Goal: Task Accomplishment & Management: Use online tool/utility

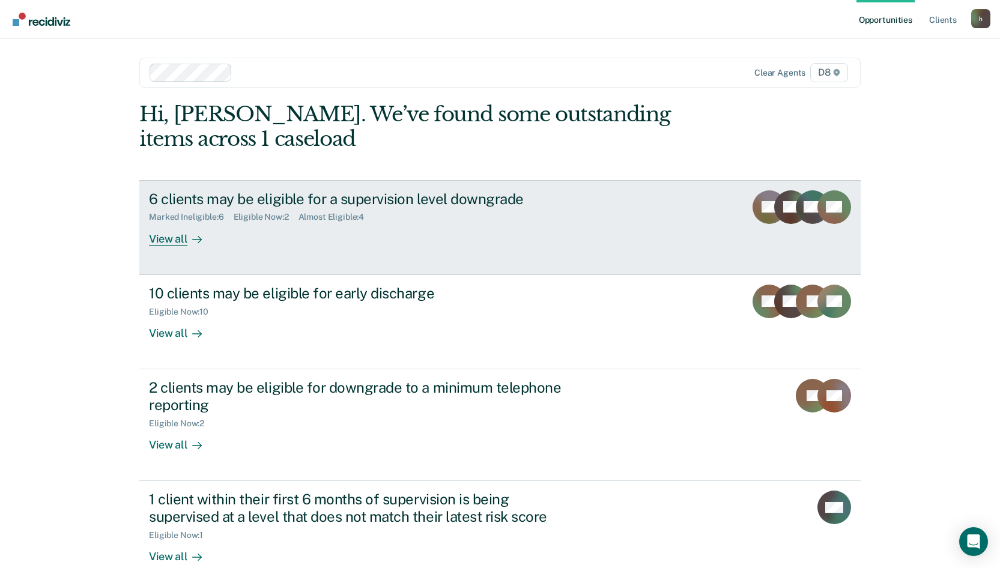
click at [171, 240] on div "View all" at bounding box center [182, 233] width 67 height 23
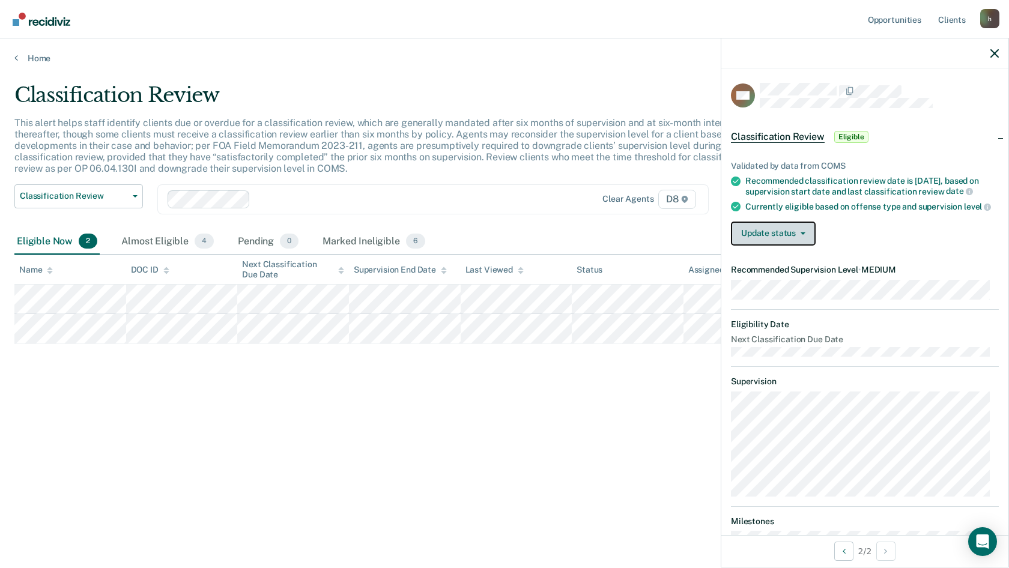
click at [768, 246] on button "Update status" at bounding box center [773, 234] width 85 height 24
click at [46, 62] on link "Home" at bounding box center [504, 58] width 980 height 11
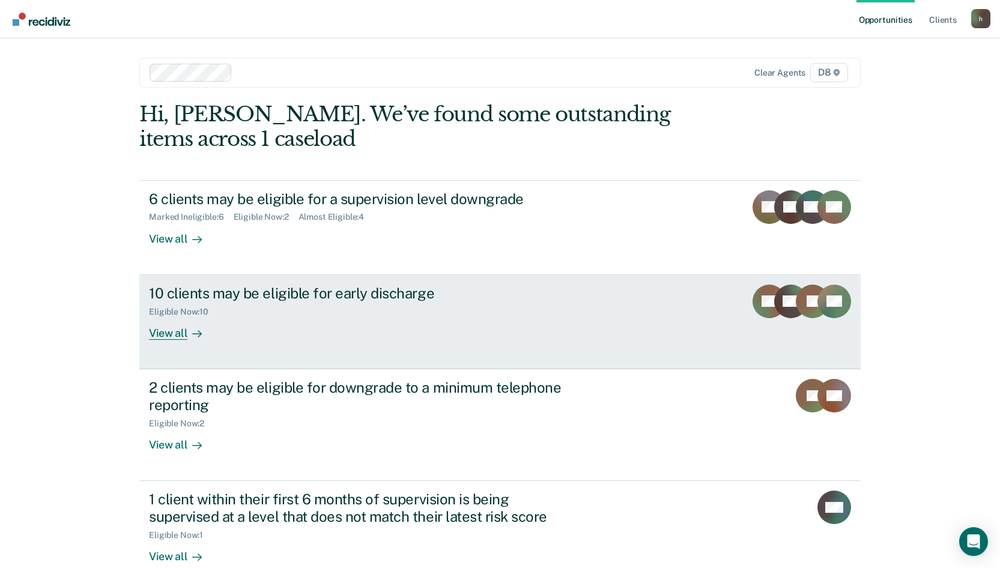
click at [171, 333] on div "View all" at bounding box center [182, 327] width 67 height 23
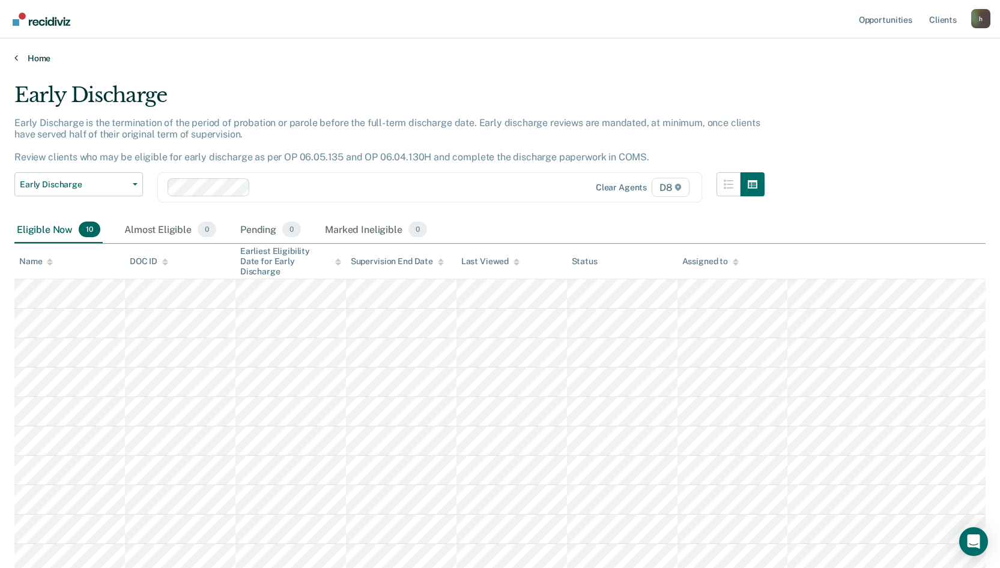
click at [38, 58] on link "Home" at bounding box center [499, 58] width 971 height 11
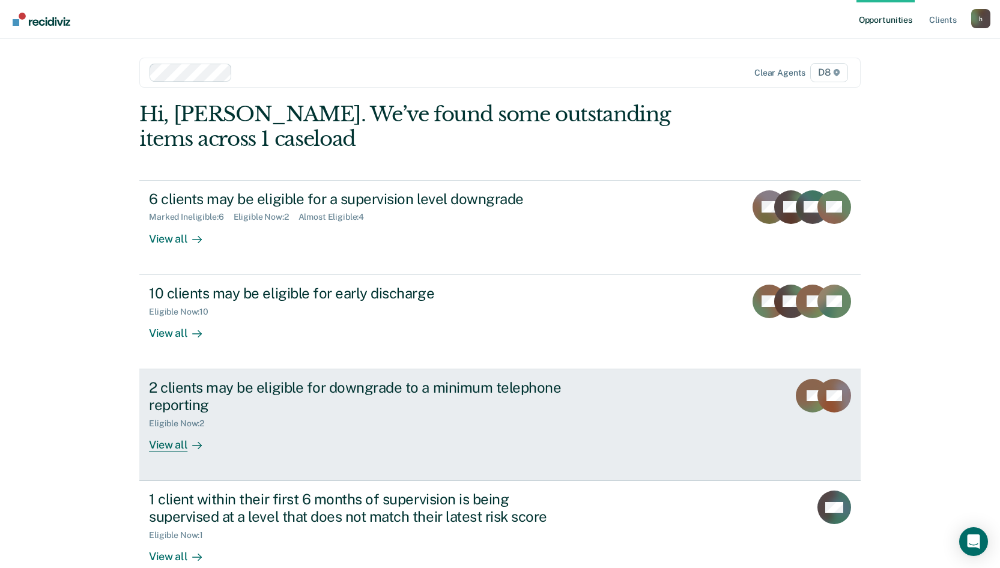
click at [177, 447] on div "View all" at bounding box center [182, 439] width 67 height 23
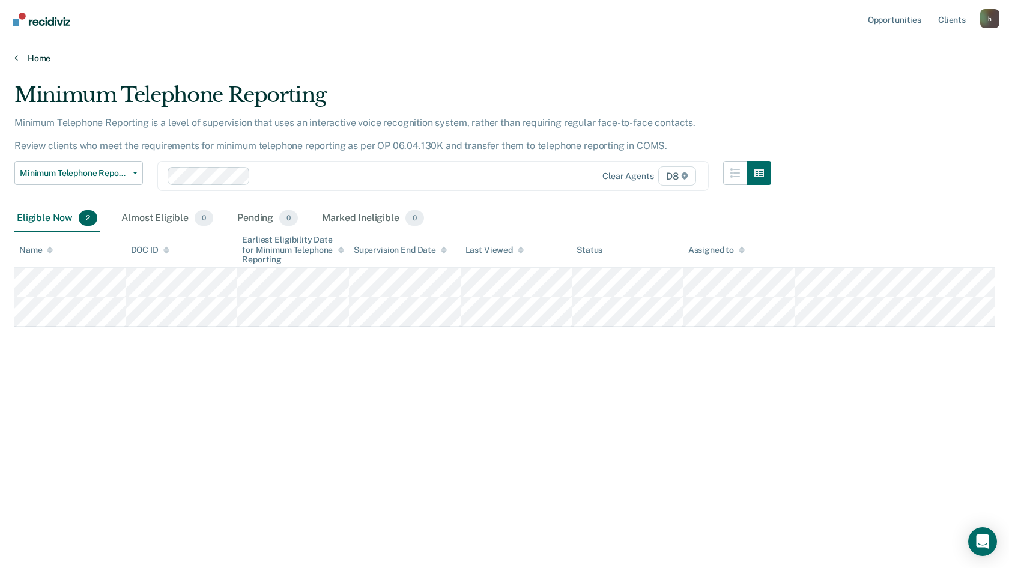
click at [34, 53] on link "Home" at bounding box center [504, 58] width 980 height 11
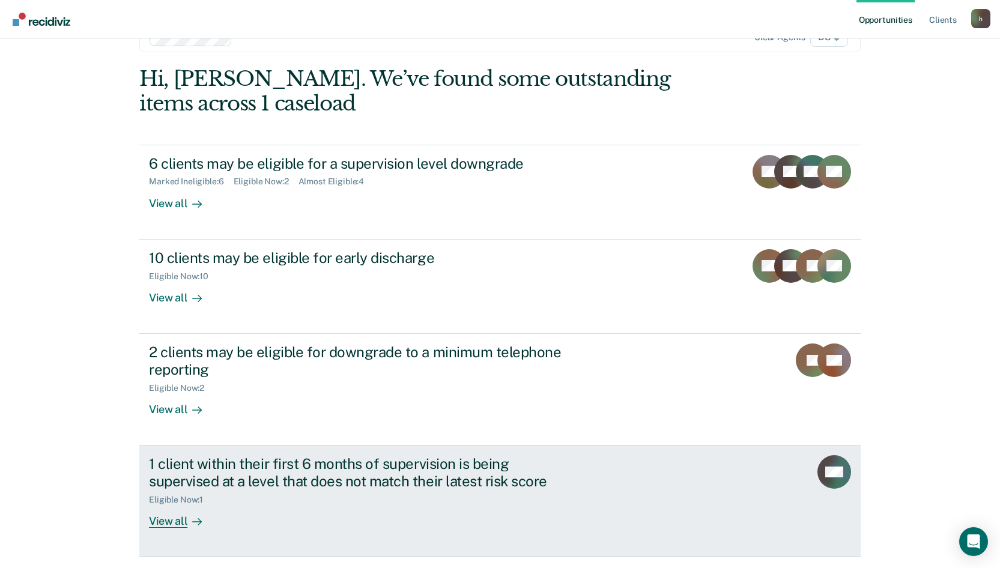
scroll to position [73, 0]
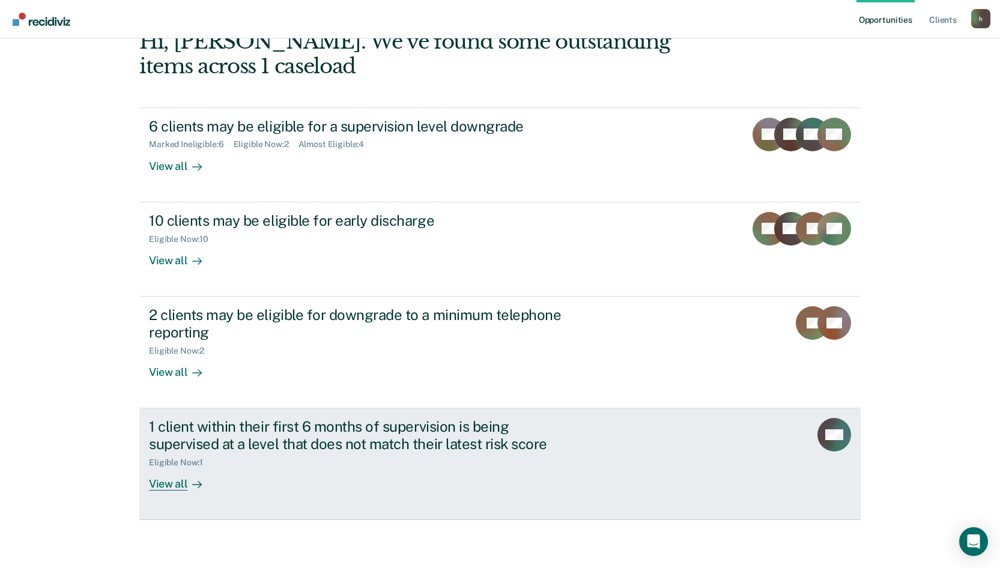
click at [164, 447] on div "View all" at bounding box center [182, 478] width 67 height 23
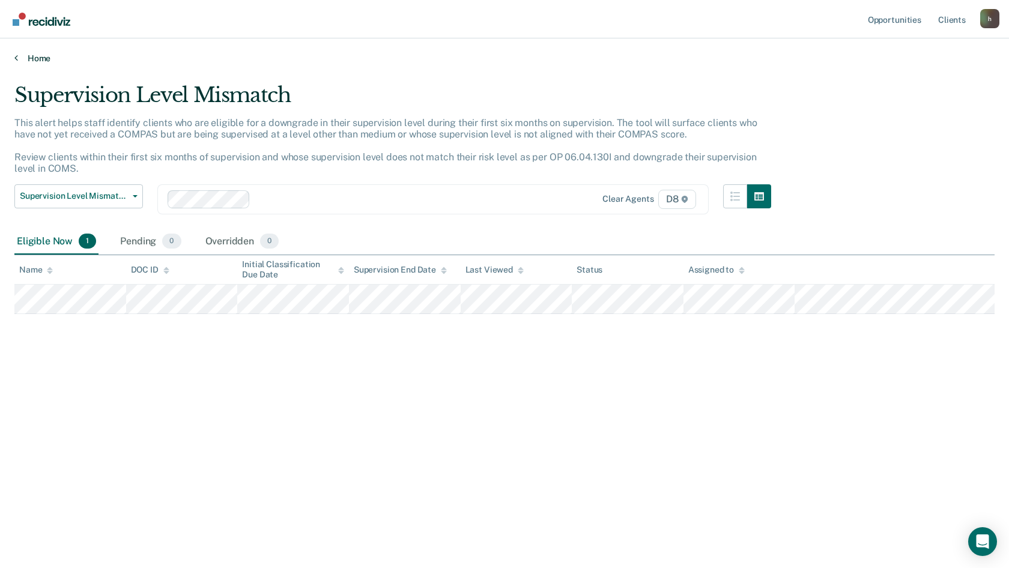
click at [32, 61] on link "Home" at bounding box center [504, 58] width 980 height 11
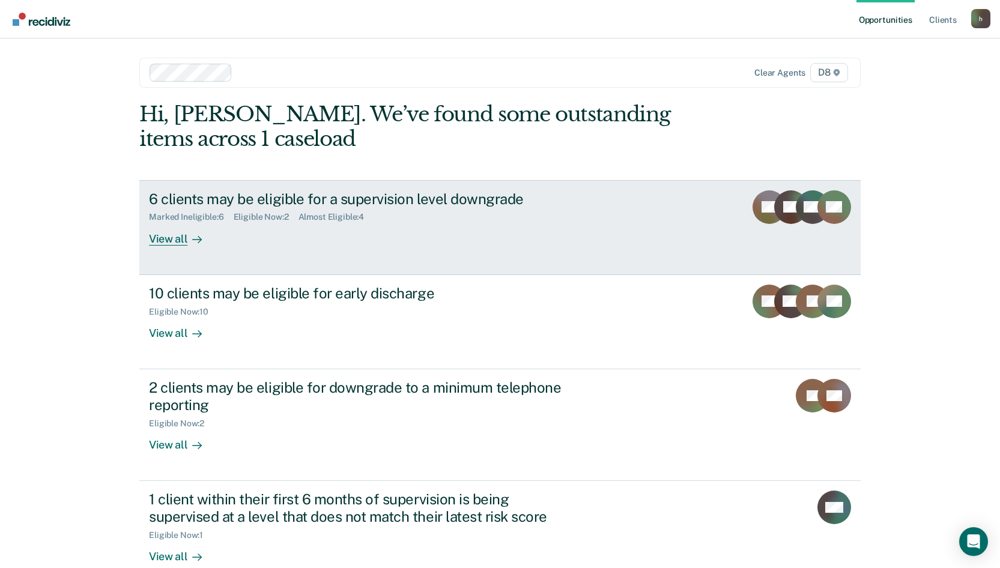
click at [166, 239] on div "View all" at bounding box center [182, 233] width 67 height 23
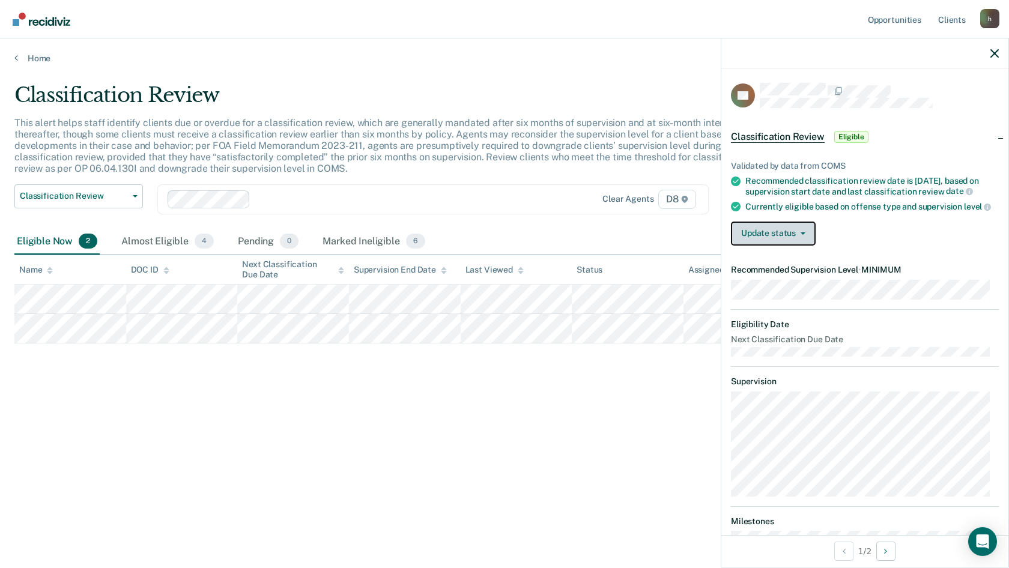
click at [774, 246] on button "Update status" at bounding box center [773, 234] width 85 height 24
click at [823, 345] on dt "Next Classification Due Date" at bounding box center [865, 339] width 268 height 10
click at [757, 246] on button "Update status" at bounding box center [773, 234] width 85 height 24
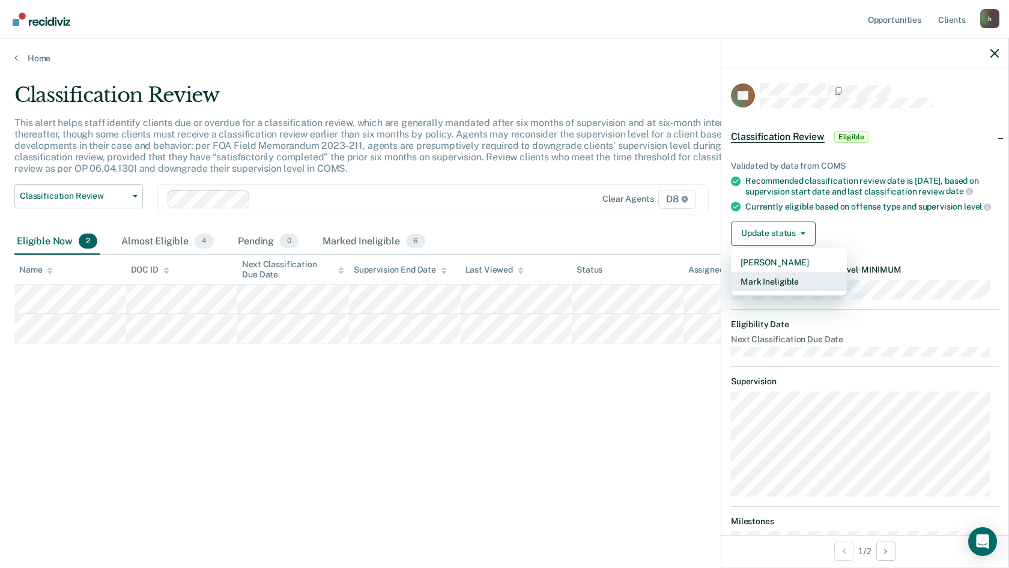
click at [754, 291] on button "Mark Ineligible" at bounding box center [789, 281] width 116 height 19
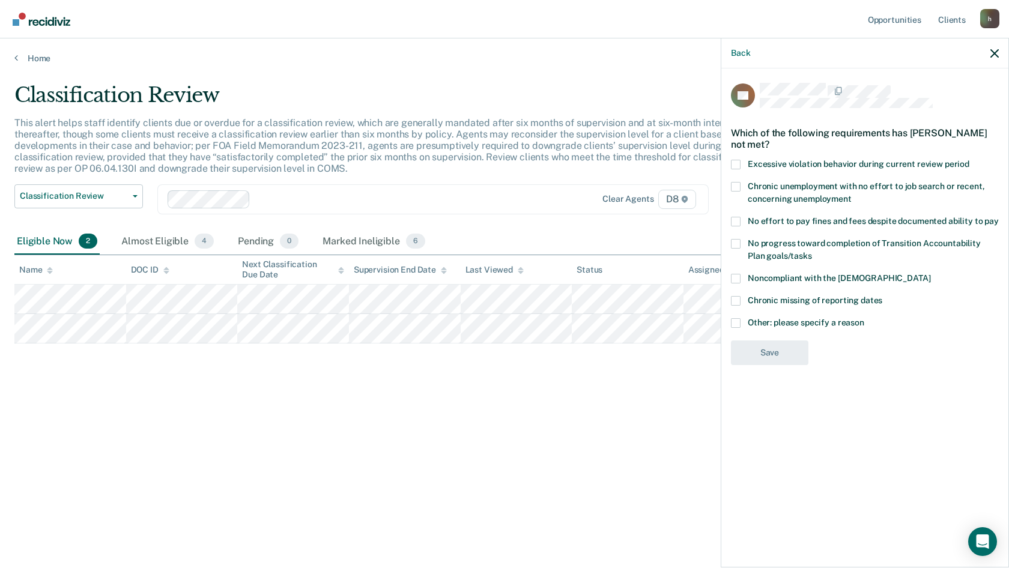
click at [734, 186] on span at bounding box center [736, 187] width 10 height 10
click at [851, 195] on input "Chronic unemployment with no effort to job search or recent, concerning unemplo…" at bounding box center [851, 195] width 0 height 0
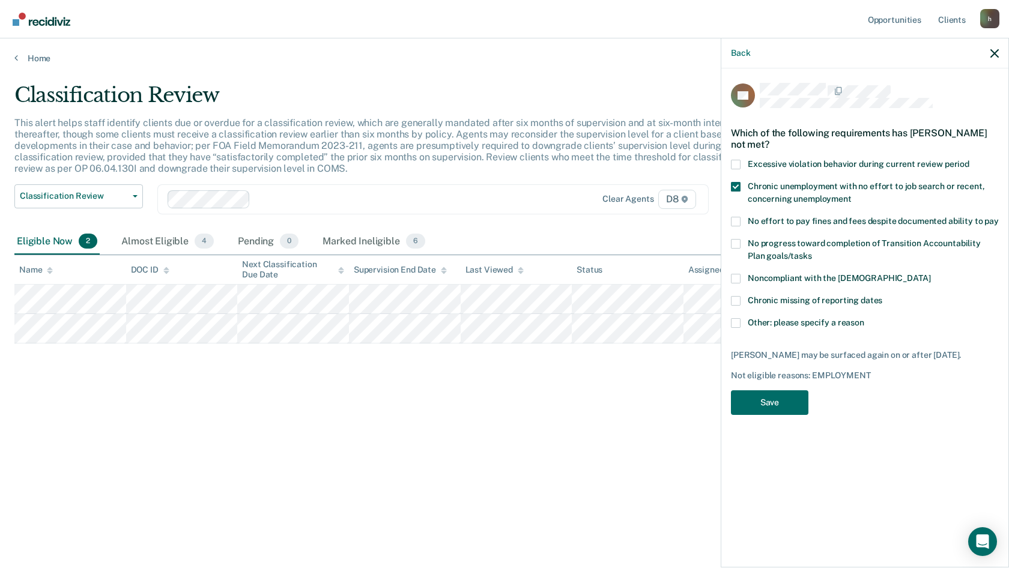
click at [742, 218] on label "No effort to pay fines and fees despite documented ability to pay" at bounding box center [865, 223] width 268 height 13
click at [913, 217] on input "No effort to pay fines and fees despite documented ability to pay" at bounding box center [999, 217] width 0 height 0
click at [769, 402] on button "Save" at bounding box center [769, 402] width 77 height 25
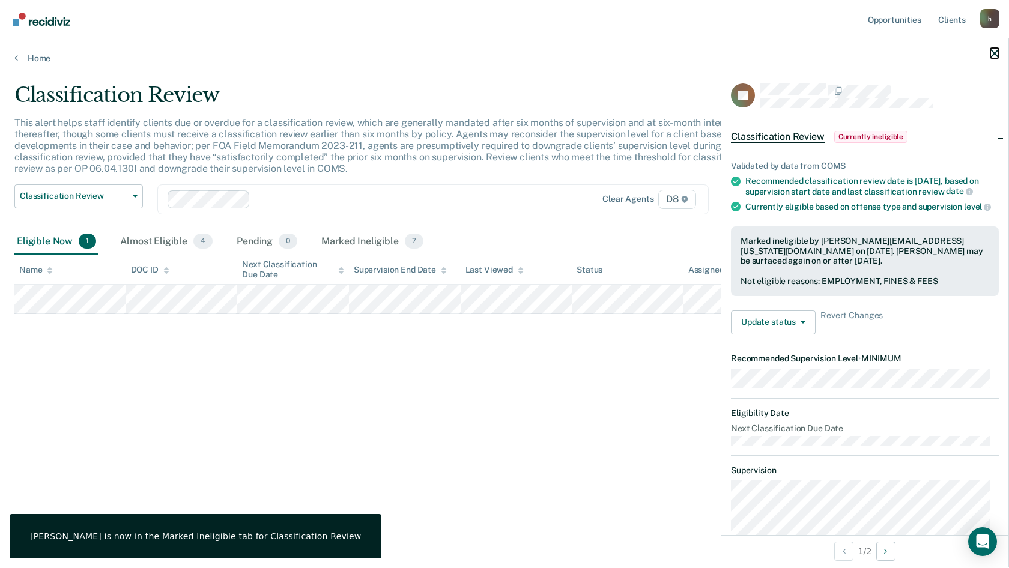
click at [913, 51] on icon "button" at bounding box center [994, 53] width 8 height 8
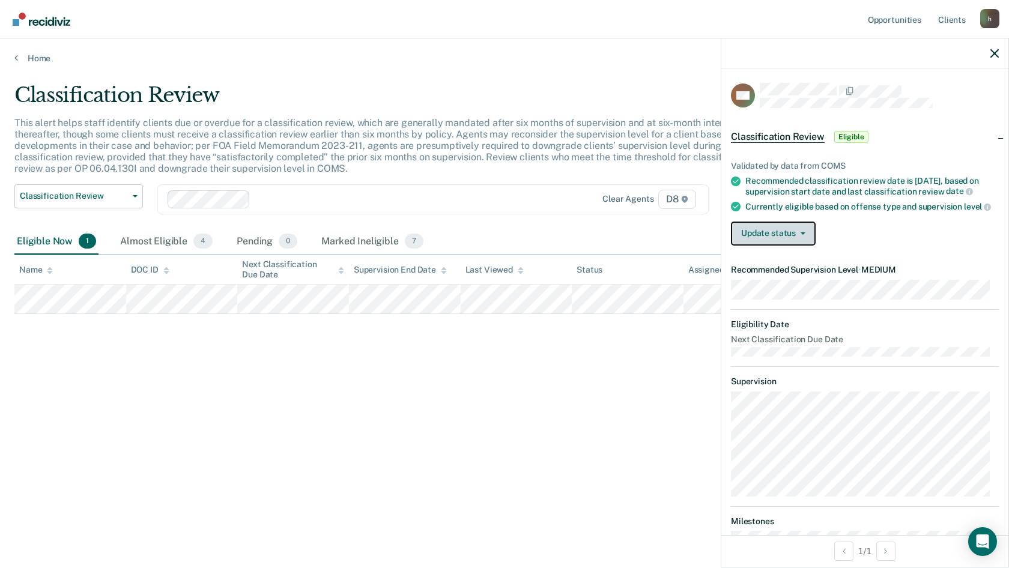
click at [796, 235] on span "button" at bounding box center [801, 233] width 10 height 2
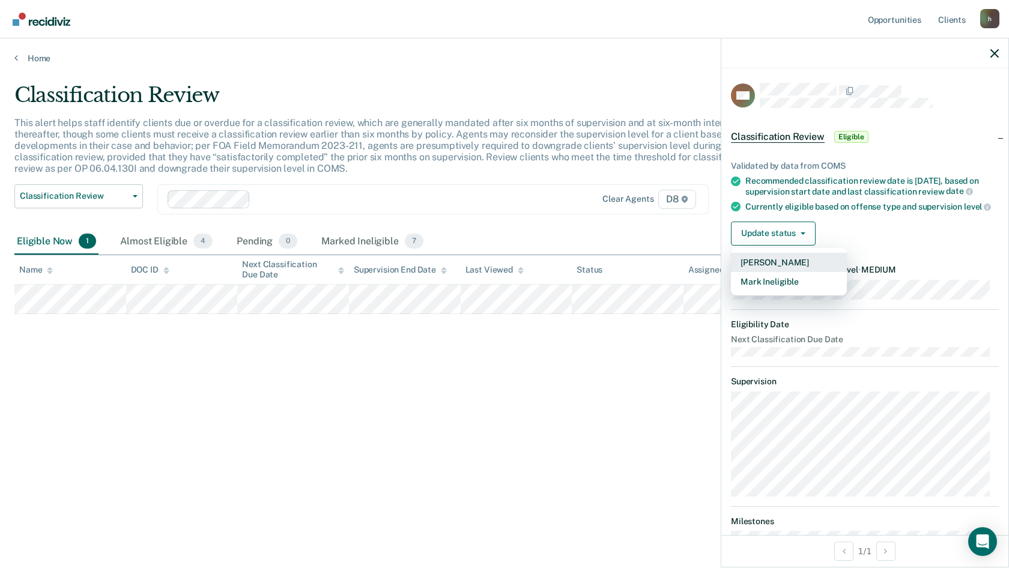
click at [794, 272] on button "[PERSON_NAME]" at bounding box center [789, 262] width 116 height 19
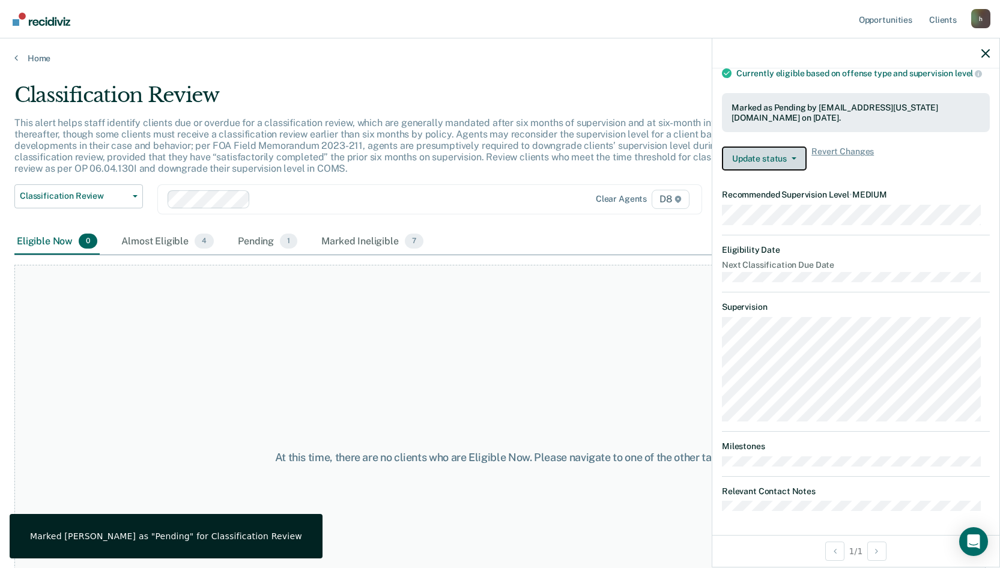
scroll to position [153, 0]
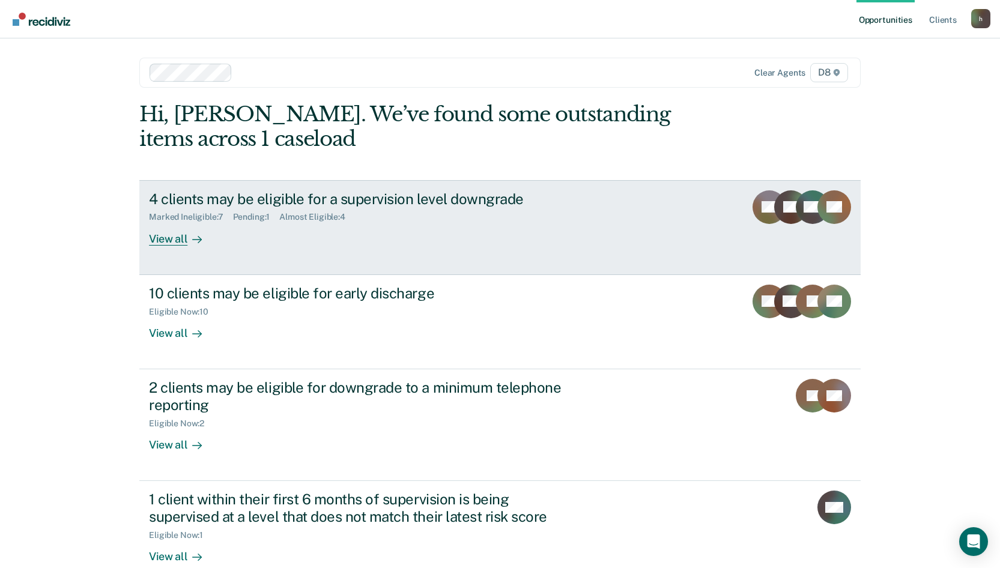
click at [169, 232] on div "View all" at bounding box center [182, 233] width 67 height 23
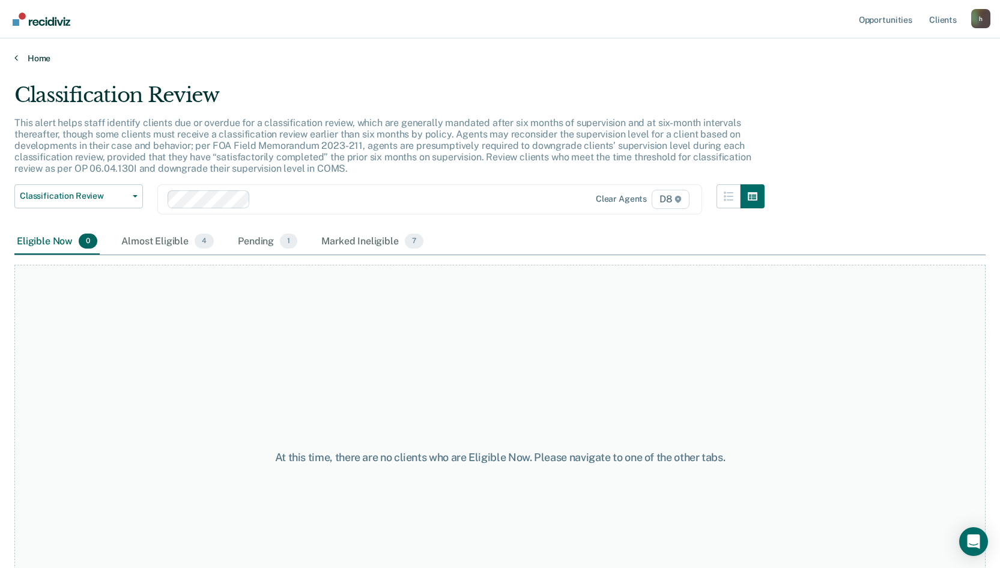
click at [47, 58] on link "Home" at bounding box center [499, 58] width 971 height 11
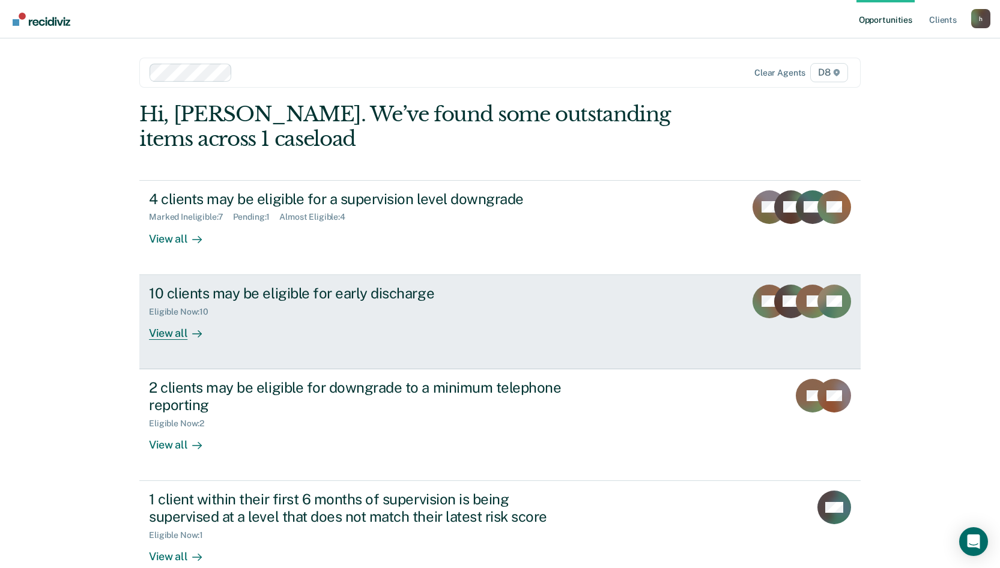
click at [174, 339] on div "View all" at bounding box center [182, 327] width 67 height 23
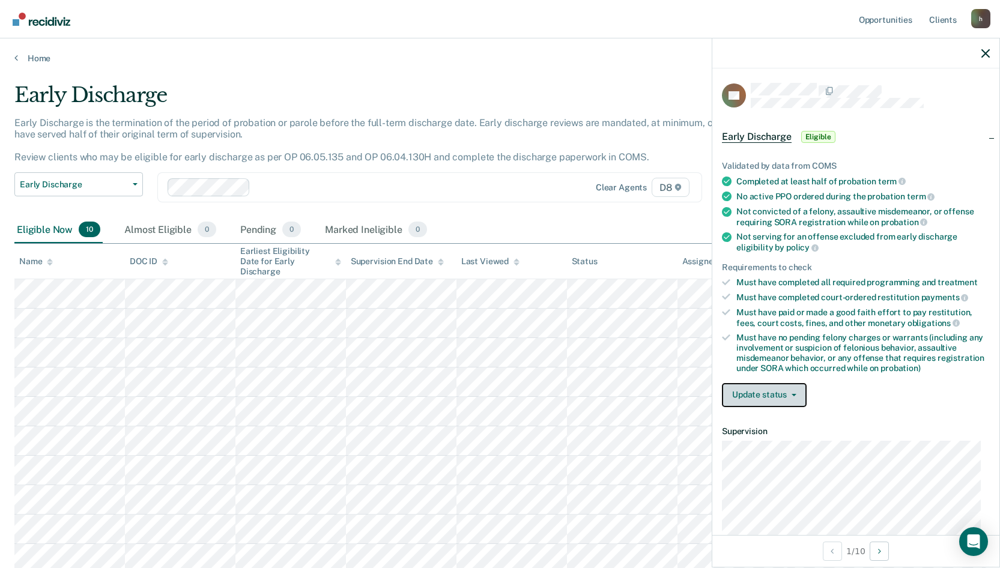
click at [761, 392] on button "Update status" at bounding box center [764, 395] width 85 height 24
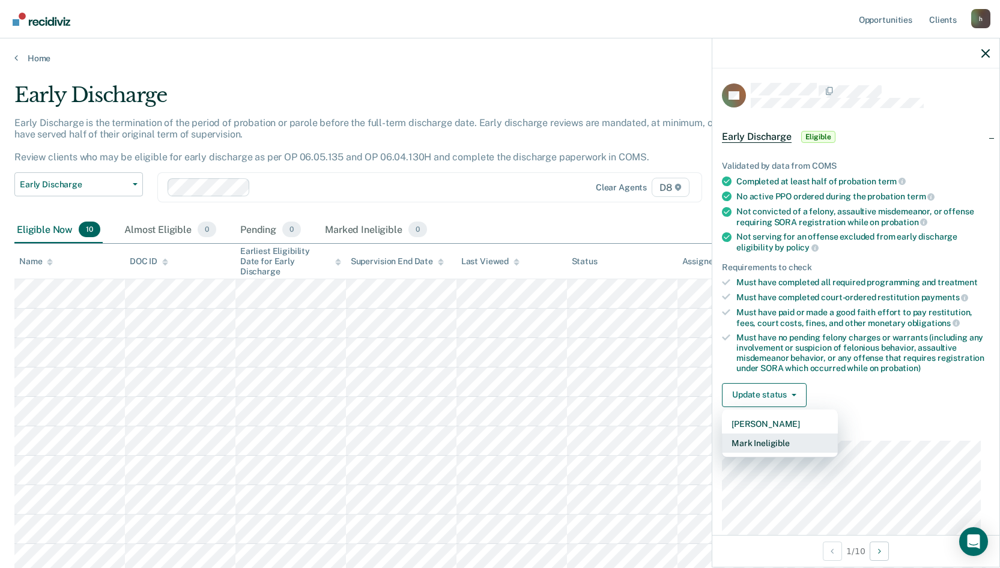
click at [763, 438] on button "Mark Ineligible" at bounding box center [780, 443] width 116 height 19
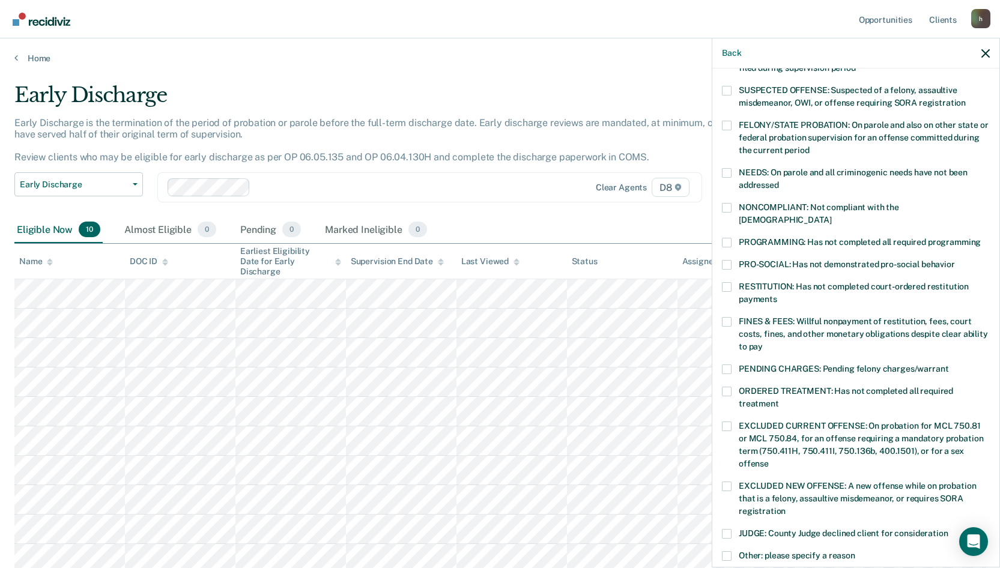
scroll to position [120, 0]
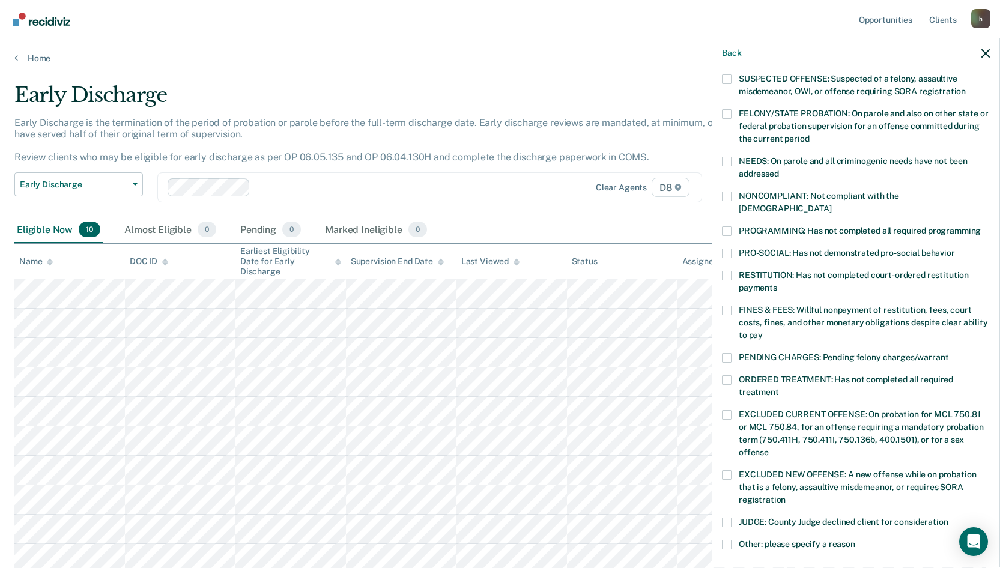
click at [731, 306] on span at bounding box center [727, 311] width 10 height 10
click at [763, 331] on input "FINES & FEES: Willful nonpayment of restitution, fees, court costs, fines, and …" at bounding box center [763, 331] width 0 height 0
click at [725, 196] on span at bounding box center [727, 197] width 10 height 10
click at [831, 204] on input "NONCOMPLIANT: Not compliant with the [DEMOGRAPHIC_DATA]" at bounding box center [831, 204] width 0 height 0
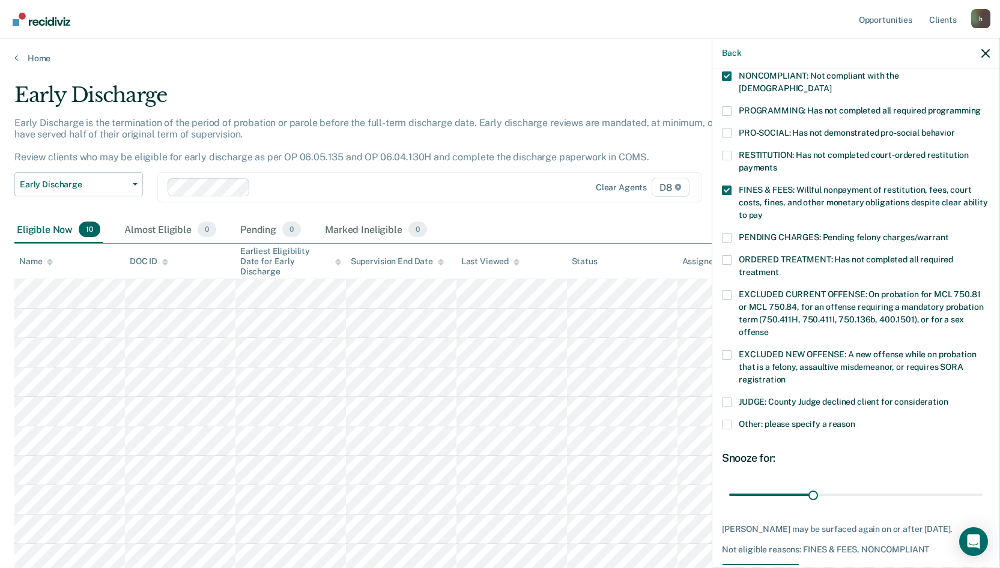
scroll to position [271, 0]
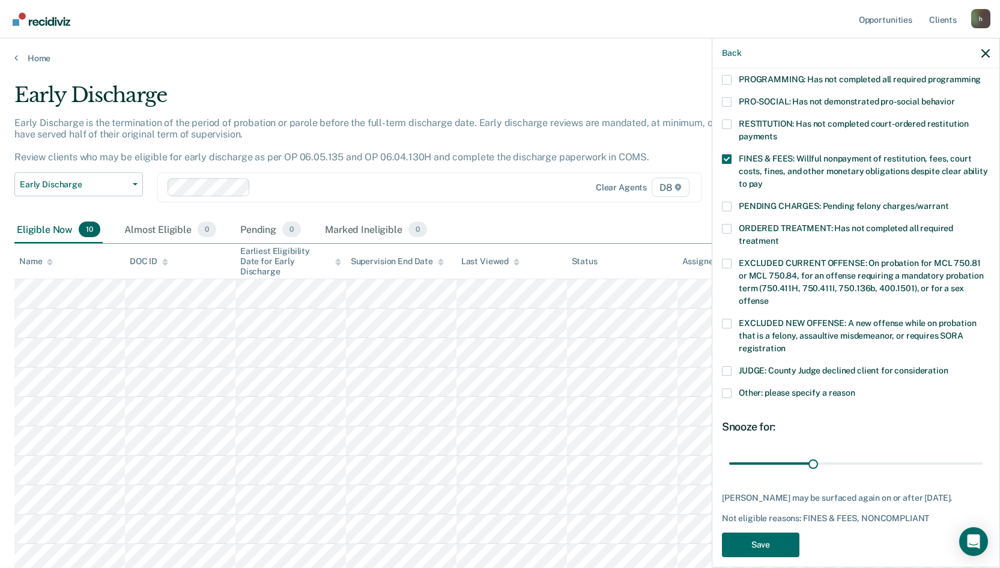
click at [730, 388] on span at bounding box center [727, 393] width 10 height 10
click at [855, 388] on input "Other: please specify a reason" at bounding box center [855, 388] width 0 height 0
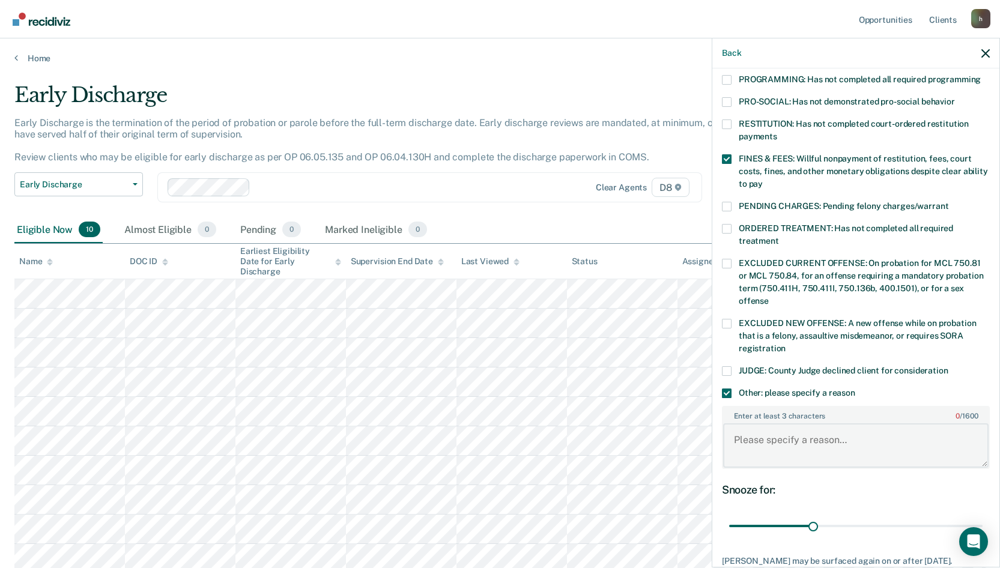
click at [764, 434] on textarea "Enter at least 3 characters 0 / 1600" at bounding box center [855, 445] width 265 height 44
type textarea "F"
type textarea "H"
type textarea "F"
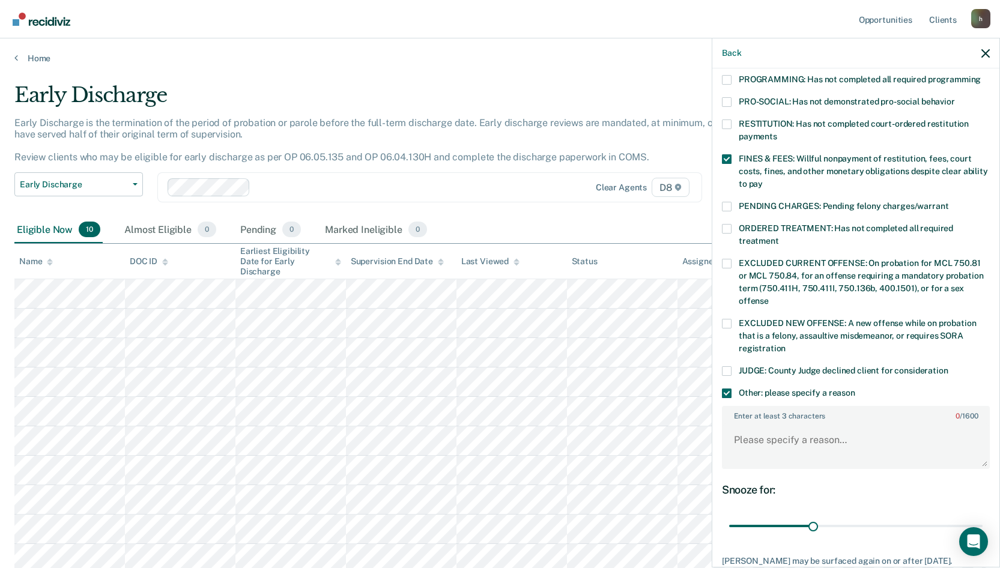
click at [719, 379] on div "AB Which of the following requirements has [PERSON_NAME] not met? [MEDICAL_DATA…" at bounding box center [855, 316] width 287 height 497
click at [727, 388] on span at bounding box center [727, 393] width 10 height 10
click at [855, 388] on input "Other: please specify a reason" at bounding box center [855, 388] width 0 height 0
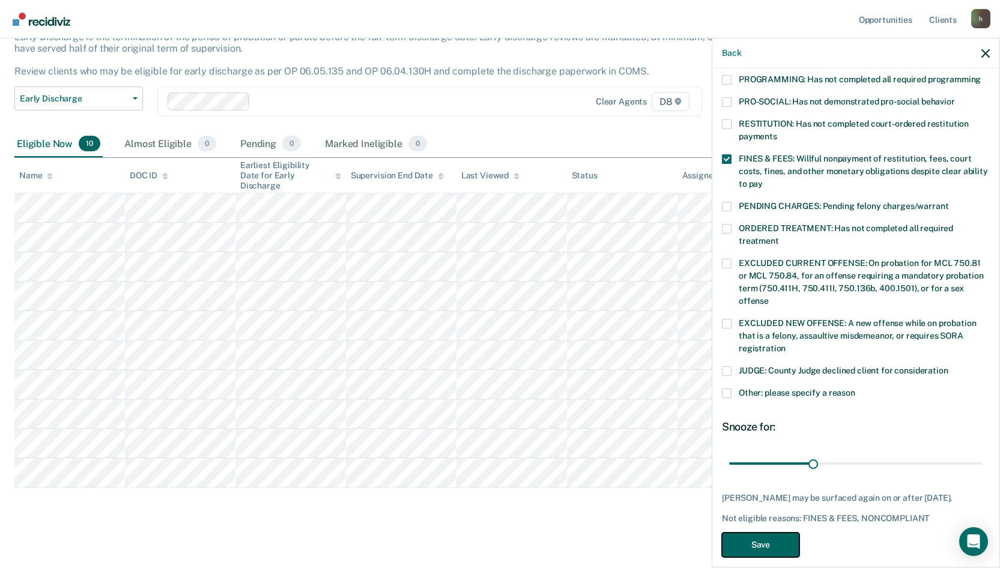
click at [748, 536] on button "Save" at bounding box center [760, 545] width 77 height 25
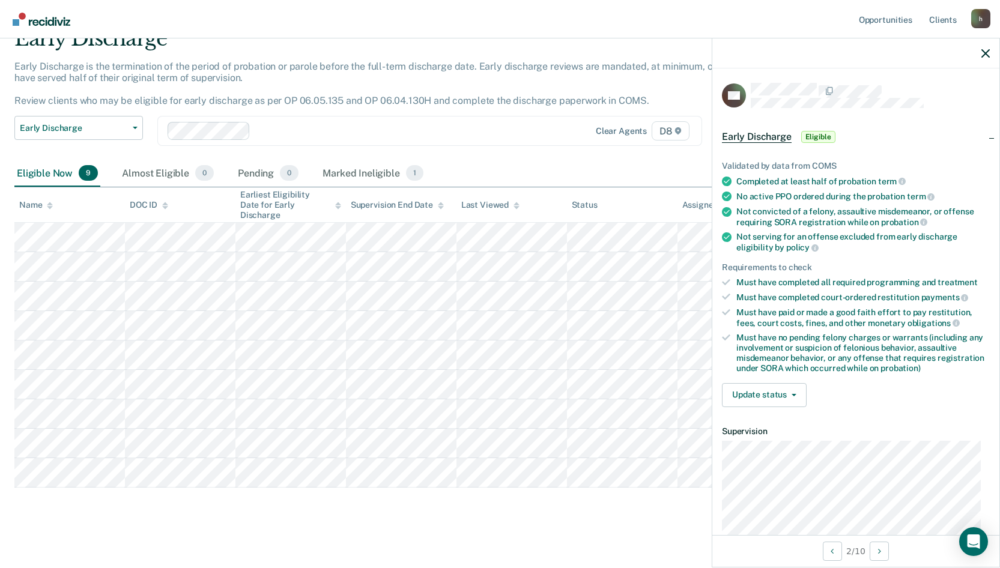
scroll to position [0, 0]
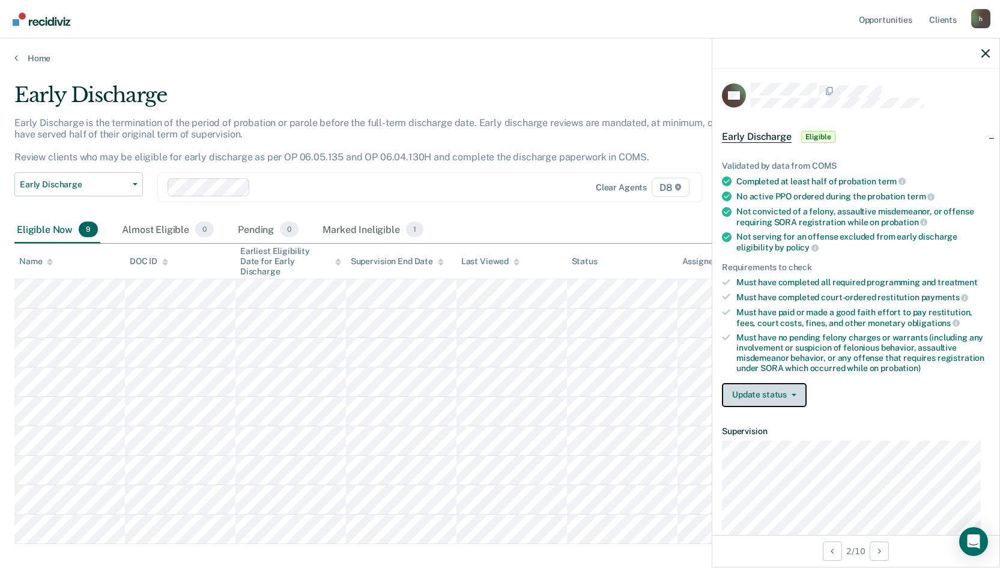
click at [772, 390] on button "Update status" at bounding box center [764, 395] width 85 height 24
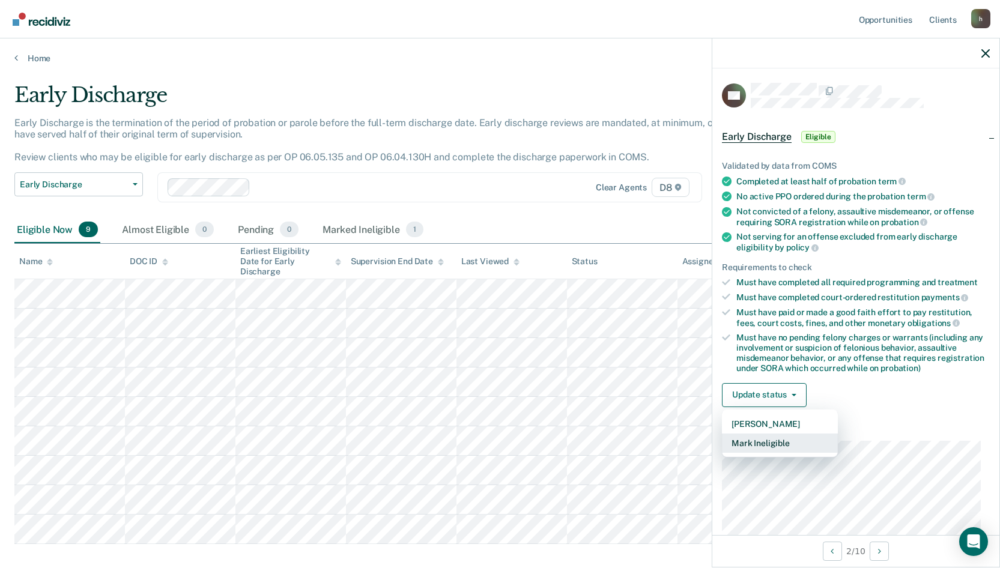
click at [759, 440] on button "Mark Ineligible" at bounding box center [780, 443] width 116 height 19
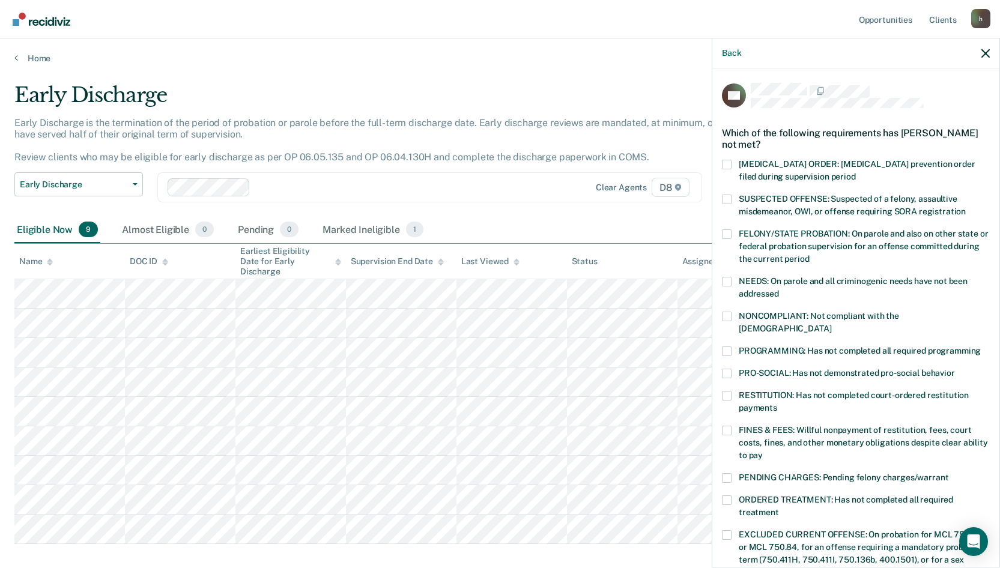
click at [728, 313] on span at bounding box center [727, 317] width 10 height 10
click at [831, 324] on input "NONCOMPLIANT: Not compliant with the [DEMOGRAPHIC_DATA]" at bounding box center [831, 324] width 0 height 0
click at [732, 346] on label "PROGRAMMING: Has not completed all required programming" at bounding box center [856, 352] width 268 height 13
click at [981, 346] on input "PROGRAMMING: Has not completed all required programming" at bounding box center [981, 346] width 0 height 0
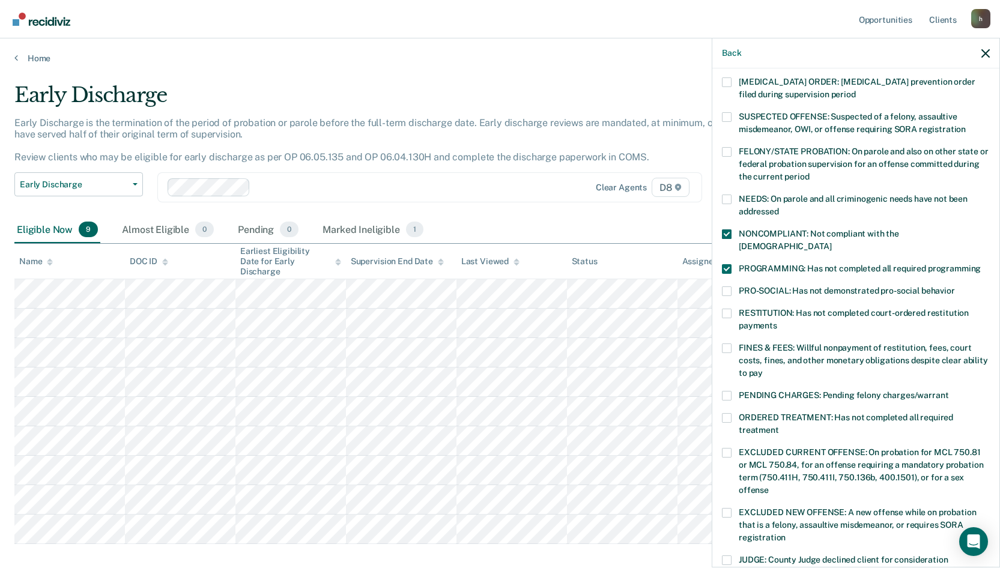
scroll to position [120, 0]
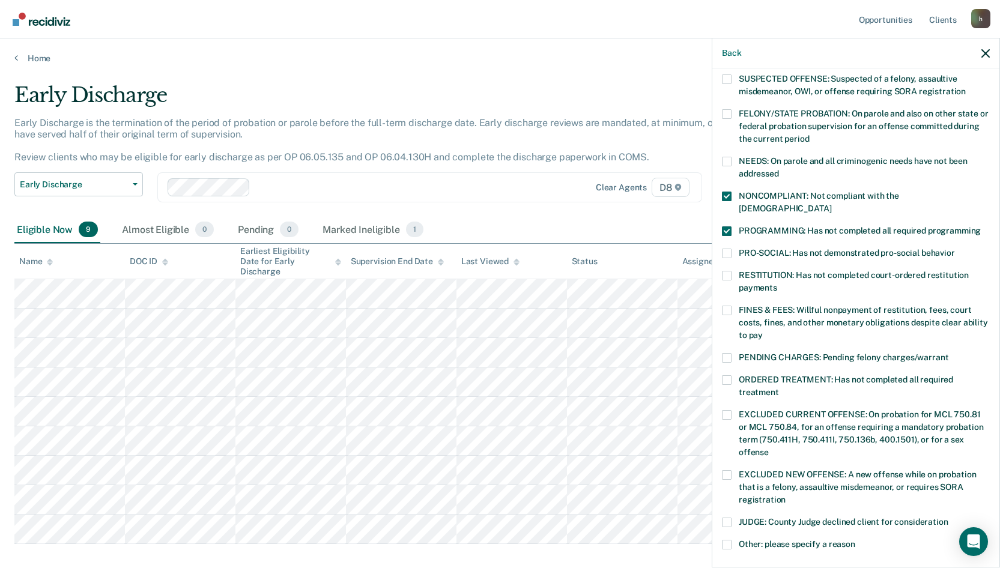
click at [728, 306] on span at bounding box center [727, 311] width 10 height 10
click at [763, 331] on input "FINES & FEES: Willful nonpayment of restitution, fees, court costs, fines, and …" at bounding box center [763, 331] width 0 height 0
click at [732, 375] on label "ORDERED TREATMENT: Has not completed all required treatment" at bounding box center [856, 387] width 268 height 25
click at [779, 388] on input "ORDERED TREATMENT: Has not completed all required treatment" at bounding box center [779, 388] width 0 height 0
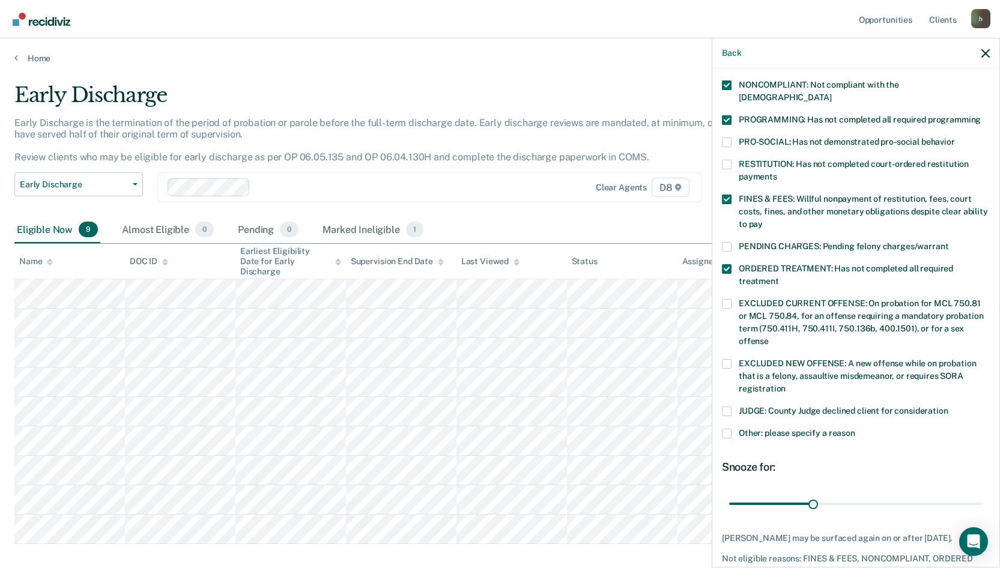
scroll to position [240, 0]
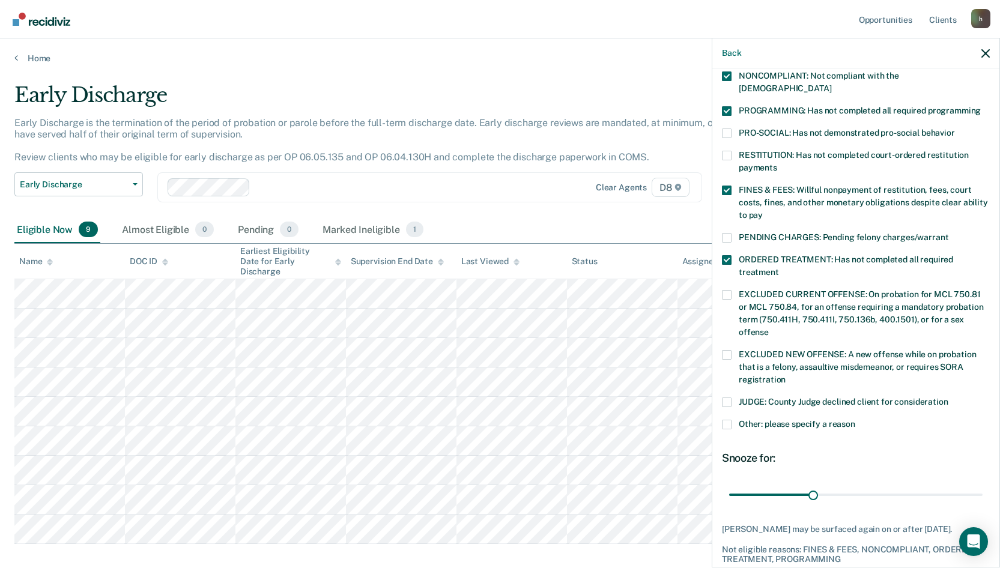
click at [731, 420] on span at bounding box center [727, 425] width 10 height 10
click at [855, 420] on input "Other: please specify a reason" at bounding box center [855, 420] width 0 height 0
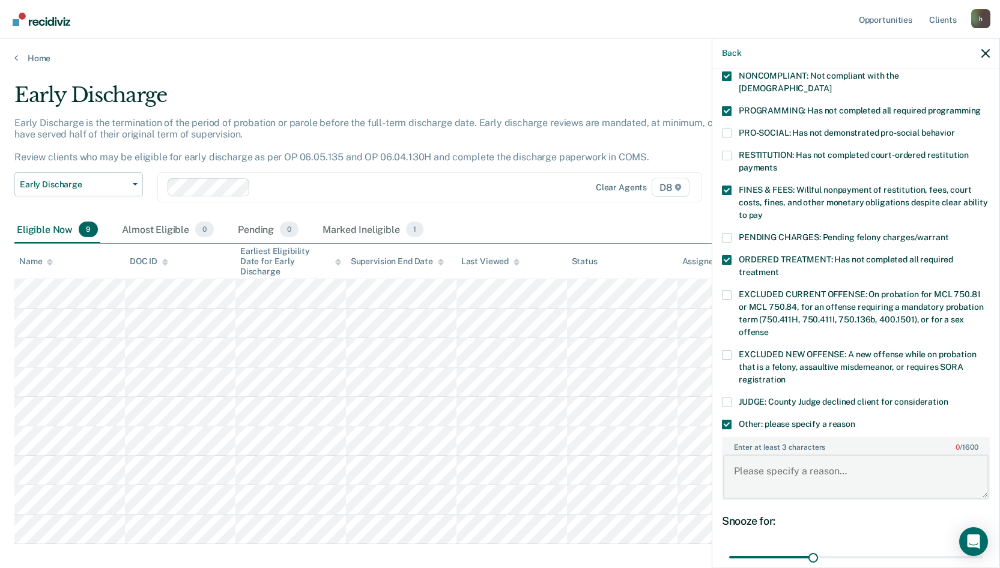
click at [770, 460] on textarea "Enter at least 3 characters 0 / 1600" at bounding box center [855, 477] width 265 height 44
type textarea "H"
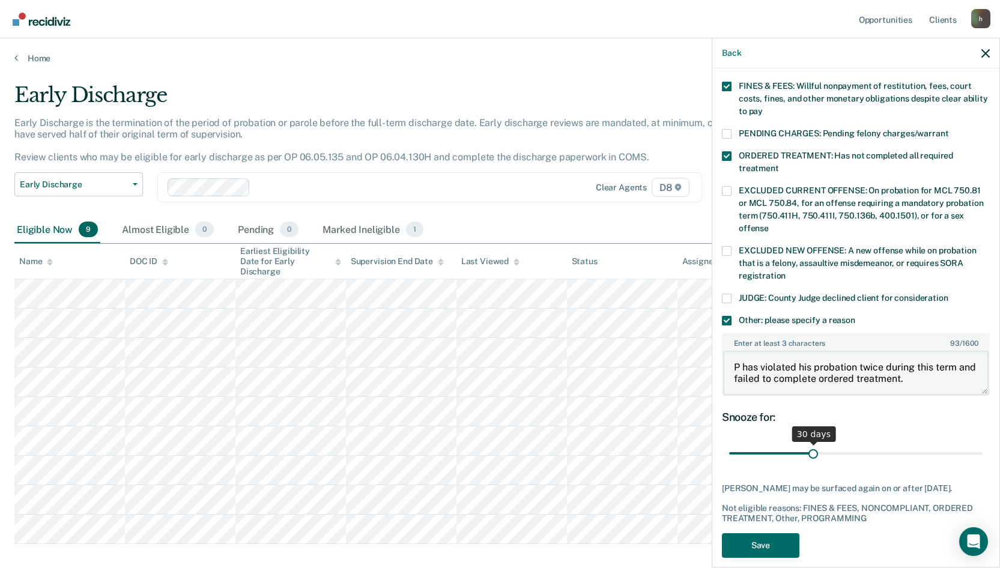
scroll to position [345, 0]
type textarea "P has violated his probation twice during this term and failed to complete orde…"
click at [772, 533] on button "Save" at bounding box center [760, 545] width 77 height 25
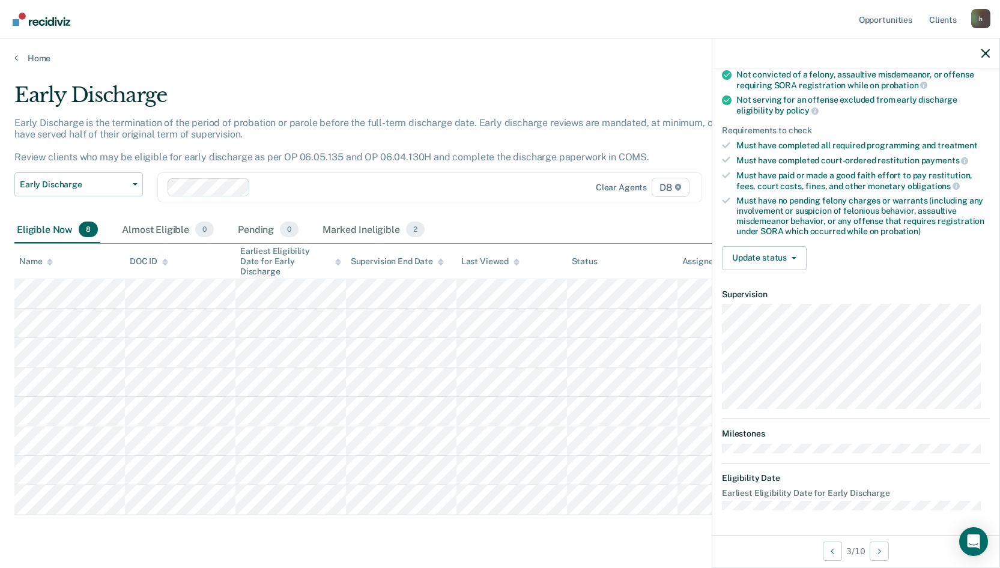
scroll to position [136, 0]
click at [754, 256] on button "Update status" at bounding box center [764, 259] width 85 height 24
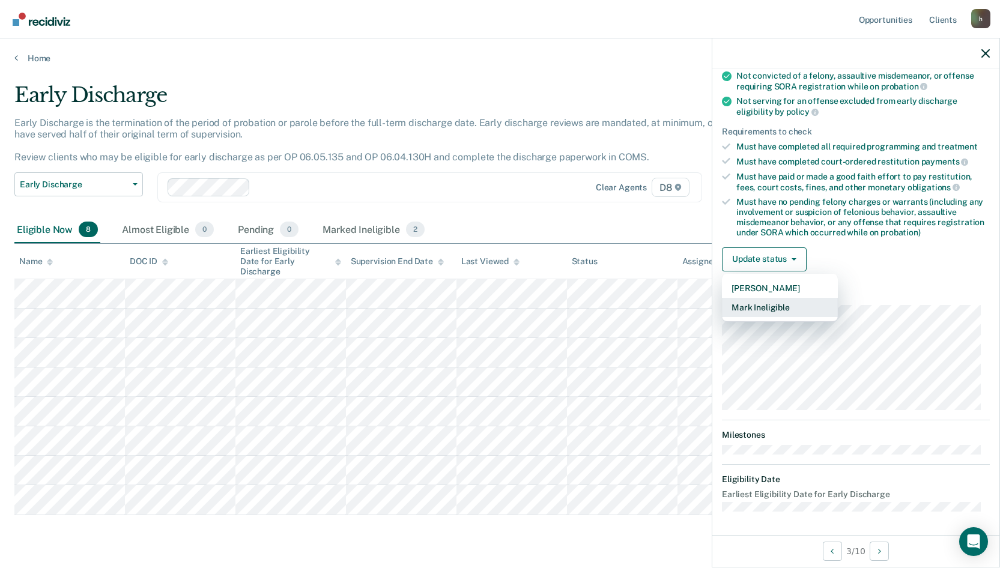
click at [767, 302] on button "Mark Ineligible" at bounding box center [780, 307] width 116 height 19
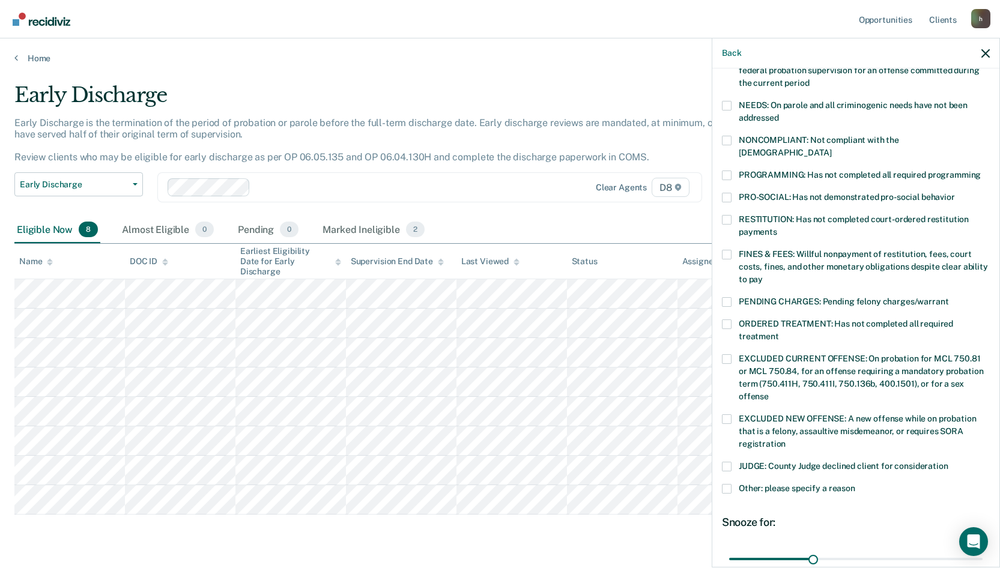
scroll to position [196, 0]
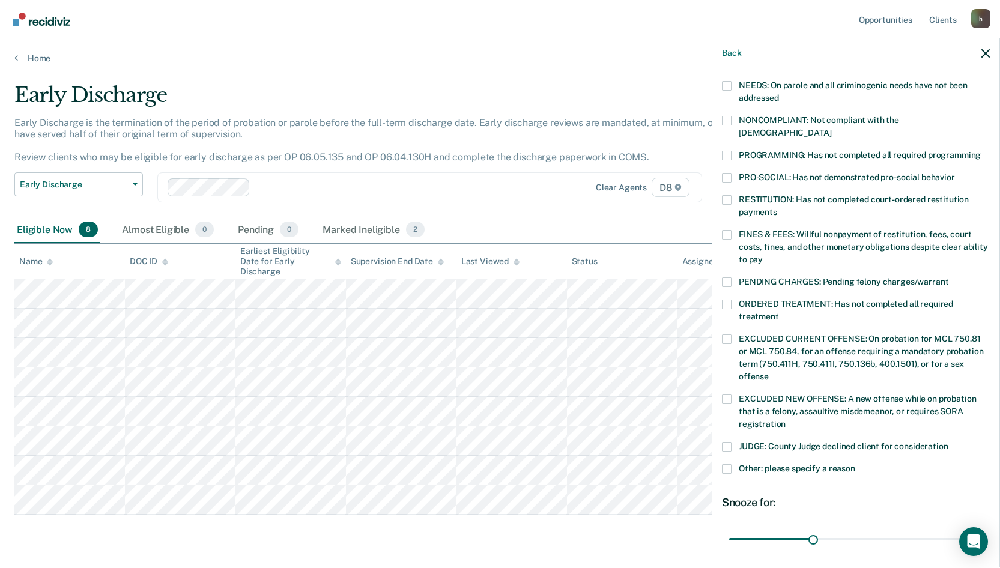
click at [727, 464] on span at bounding box center [727, 469] width 10 height 10
click at [855, 464] on input "Other: please specify a reason" at bounding box center [855, 464] width 0 height 0
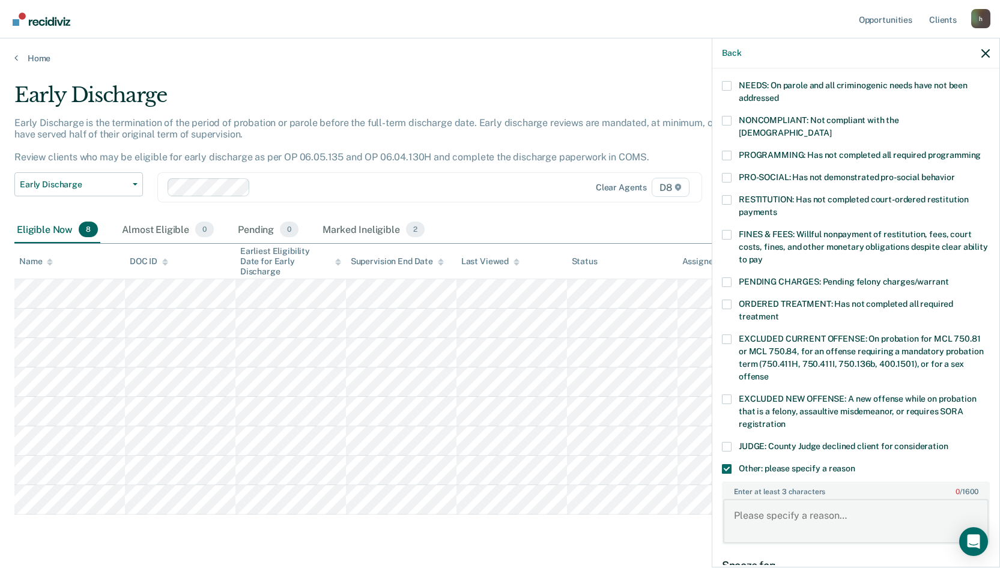
click at [761, 499] on textarea "Enter at least 3 characters 0 / 1600" at bounding box center [855, 521] width 265 height 44
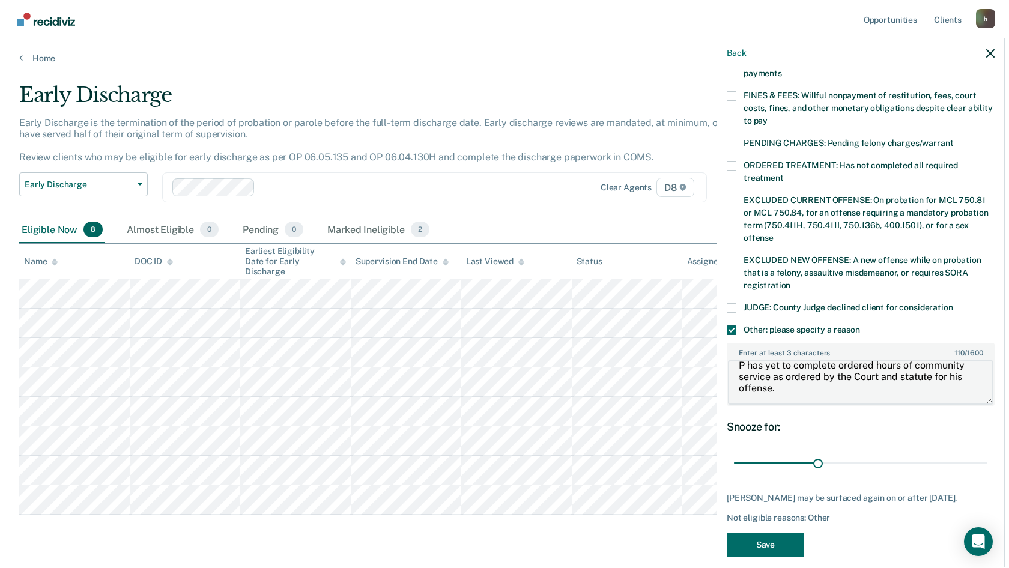
scroll to position [345, 0]
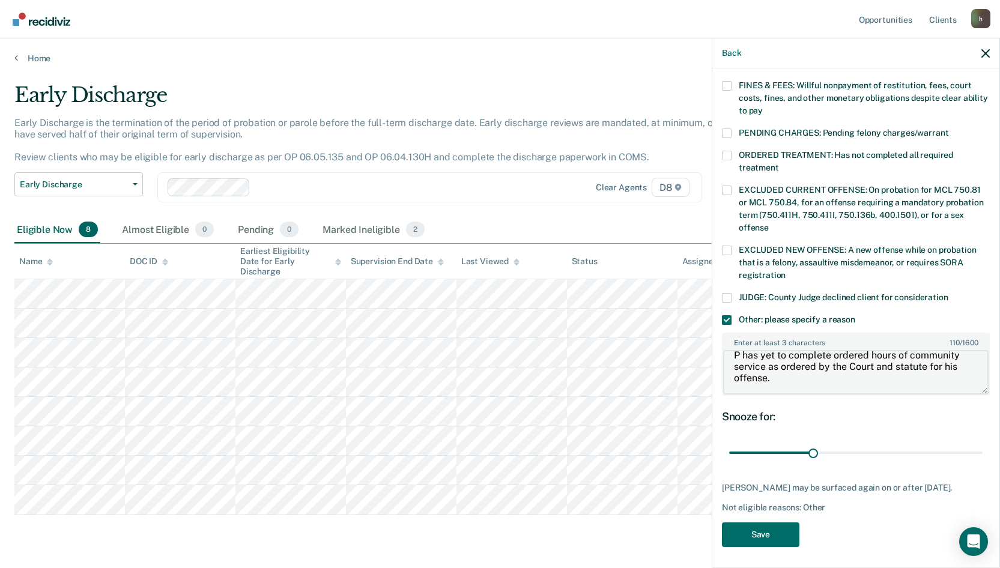
type textarea "P has yet to complete ordered hours of community service as ordered by the Cour…"
click at [742, 536] on button "Save" at bounding box center [760, 534] width 77 height 25
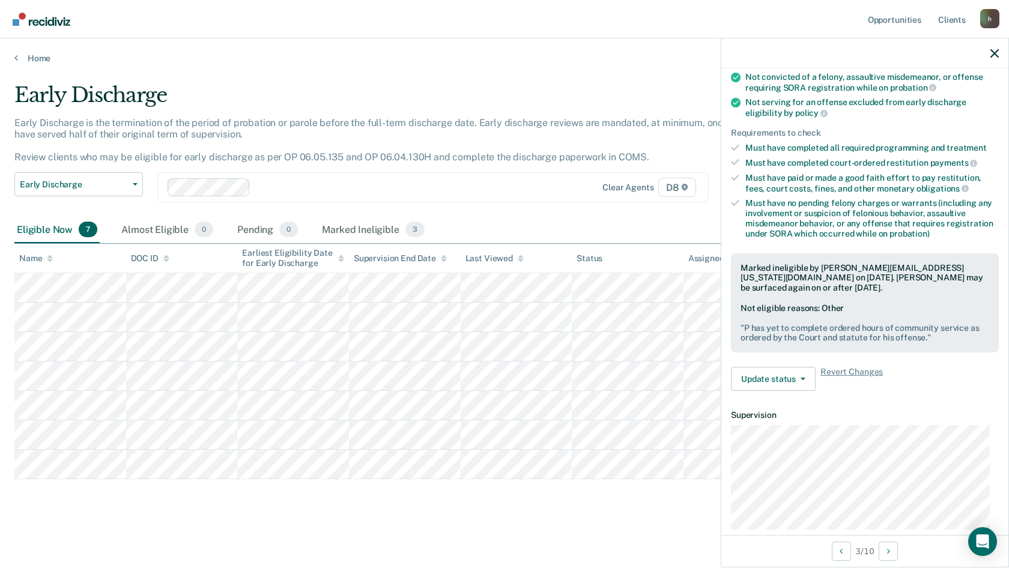
scroll to position [254, 0]
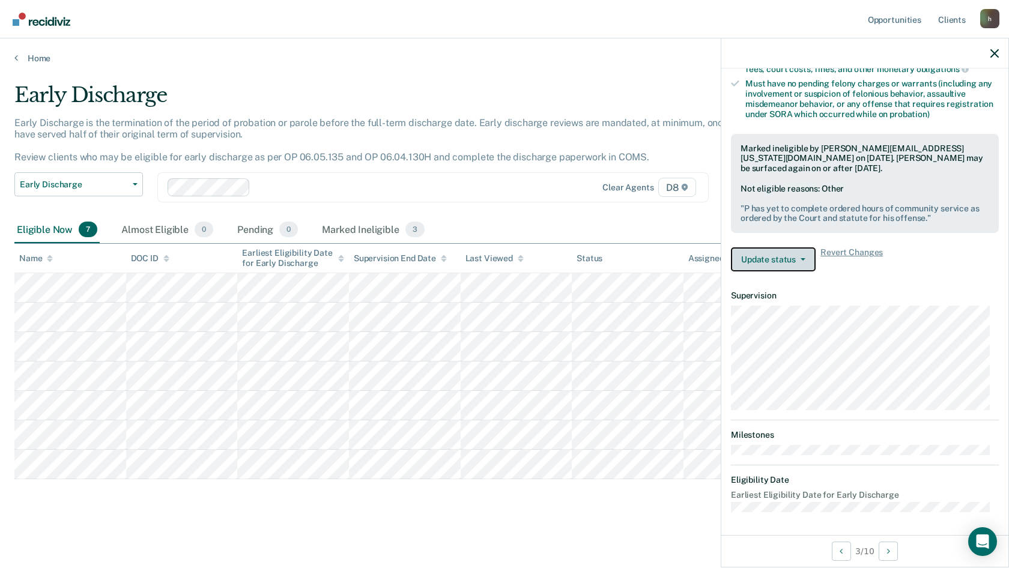
click at [784, 261] on button "Update status" at bounding box center [773, 259] width 85 height 24
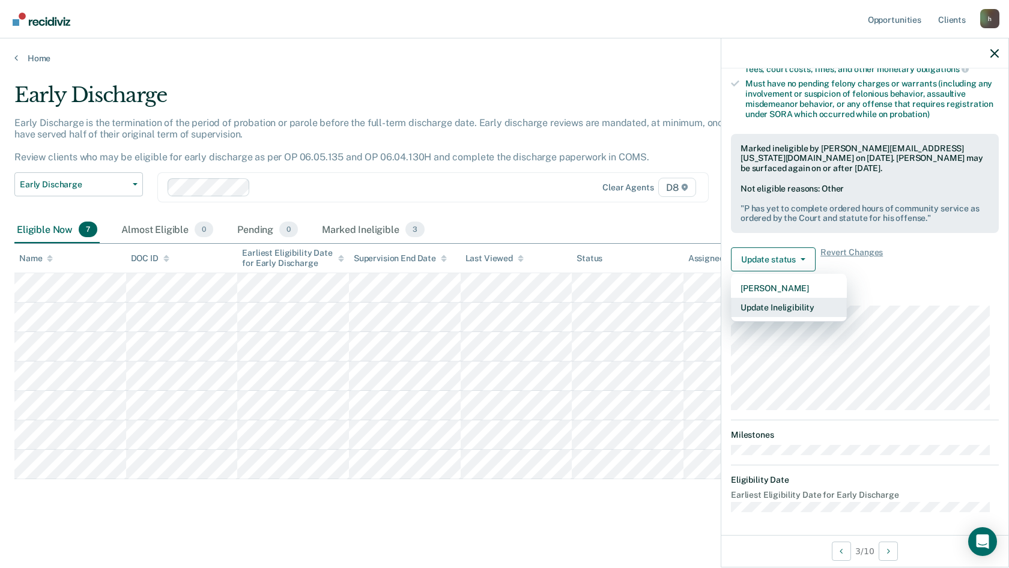
click at [767, 304] on button "Update Ineligibility" at bounding box center [789, 307] width 116 height 19
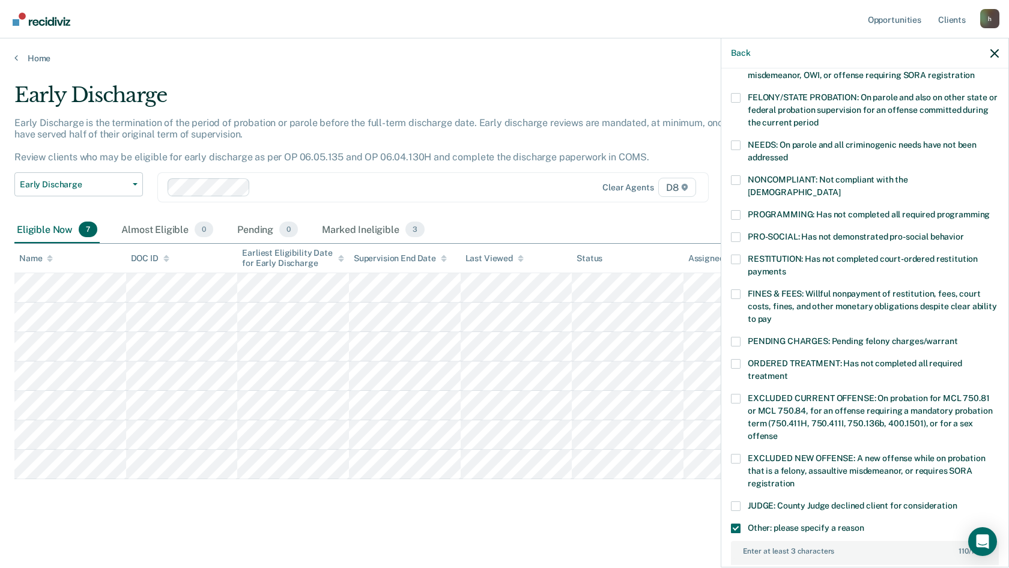
scroll to position [134, 0]
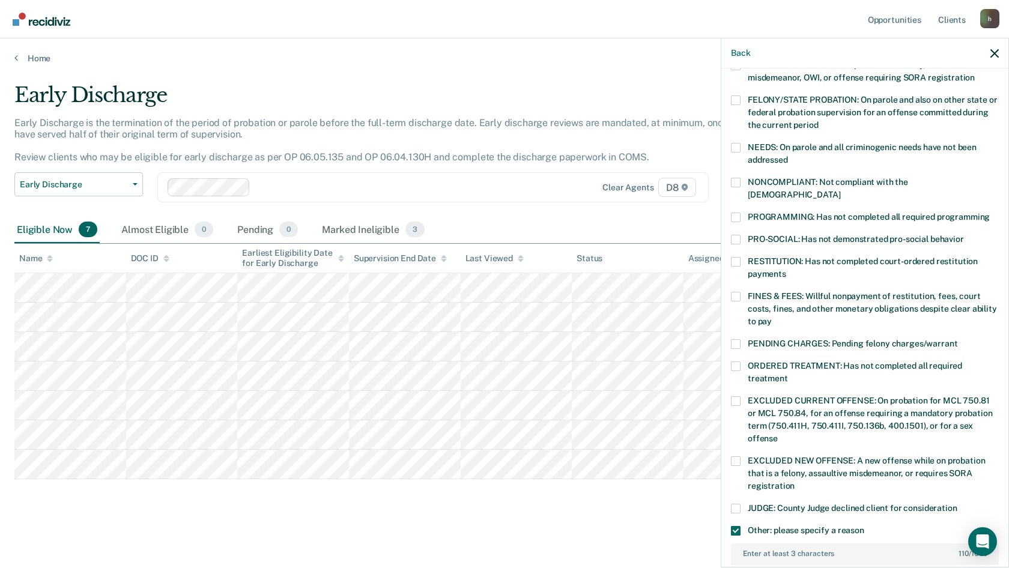
click at [737, 292] on span at bounding box center [736, 297] width 10 height 10
click at [772, 317] on input "FINES & FEES: Willful nonpayment of restitution, fees, court costs, fines, and …" at bounding box center [772, 317] width 0 height 0
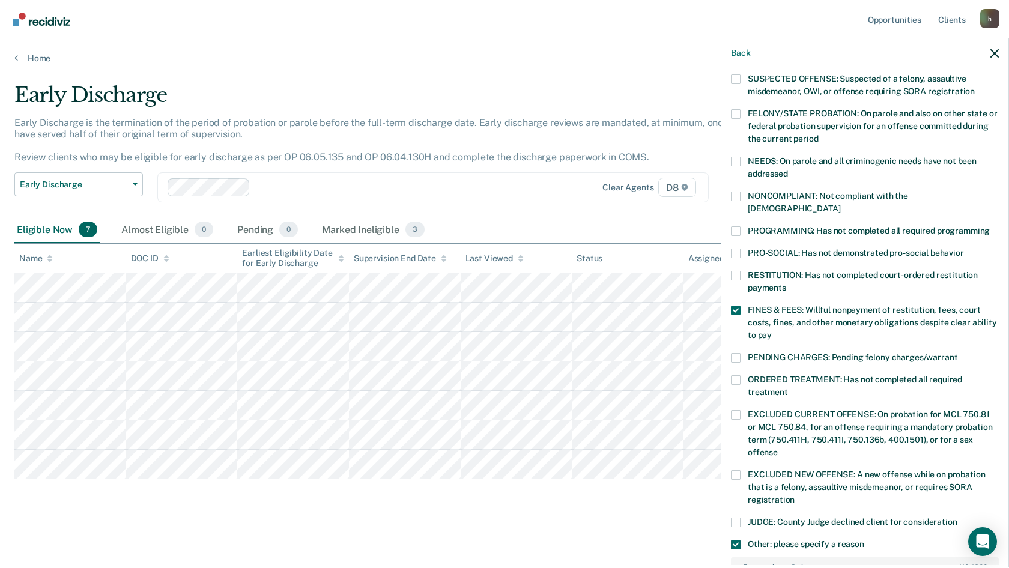
scroll to position [180, 0]
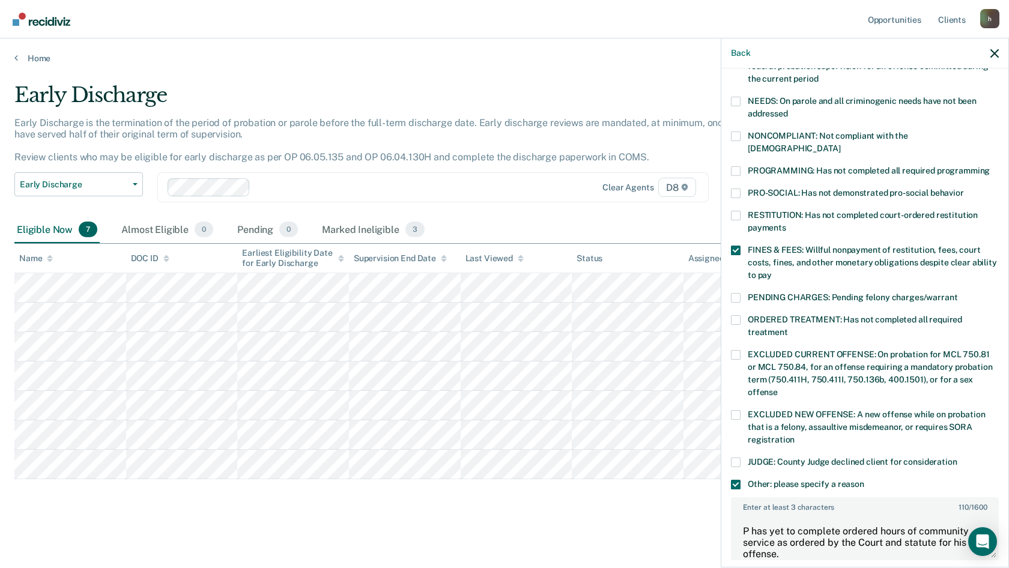
click at [739, 293] on span at bounding box center [736, 298] width 10 height 10
click at [957, 293] on input "PENDING CHARGES: Pending felony charges/warrant" at bounding box center [957, 293] width 0 height 0
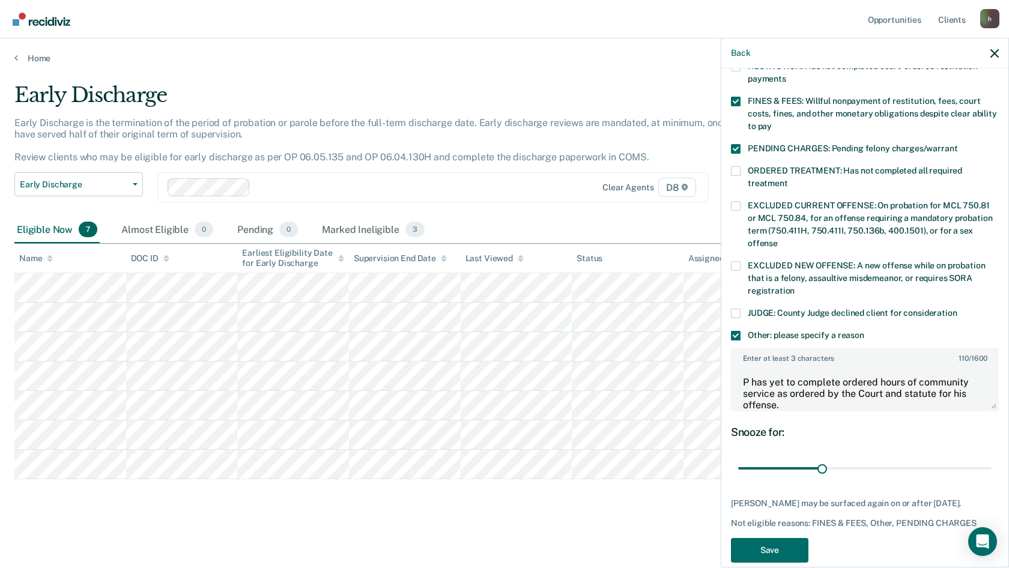
scroll to position [345, 0]
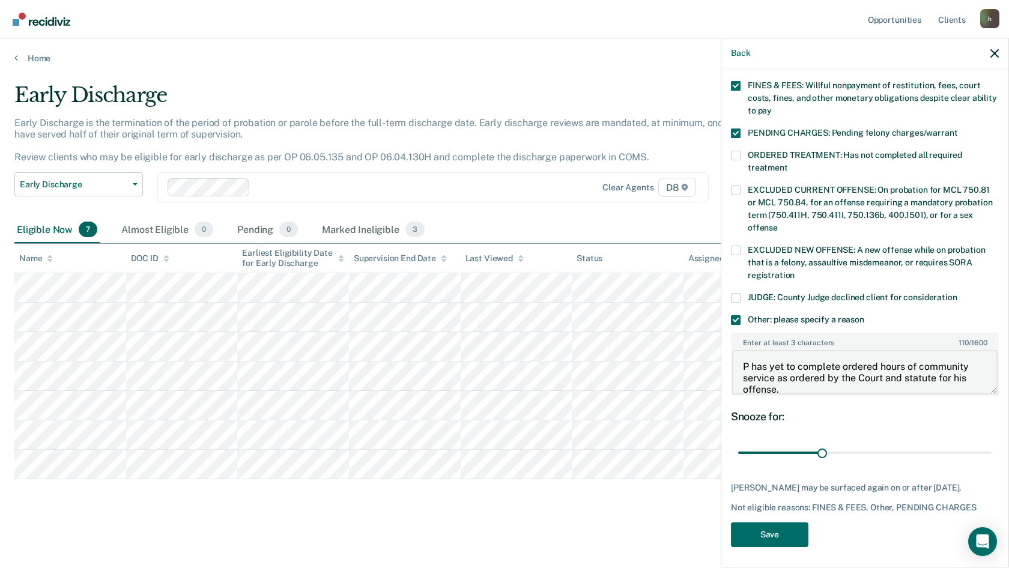
click at [788, 375] on textarea "P has yet to complete ordered hours of community service as ordered by the Cour…" at bounding box center [864, 372] width 265 height 44
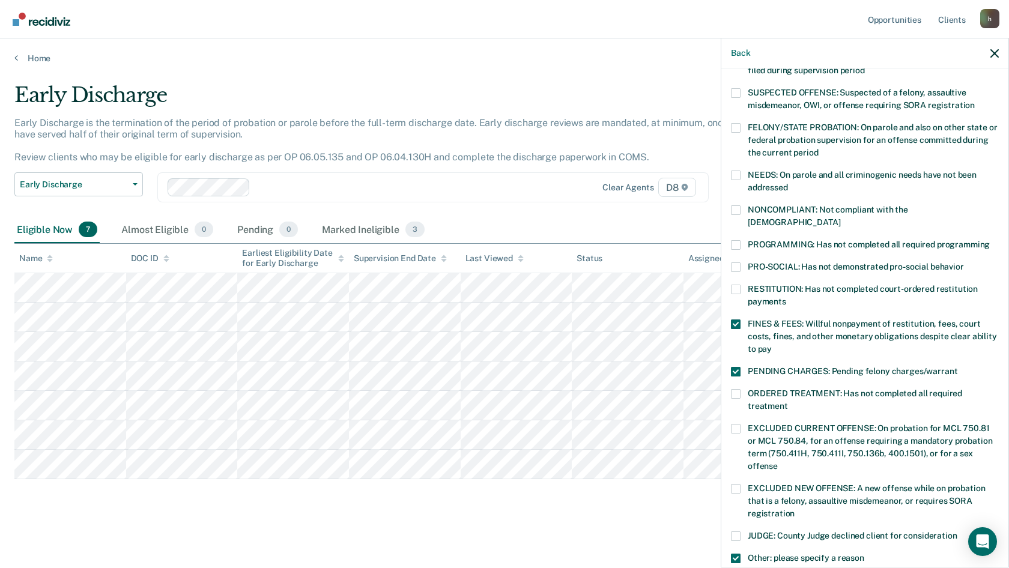
scroll to position [104, 0]
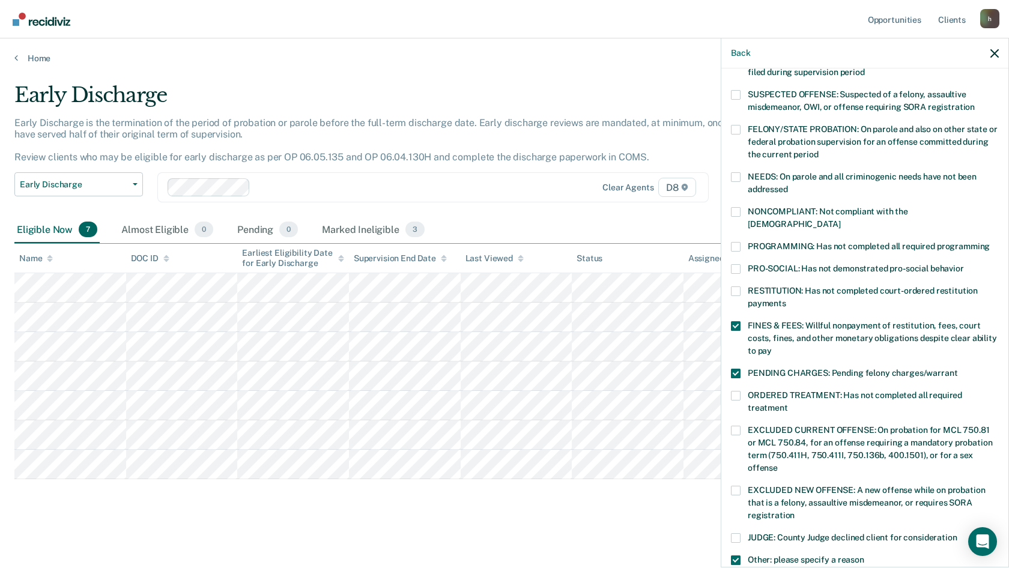
drag, startPoint x: 734, startPoint y: 313, endPoint x: 742, endPoint y: 327, distance: 15.3
click at [735, 321] on span at bounding box center [736, 326] width 10 height 10
click at [772, 346] on input "FINES & FEES: Willful nonpayment of restitution, fees, court costs, fines, and …" at bounding box center [772, 346] width 0 height 0
click at [736, 369] on span at bounding box center [736, 374] width 10 height 10
click at [957, 369] on input "PENDING CHARGES: Pending felony charges/warrant" at bounding box center [957, 369] width 0 height 0
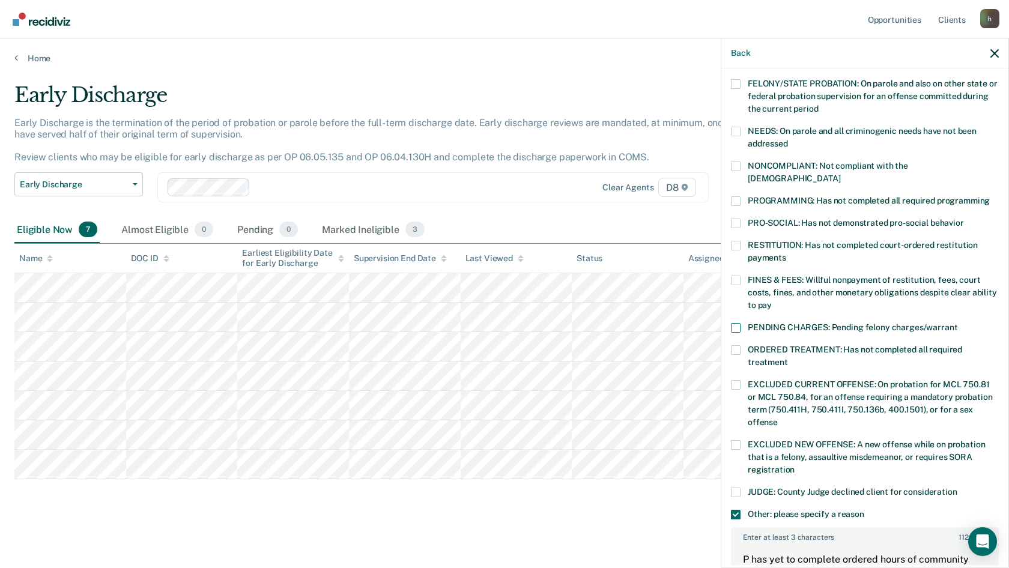
scroll to position [345, 0]
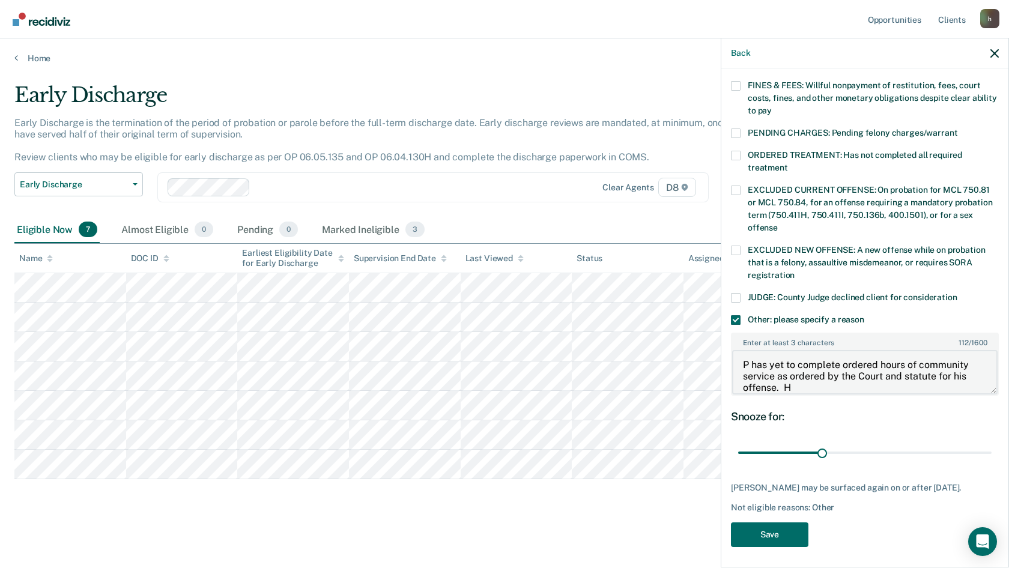
click at [792, 366] on textarea "P has yet to complete ordered hours of community service as ordered by the Cour…" at bounding box center [864, 372] width 265 height 44
click at [797, 373] on textarea "P has yet to complete ordered hours of community service as ordered by the Cour…" at bounding box center [864, 372] width 265 height 44
type textarea "P has yet to complete ordered hours of community service as ordered by the Cour…"
click at [764, 530] on button "Save" at bounding box center [769, 534] width 77 height 25
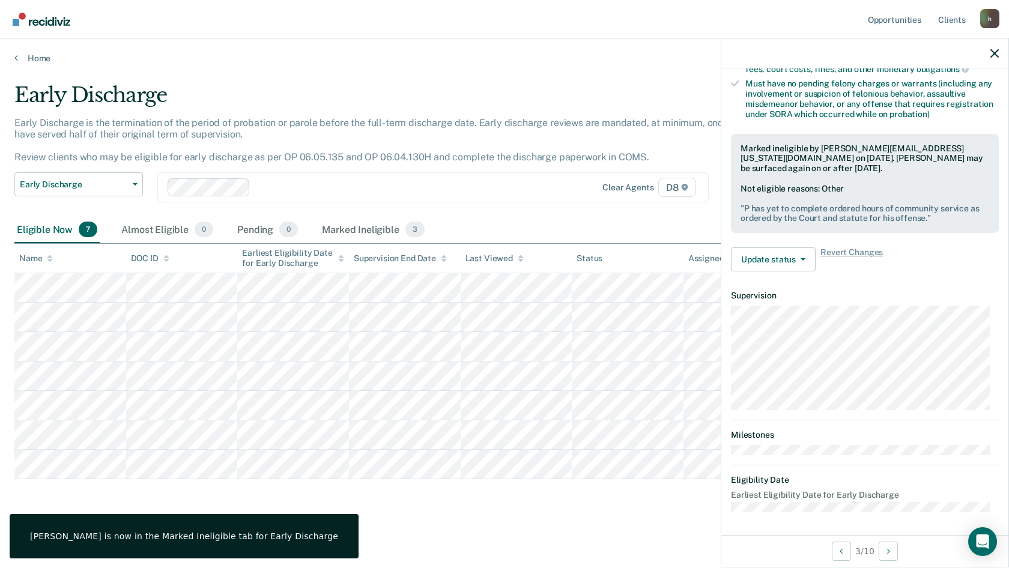
scroll to position [148, 0]
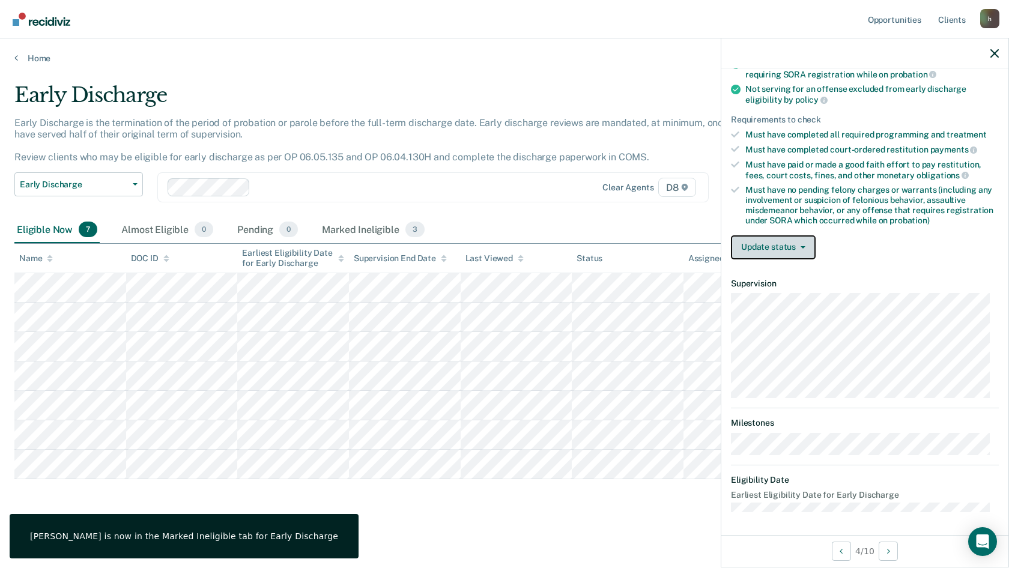
click at [776, 249] on button "Update status" at bounding box center [773, 247] width 85 height 24
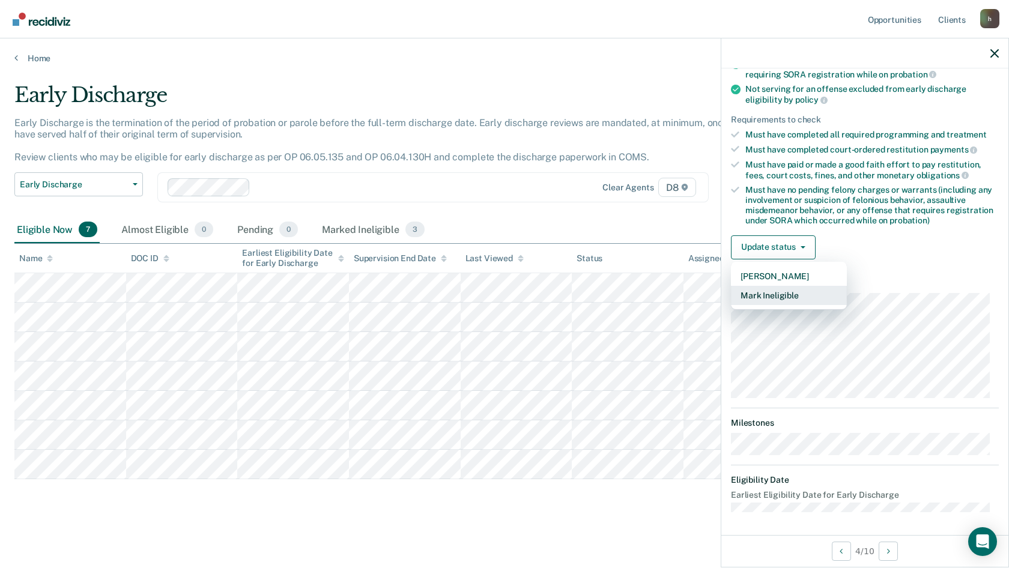
click at [758, 298] on button "Mark Ineligible" at bounding box center [789, 295] width 116 height 19
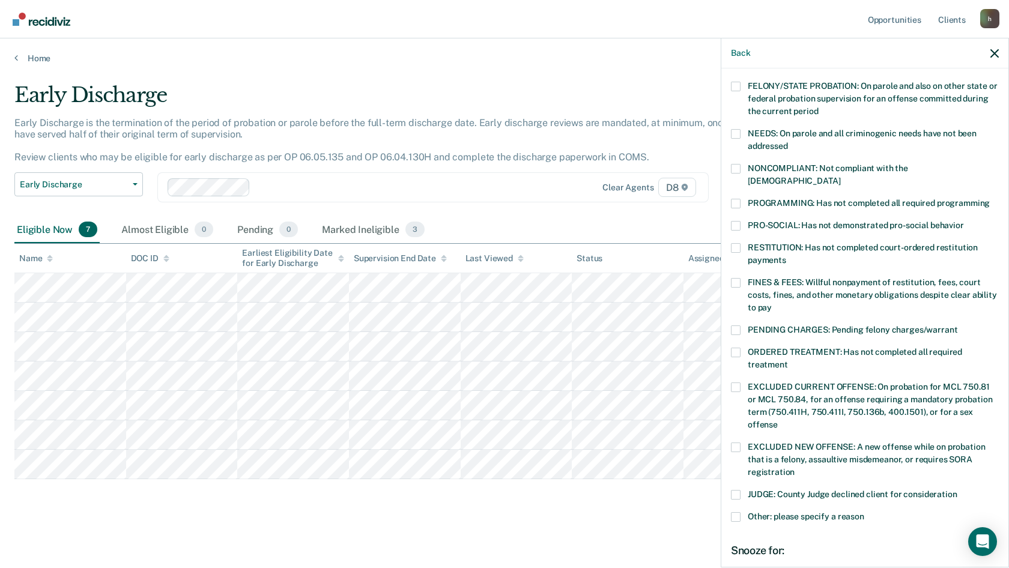
click at [730, 267] on div "AC Which of the following requirements has [PERSON_NAME] not met? [MEDICAL_DATA…" at bounding box center [864, 316] width 287 height 497
click at [733, 278] on span at bounding box center [736, 283] width 10 height 10
click at [772, 303] on input "FINES & FEES: Willful nonpayment of restitution, fees, court costs, fines, and …" at bounding box center [772, 303] width 0 height 0
click at [735, 325] on span at bounding box center [736, 330] width 10 height 10
click at [957, 325] on input "PENDING CHARGES: Pending felony charges/warrant" at bounding box center [957, 325] width 0 height 0
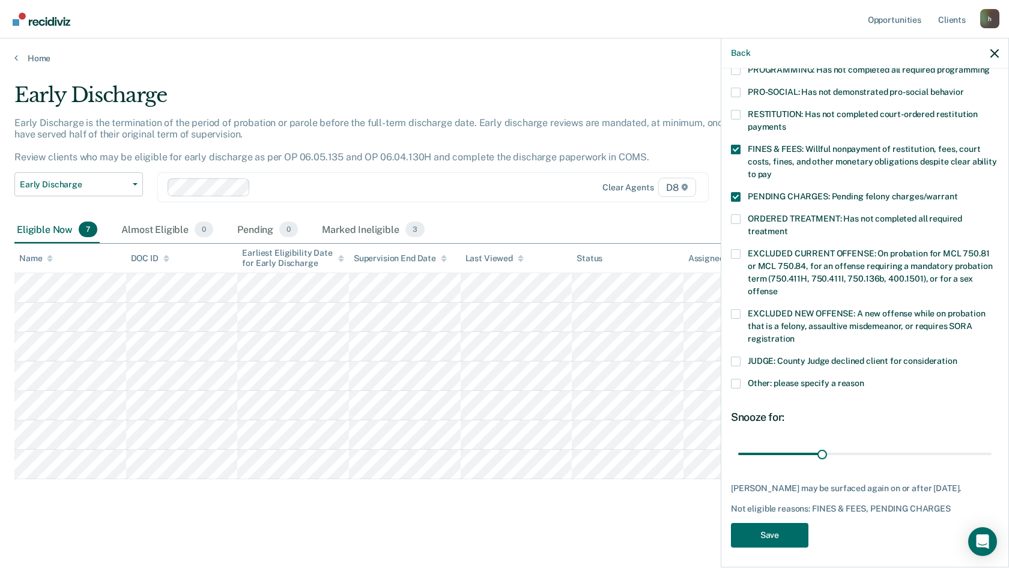
scroll to position [282, 0]
click at [724, 363] on div "AC Which of the following requirements has [PERSON_NAME] not met? [MEDICAL_DATA…" at bounding box center [864, 316] width 287 height 497
drag, startPoint x: 732, startPoint y: 366, endPoint x: 739, endPoint y: 376, distance: 12.2
click at [733, 378] on span at bounding box center [736, 383] width 10 height 10
click at [864, 378] on input "Other: please specify a reason" at bounding box center [864, 378] width 0 height 0
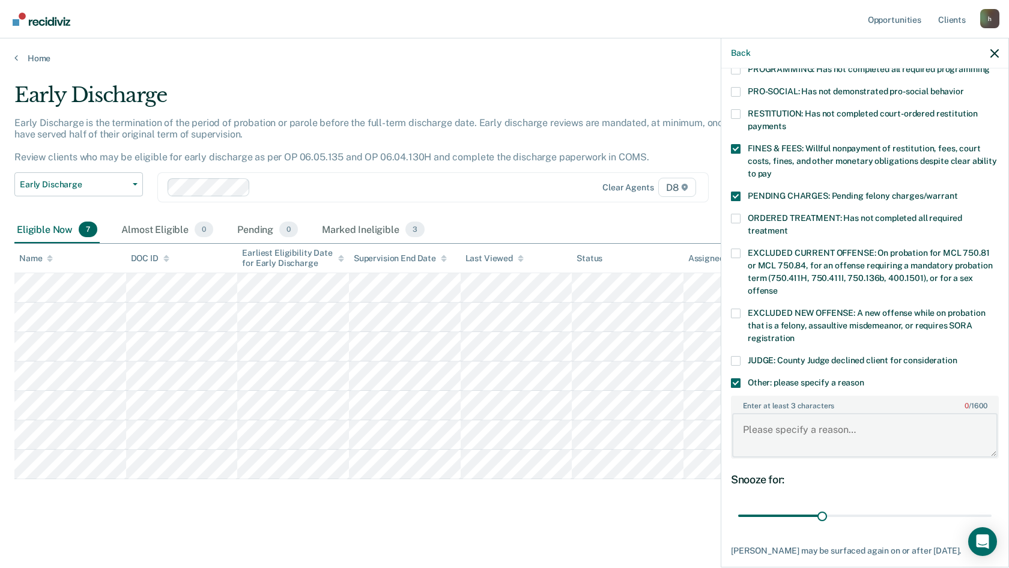
click at [781, 429] on textarea "Enter at least 3 characters 0 / 1600" at bounding box center [864, 435] width 265 height 44
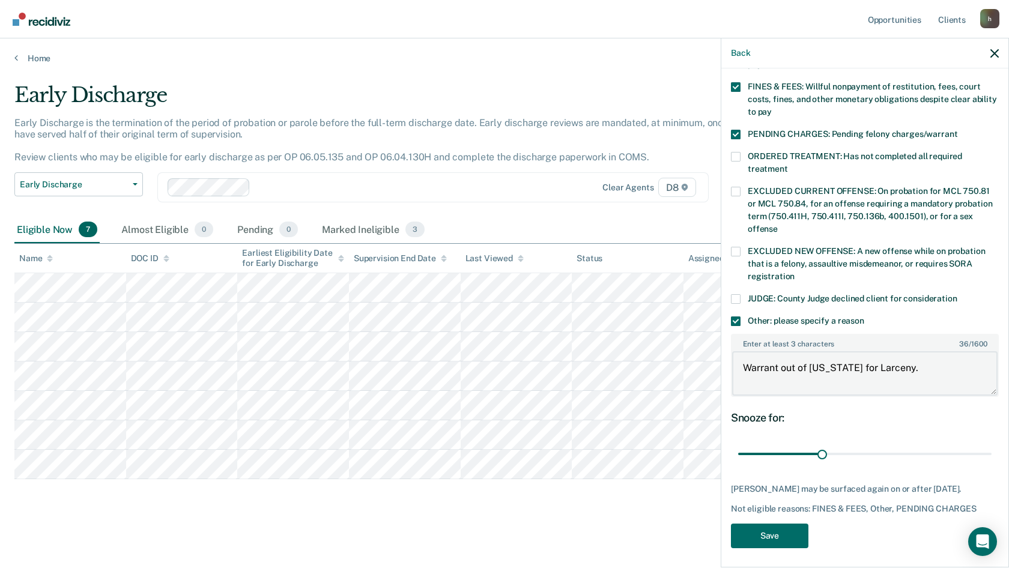
scroll to position [345, 0]
type textarea "Warrant out of [US_STATE] for Larceny."
click at [772, 539] on button "Save" at bounding box center [769, 534] width 77 height 25
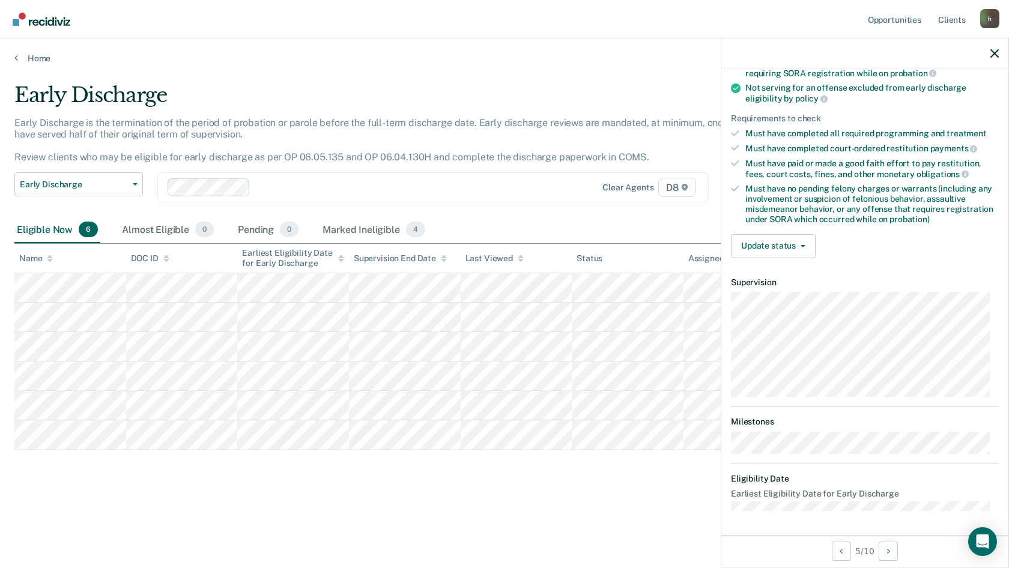
scroll to position [148, 0]
click at [779, 239] on button "Update status" at bounding box center [773, 247] width 85 height 24
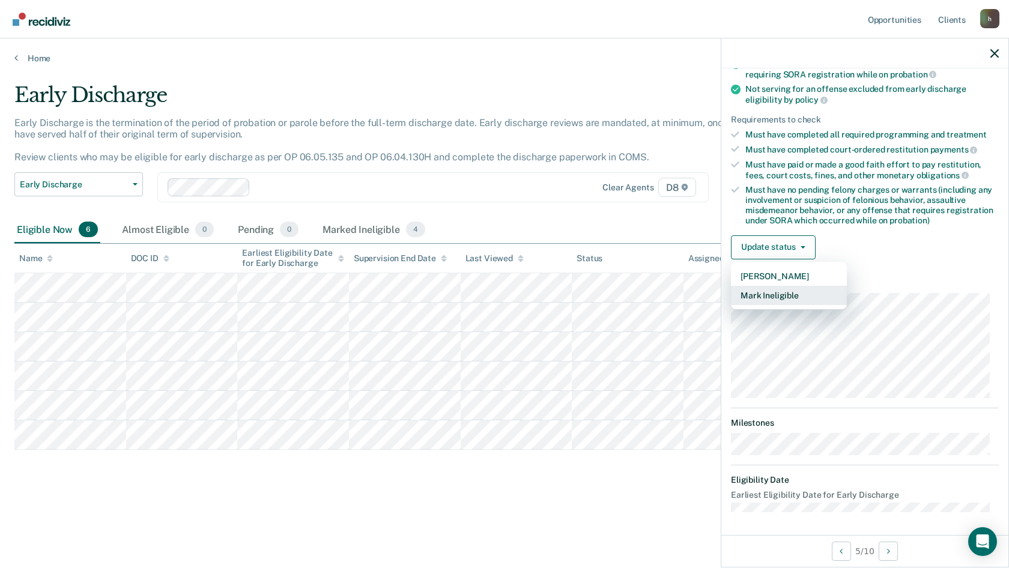
click at [779, 290] on button "Mark Ineligible" at bounding box center [789, 295] width 116 height 19
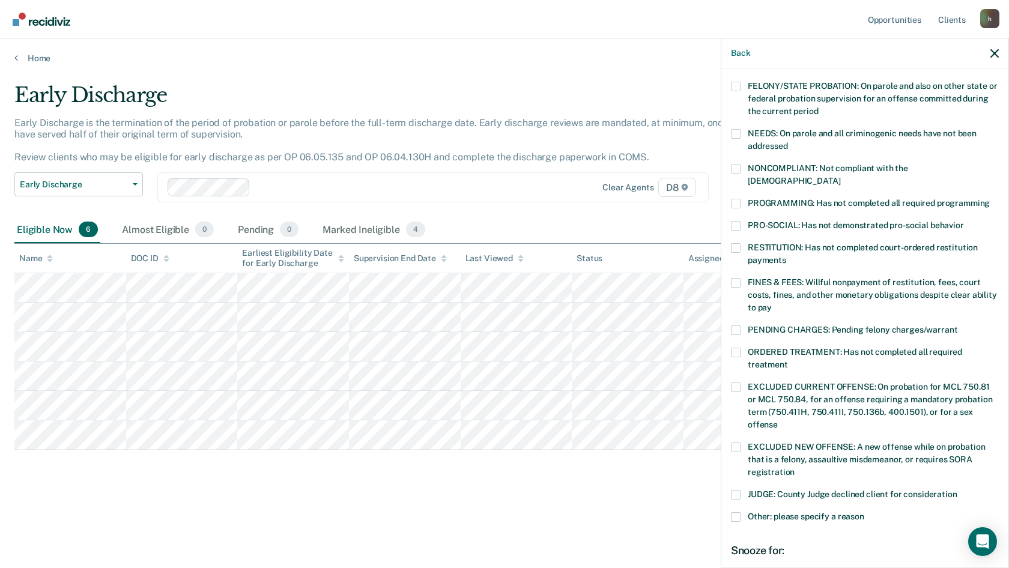
click at [740, 278] on span at bounding box center [736, 283] width 10 height 10
click at [772, 303] on input "FINES & FEES: Willful nonpayment of restitution, fees, court costs, fines, and …" at bounding box center [772, 303] width 0 height 0
click at [740, 333] on div "PENDING CHARGES: Pending felony charges/warrant" at bounding box center [865, 336] width 268 height 22
click at [740, 348] on label "ORDERED TREATMENT: Has not completed all required treatment" at bounding box center [865, 360] width 268 height 25
click at [788, 360] on input "ORDERED TREATMENT: Has not completed all required treatment" at bounding box center [788, 360] width 0 height 0
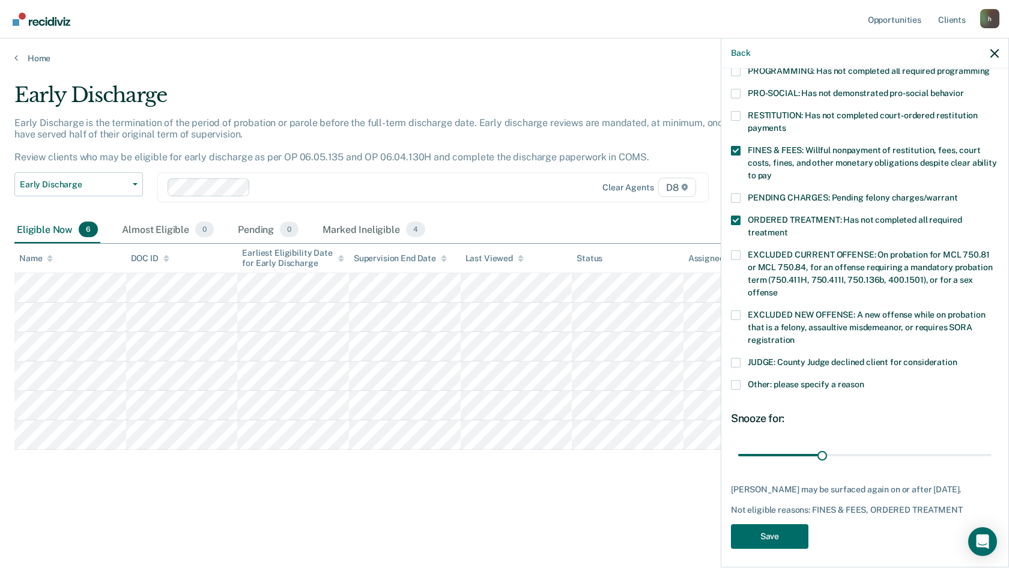
scroll to position [282, 0]
click at [765, 528] on button "Save" at bounding box center [769, 534] width 77 height 25
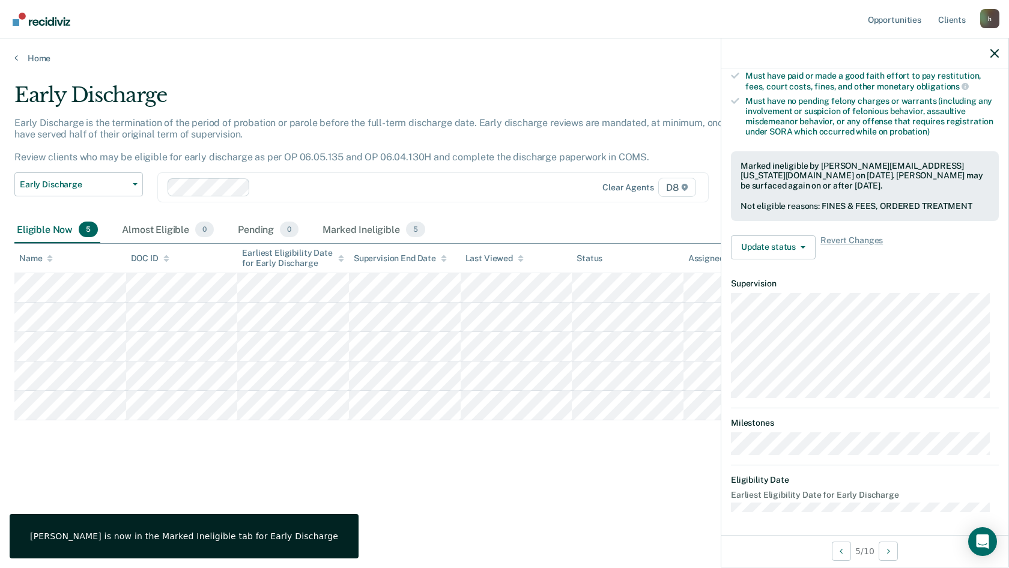
scroll to position [136, 0]
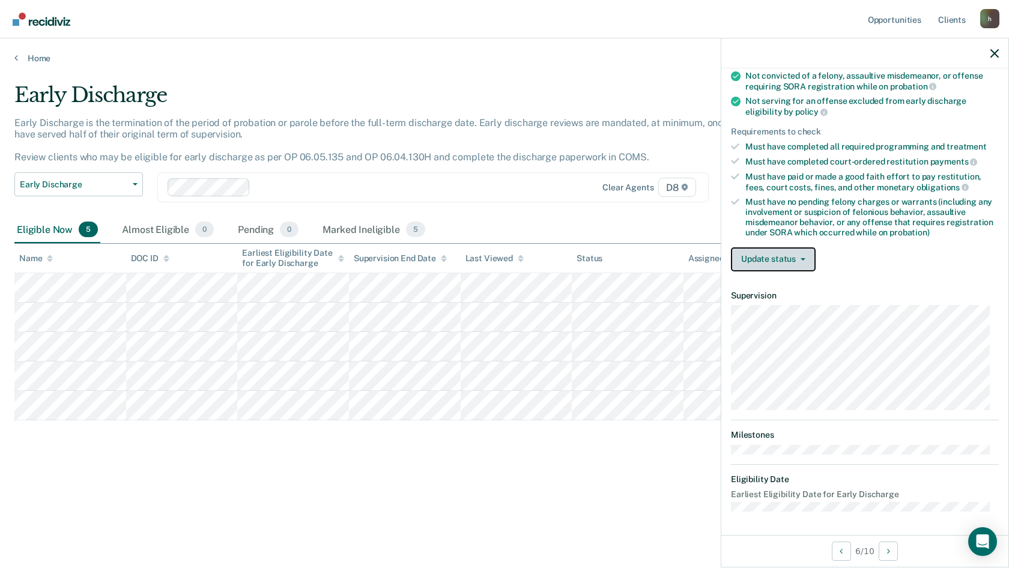
click at [776, 254] on button "Update status" at bounding box center [773, 259] width 85 height 24
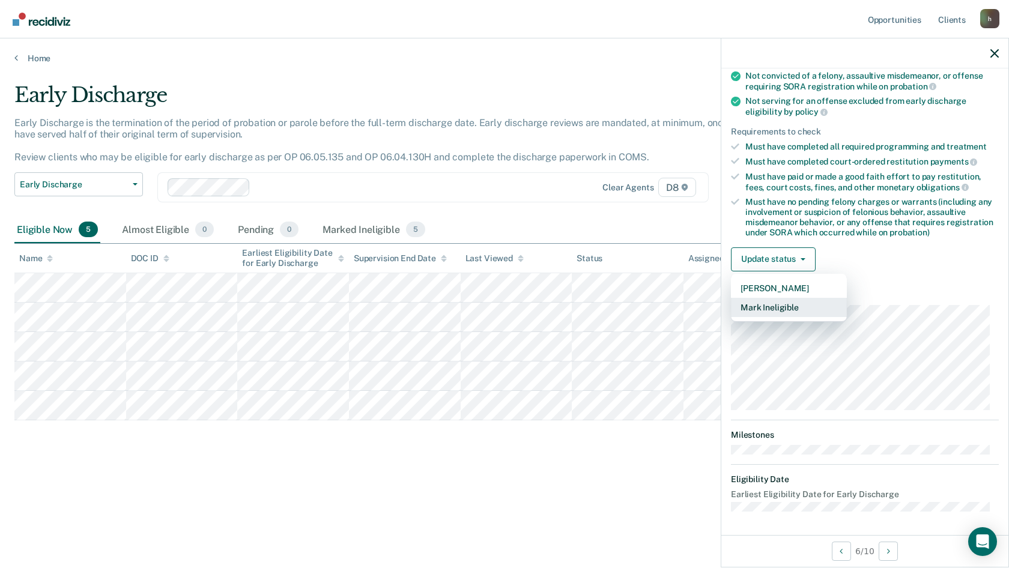
click at [770, 313] on button "Mark Ineligible" at bounding box center [789, 307] width 116 height 19
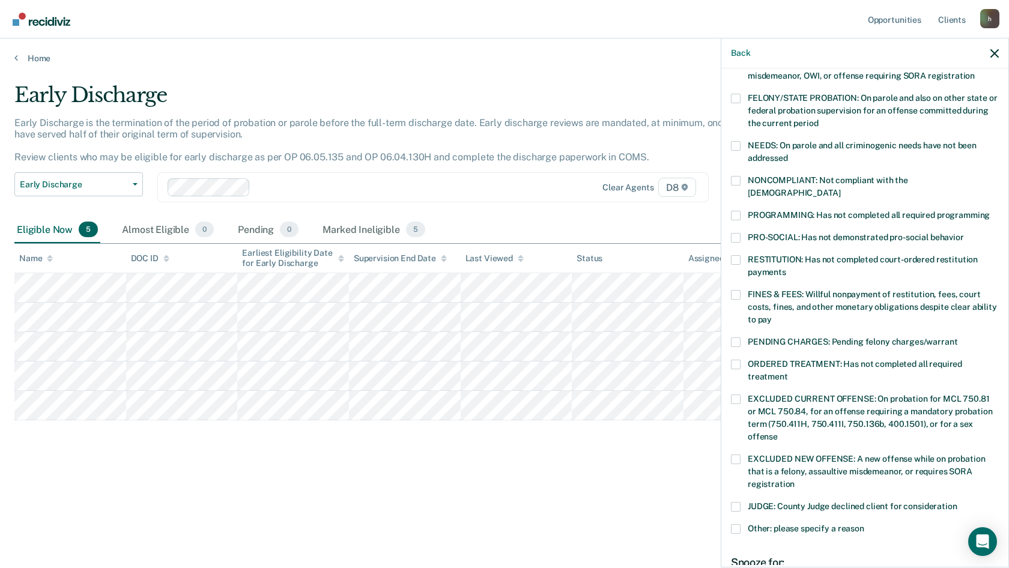
click at [736, 290] on span at bounding box center [736, 295] width 10 height 10
click at [772, 315] on input "FINES & FEES: Willful nonpayment of restitution, fees, court costs, fines, and …" at bounding box center [772, 315] width 0 height 0
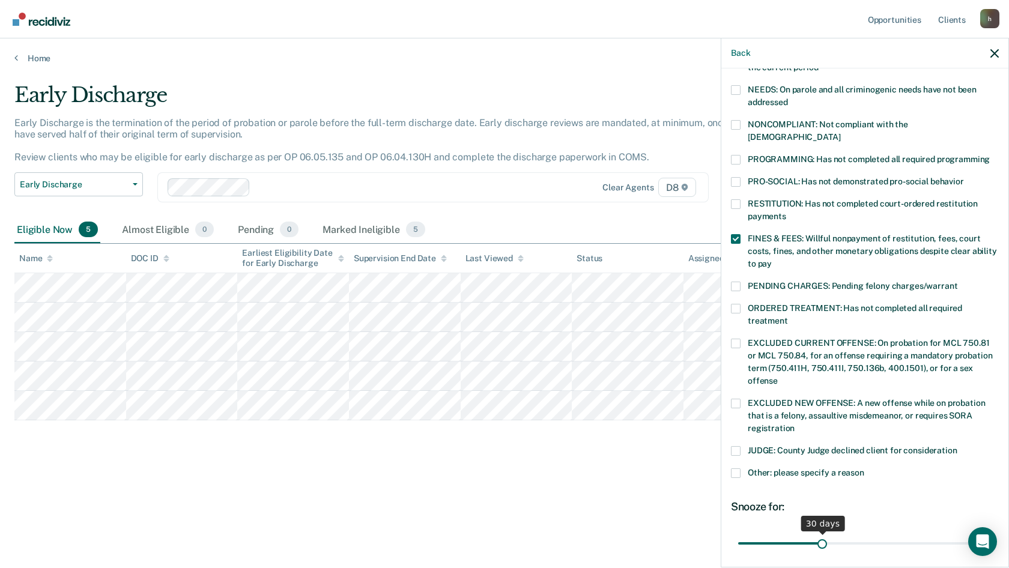
scroll to position [271, 0]
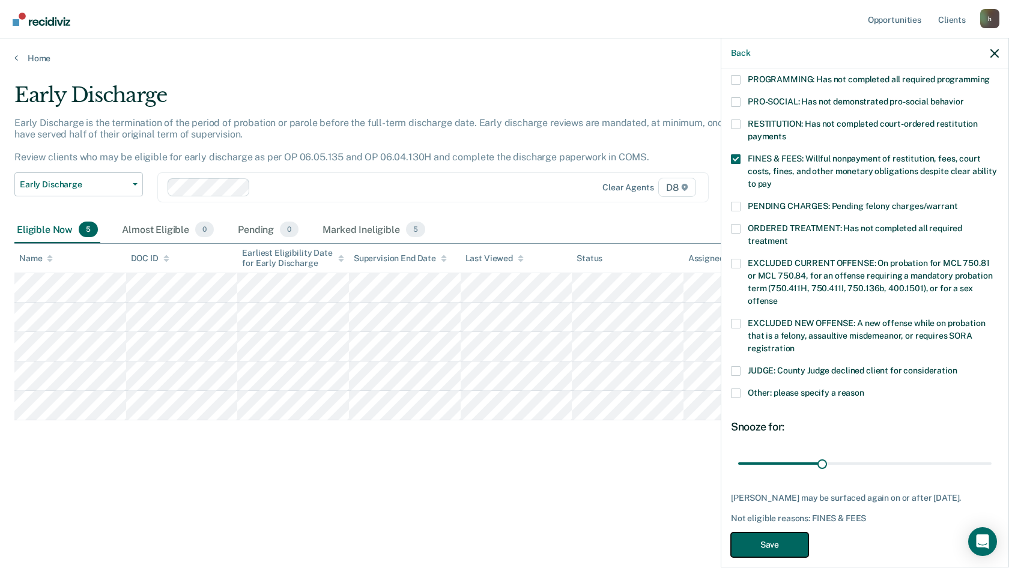
click at [768, 533] on button "Save" at bounding box center [769, 545] width 77 height 25
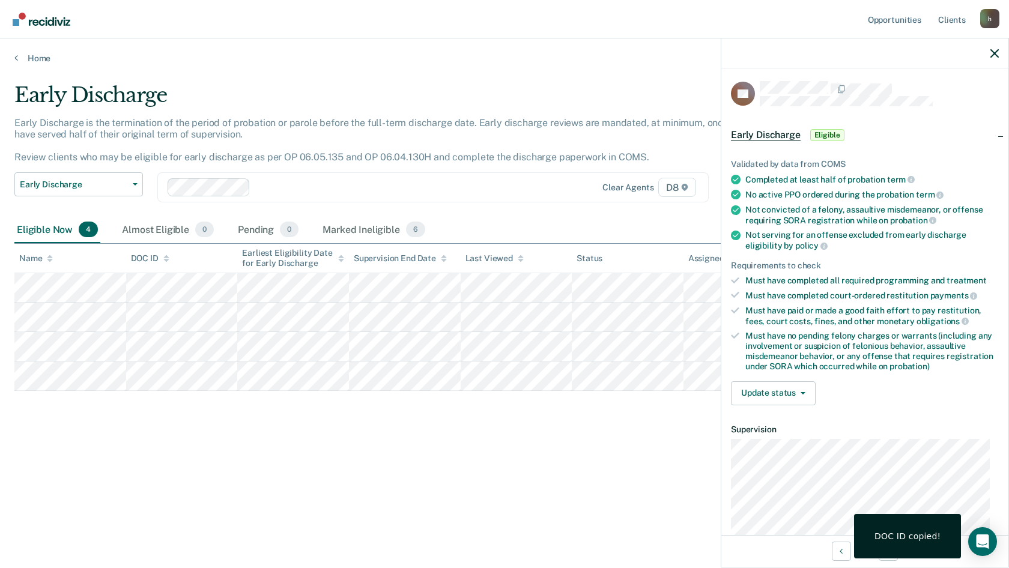
scroll to position [0, 0]
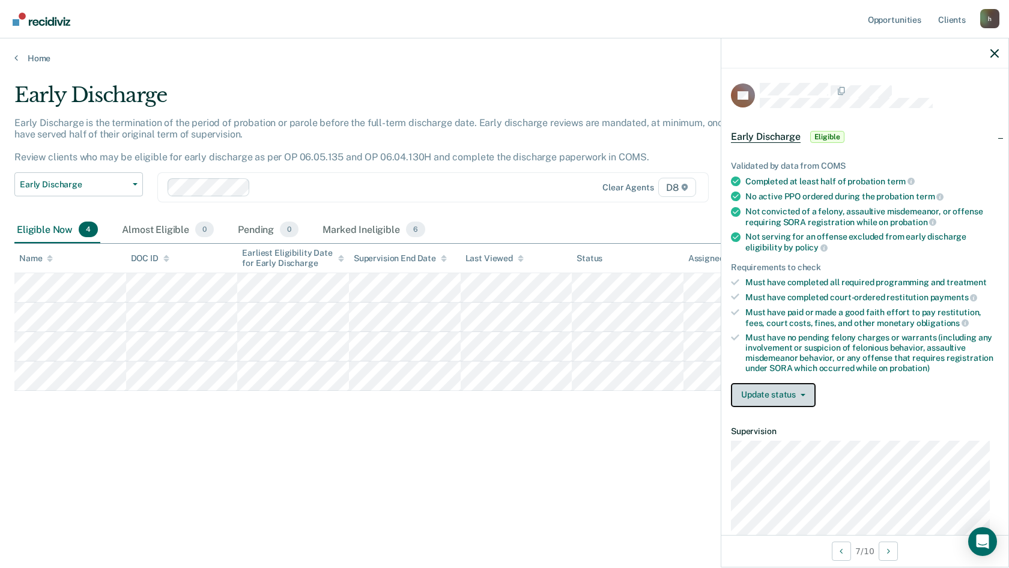
click at [761, 396] on button "Update status" at bounding box center [773, 395] width 85 height 24
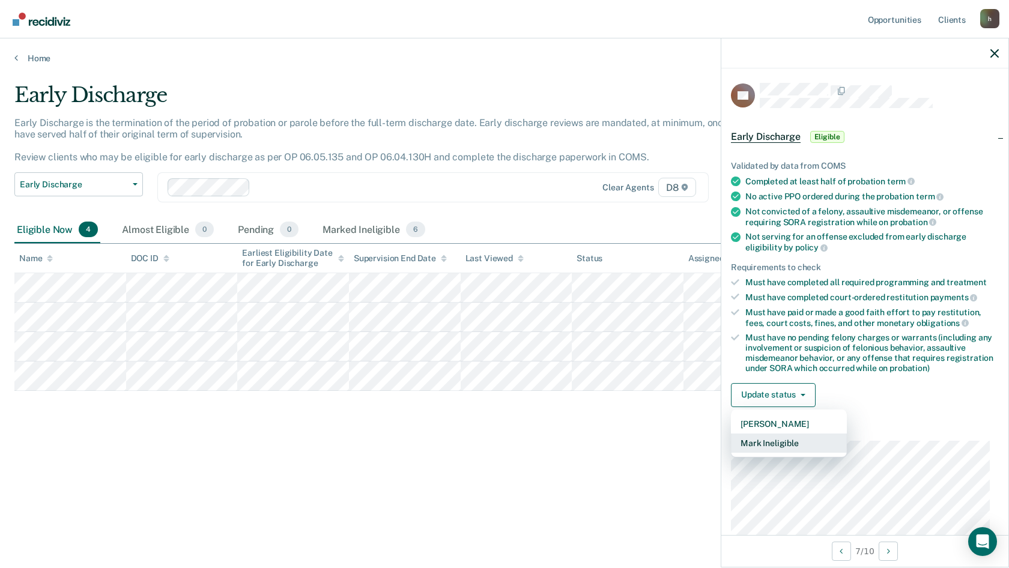
click at [777, 445] on button "Mark Ineligible" at bounding box center [789, 443] width 116 height 19
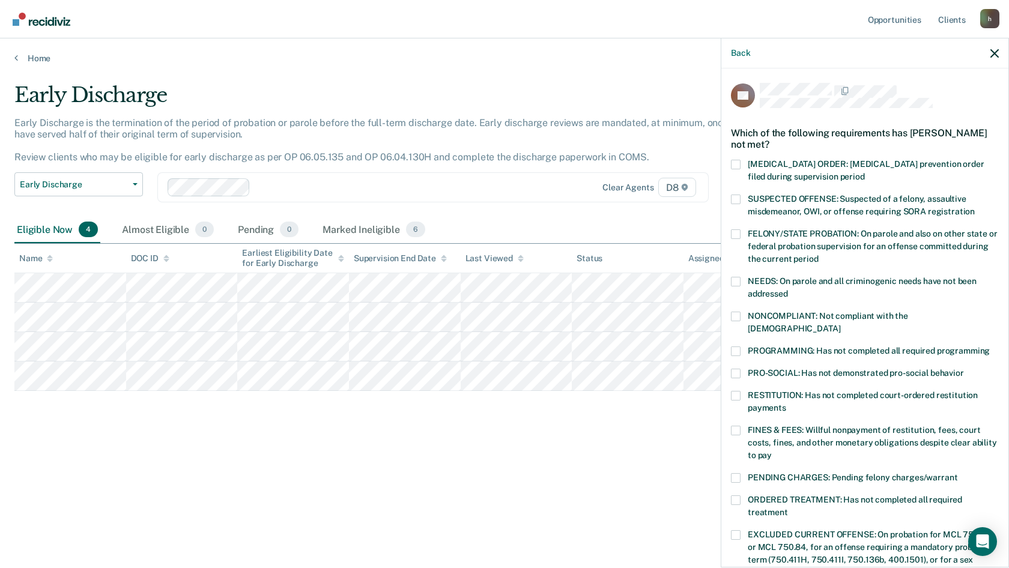
click at [741, 426] on label "FINES & FEES: Willful nonpayment of restitution, fees, court costs, fines, and …" at bounding box center [865, 445] width 268 height 38
click at [772, 451] on input "FINES & FEES: Willful nonpayment of restitution, fees, court costs, fines, and …" at bounding box center [772, 451] width 0 height 0
click at [733, 346] on span at bounding box center [736, 351] width 10 height 10
click at [990, 346] on input "PROGRAMMING: Has not completed all required programming" at bounding box center [990, 346] width 0 height 0
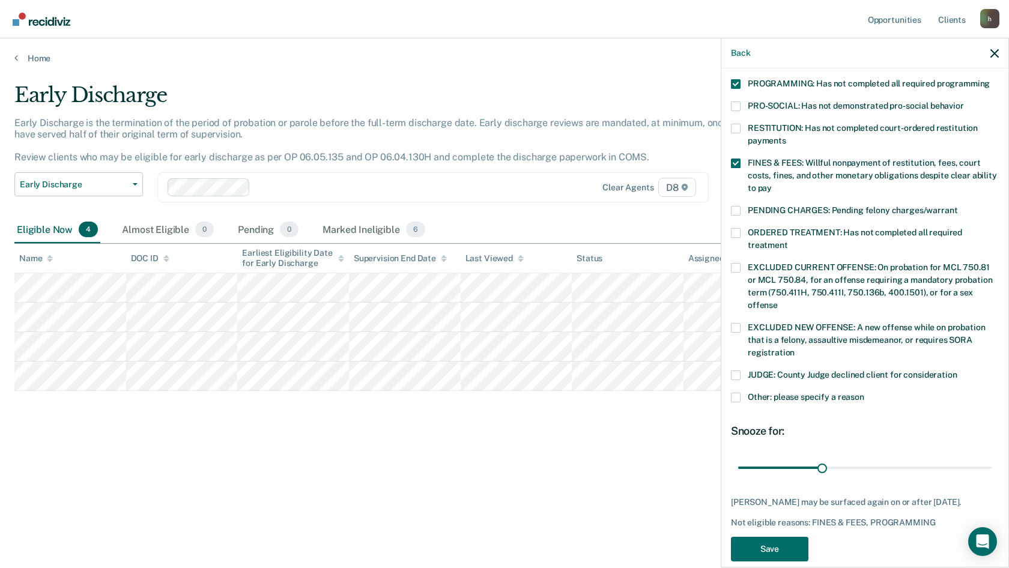
scroll to position [282, 0]
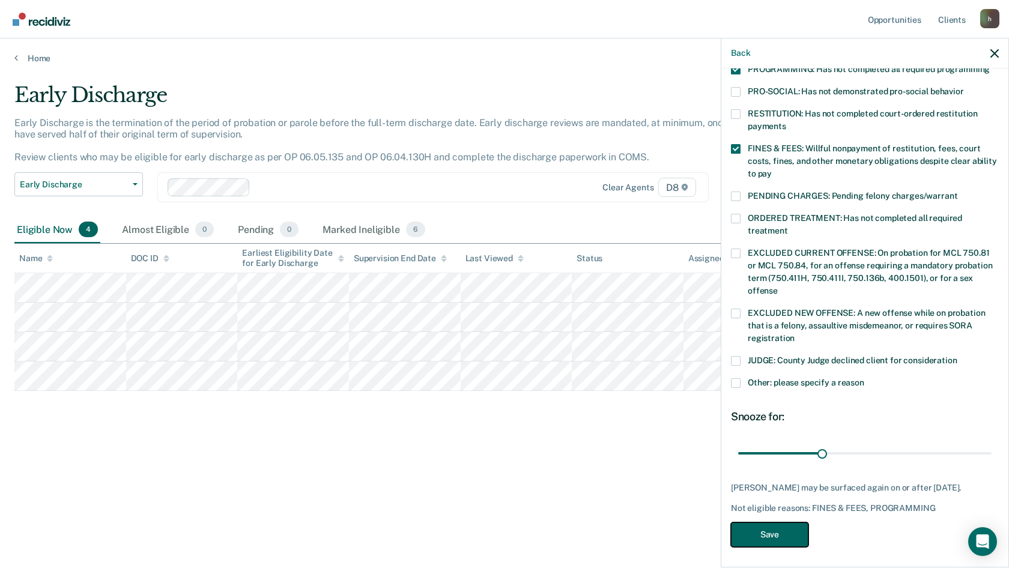
click at [782, 530] on button "Save" at bounding box center [769, 534] width 77 height 25
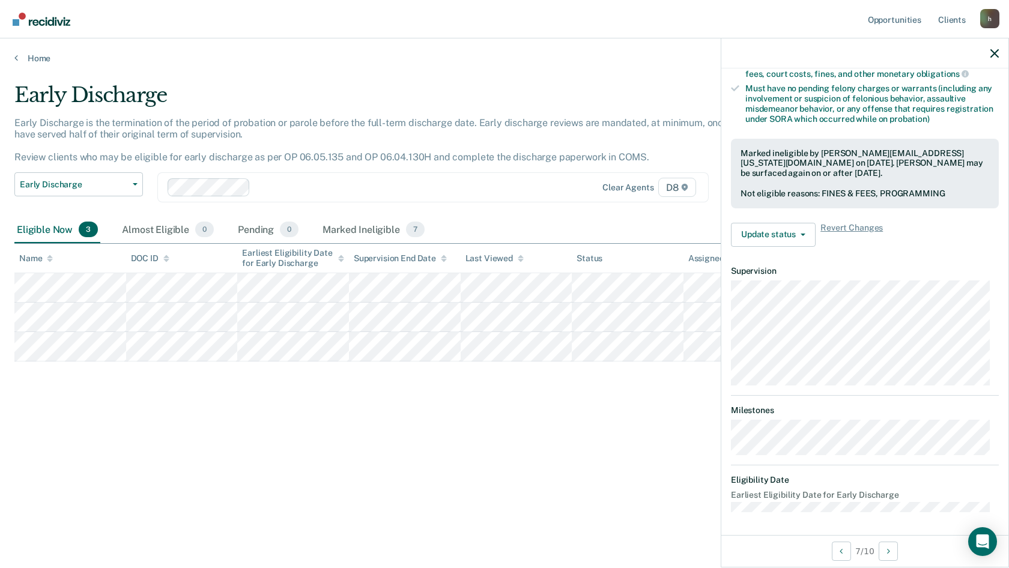
scroll to position [148, 0]
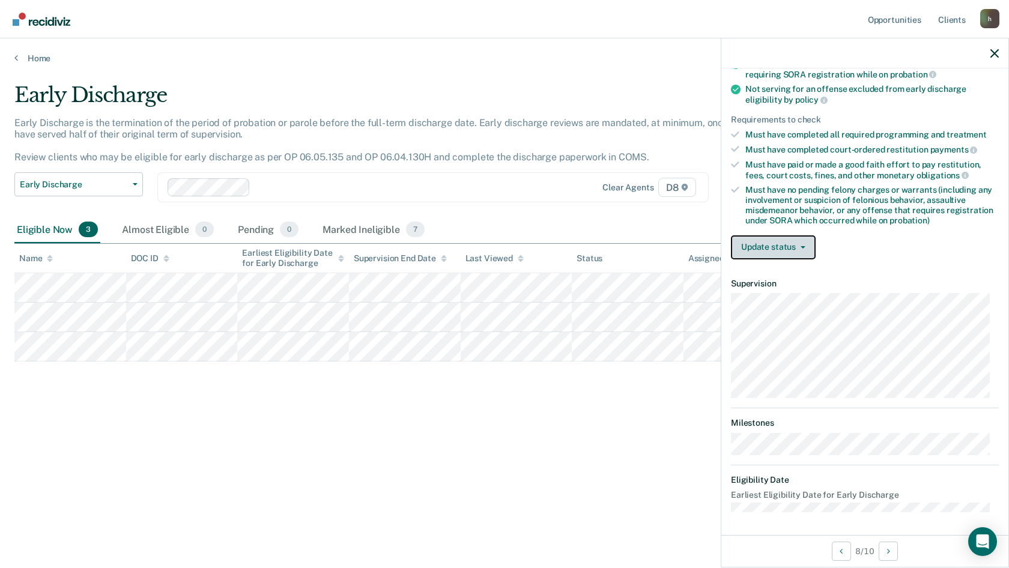
click at [799, 242] on button "Update status" at bounding box center [773, 247] width 85 height 24
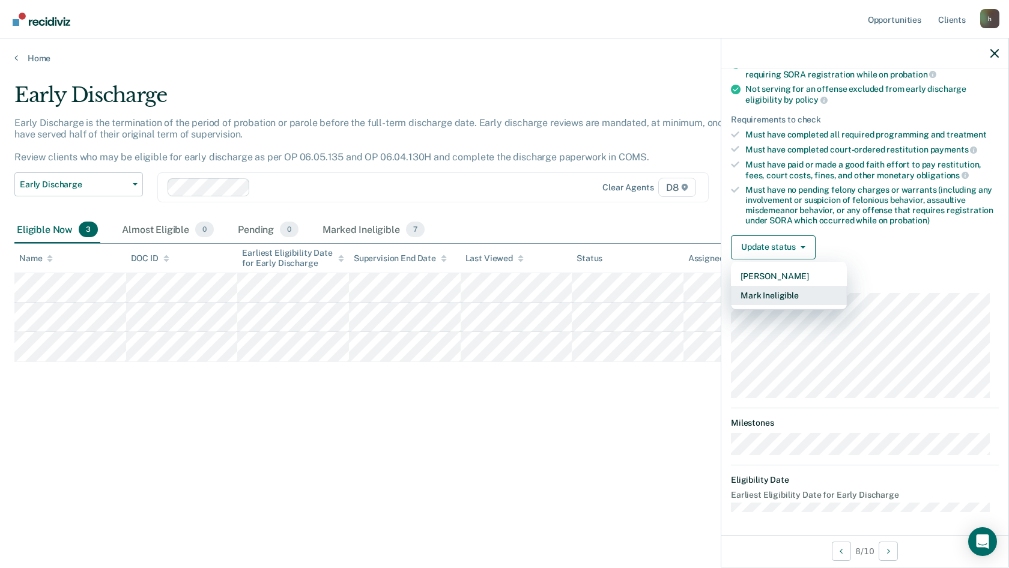
click at [787, 296] on button "Mark Ineligible" at bounding box center [789, 295] width 116 height 19
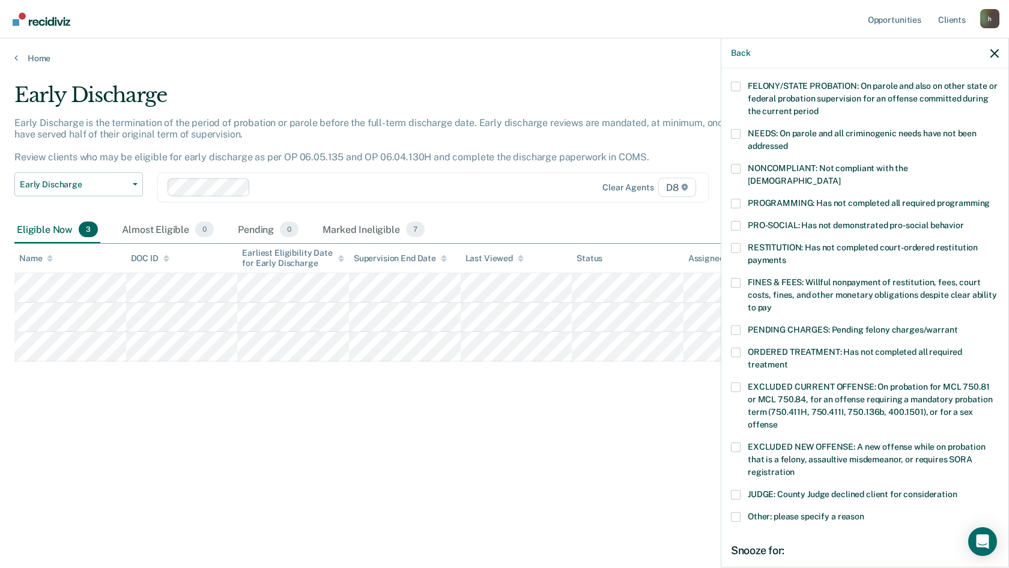
click at [736, 278] on span at bounding box center [736, 283] width 10 height 10
click at [772, 303] on input "FINES & FEES: Willful nonpayment of restitution, fees, court costs, fines, and …" at bounding box center [772, 303] width 0 height 0
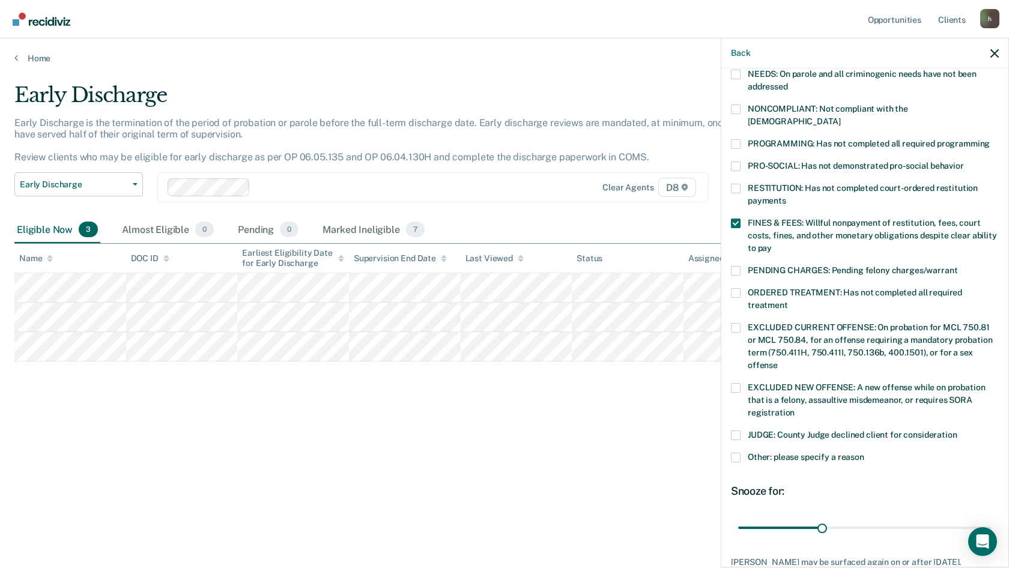
scroll to position [282, 0]
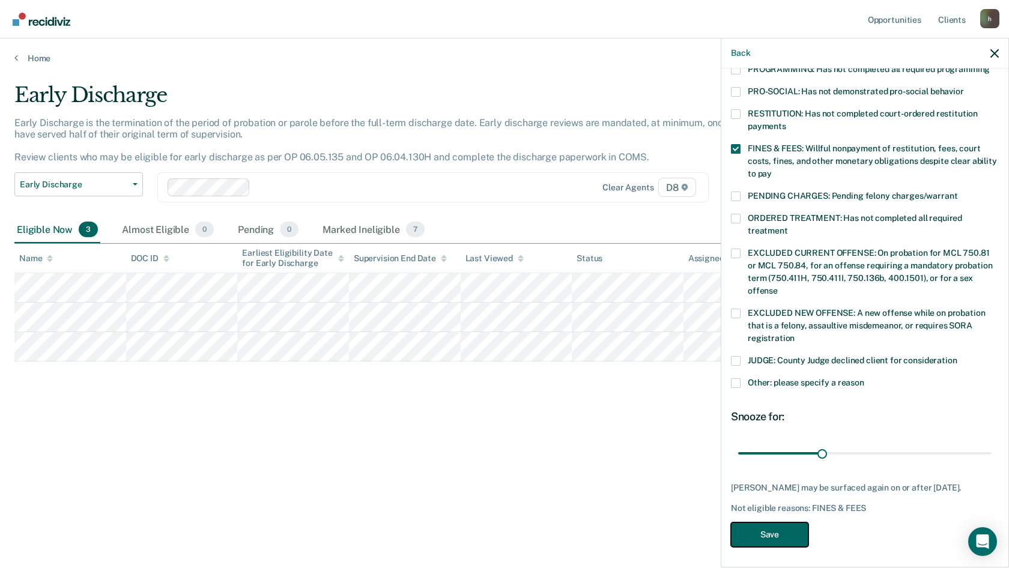
click at [770, 528] on button "Save" at bounding box center [769, 534] width 77 height 25
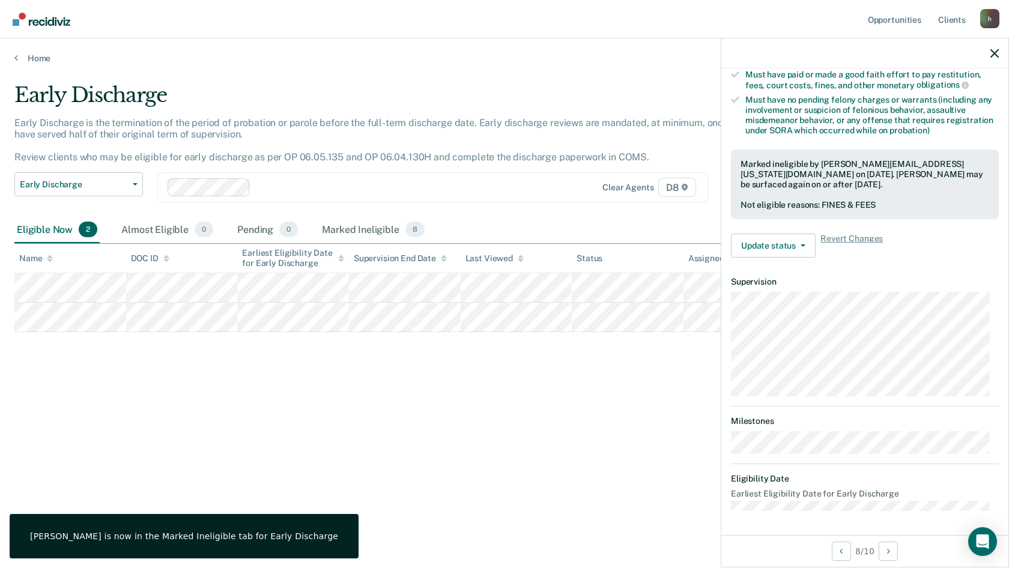
scroll to position [148, 0]
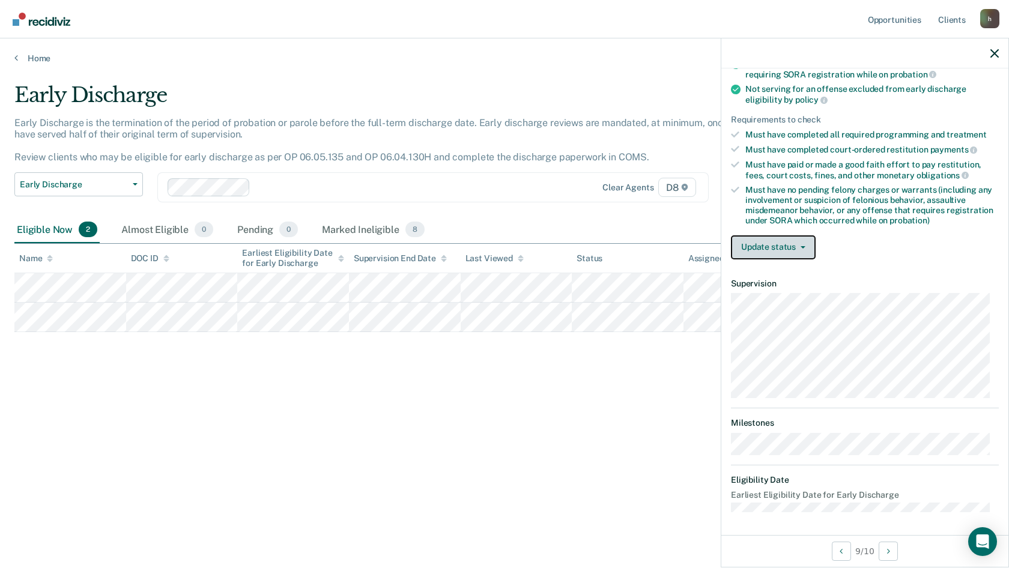
click at [761, 245] on button "Update status" at bounding box center [773, 247] width 85 height 24
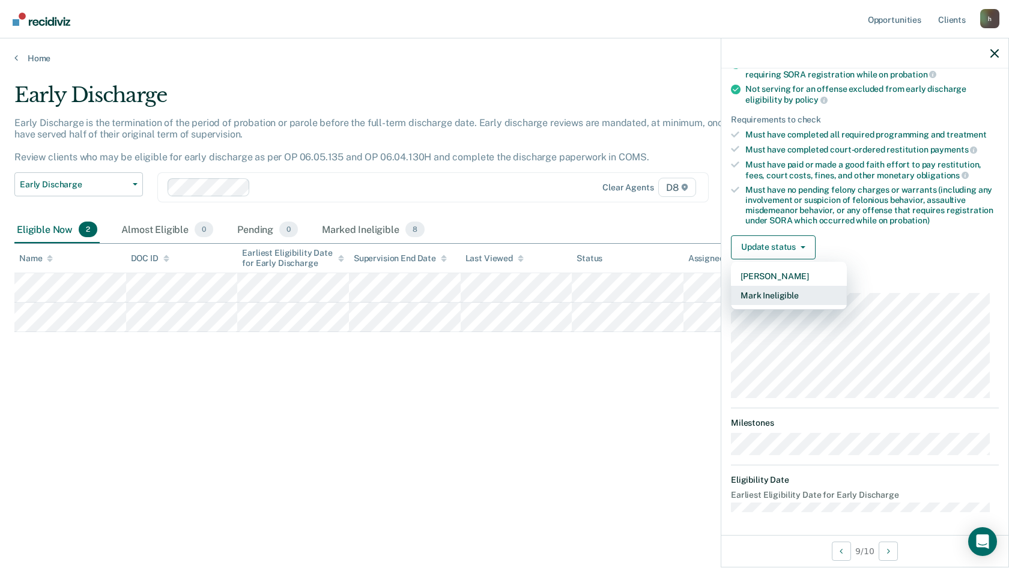
click at [840, 381] on article "MG Early Discharge Eligible Validated by data from COMS Completed at least half…" at bounding box center [865, 223] width 268 height 577
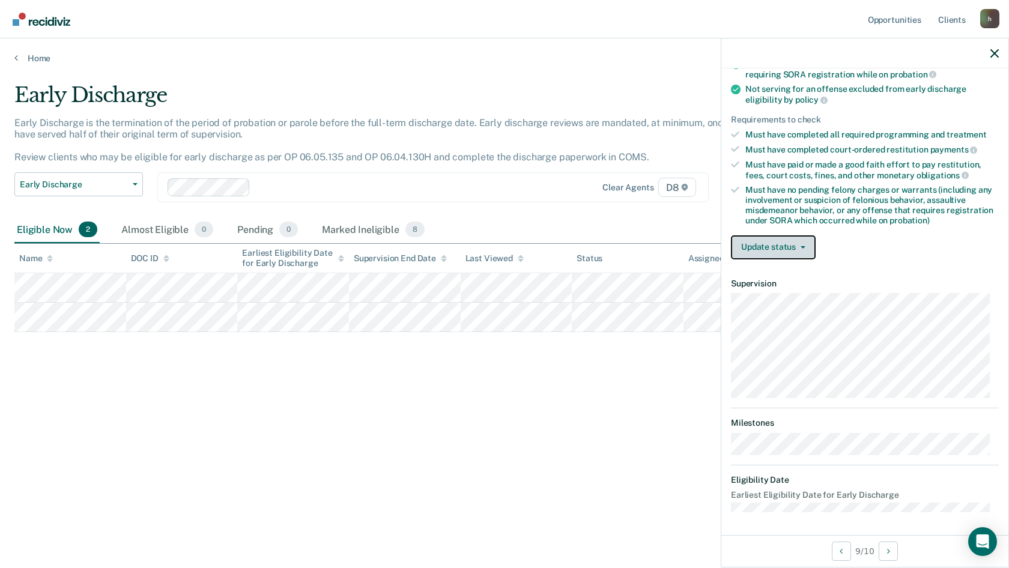
click at [774, 252] on button "Update status" at bounding box center [773, 247] width 85 height 24
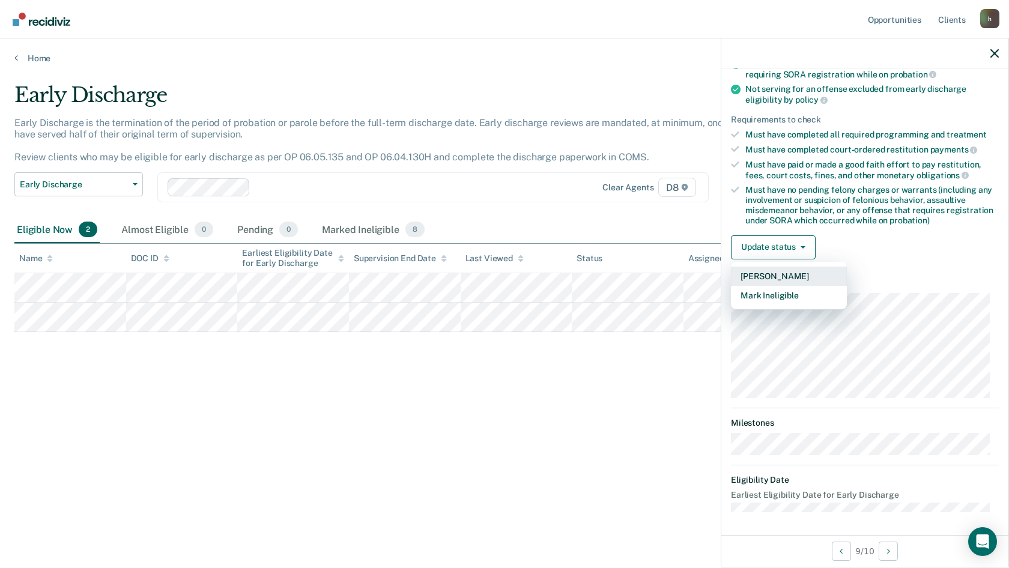
click at [776, 281] on button "[PERSON_NAME]" at bounding box center [789, 276] width 116 height 19
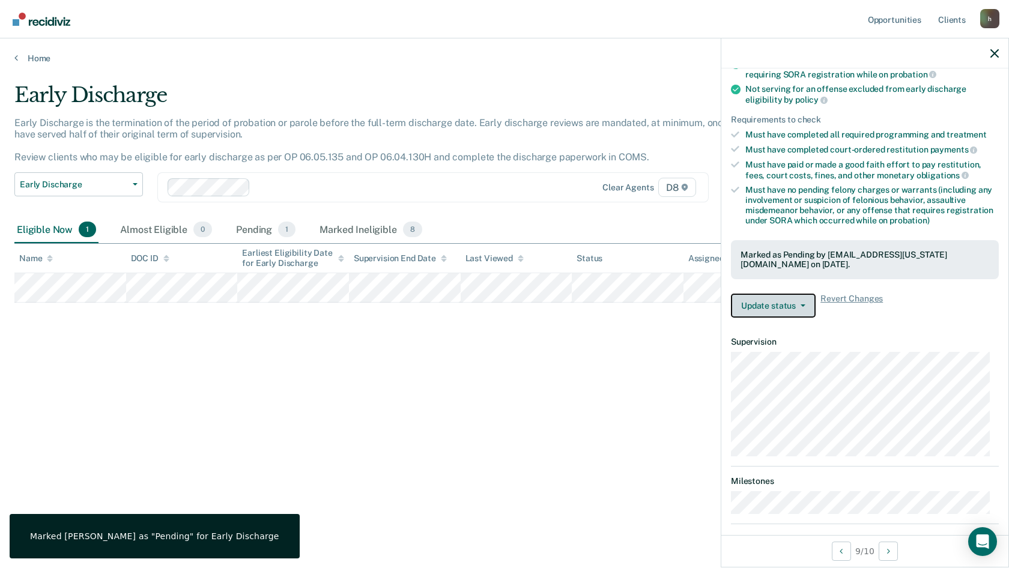
click at [773, 298] on button "Update status" at bounding box center [773, 306] width 85 height 24
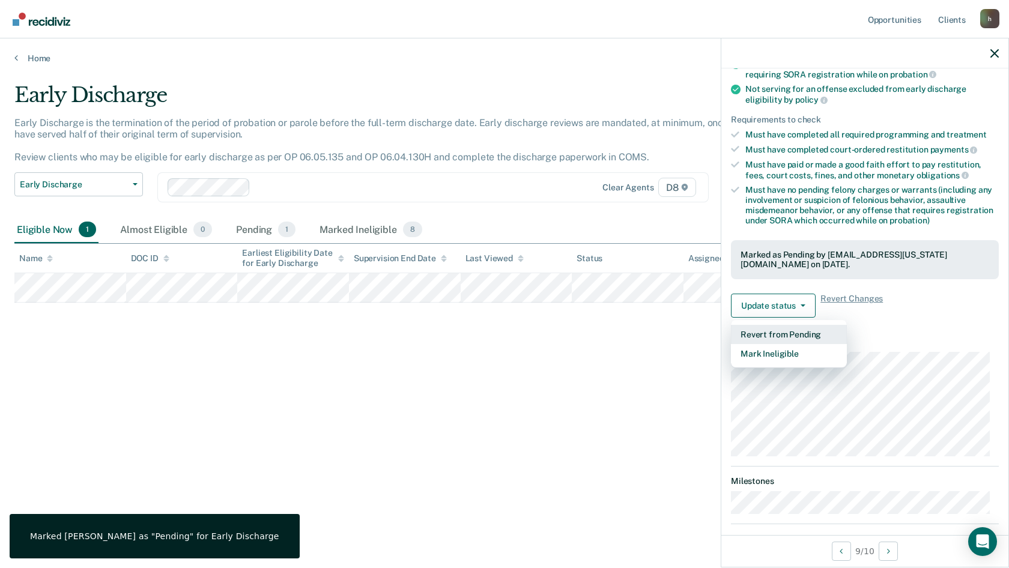
drag, startPoint x: 761, startPoint y: 358, endPoint x: 762, endPoint y: 331, distance: 26.4
click at [762, 331] on div "Revert from Pending Mark Ineligible" at bounding box center [789, 344] width 116 height 48
click at [768, 309] on button "Update status" at bounding box center [773, 306] width 85 height 24
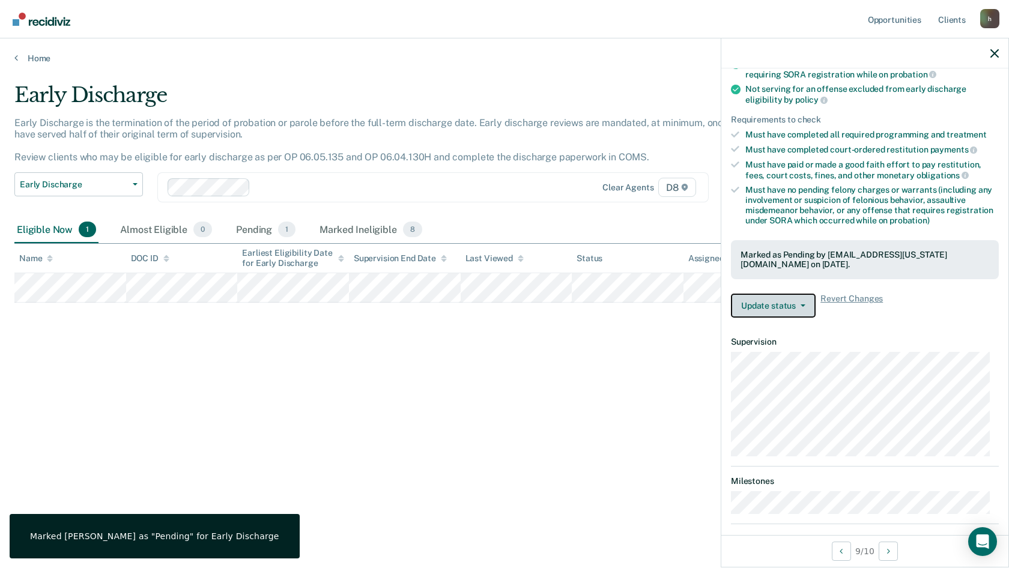
click at [769, 303] on button "Update status" at bounding box center [773, 306] width 85 height 24
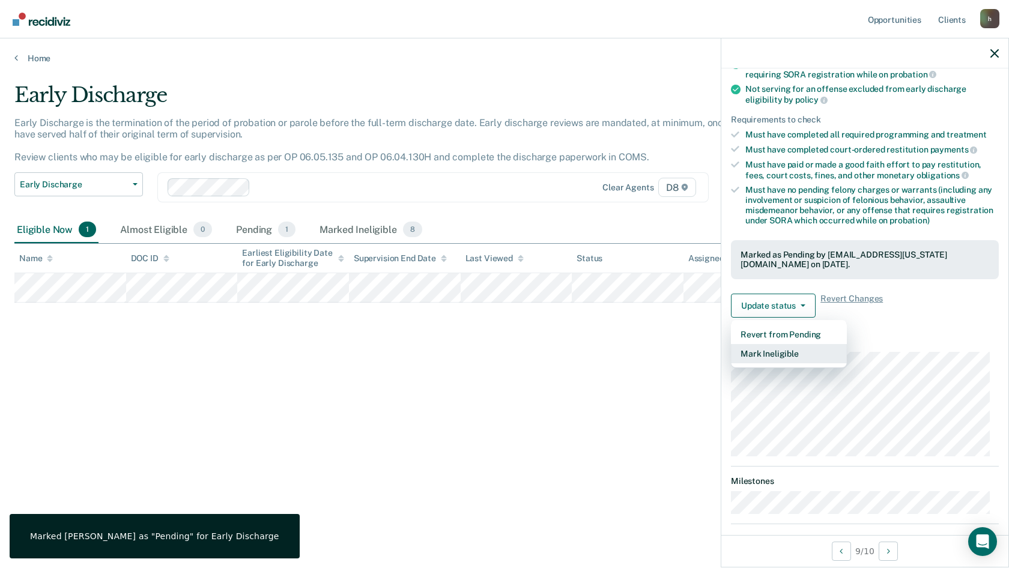
click at [762, 352] on button "Mark Ineligible" at bounding box center [789, 353] width 116 height 19
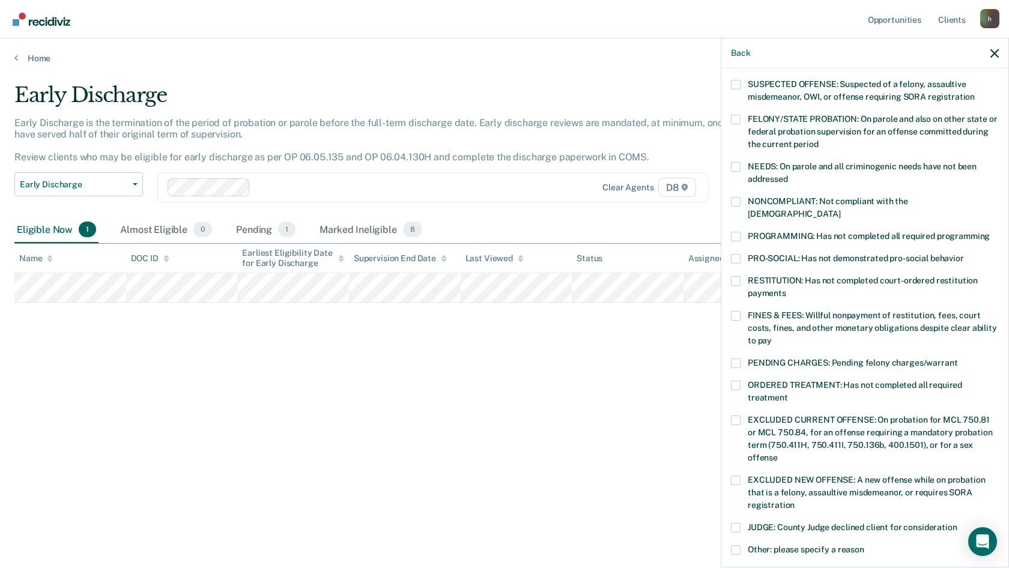
scroll to position [0, 0]
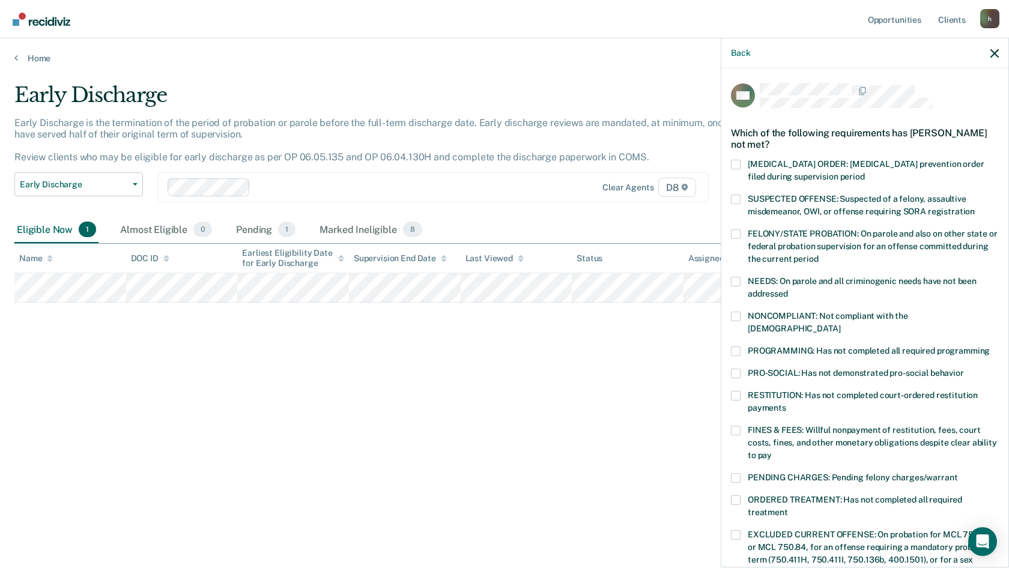
click at [738, 230] on span at bounding box center [736, 234] width 10 height 10
click at [818, 255] on input "FELONY/STATE PROBATION: On parole and also on other state or federal probation …" at bounding box center [818, 255] width 0 height 0
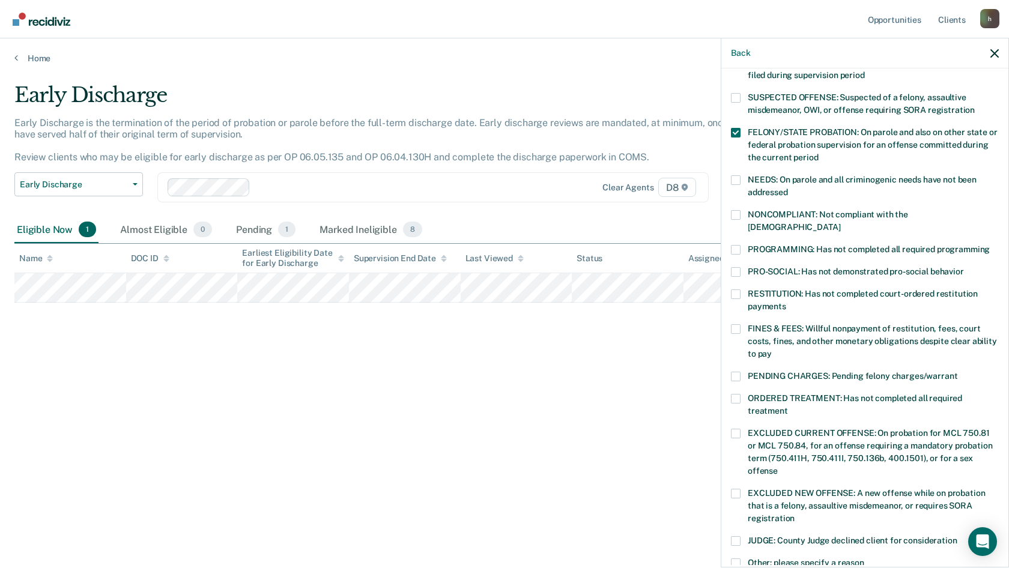
scroll to position [120, 0]
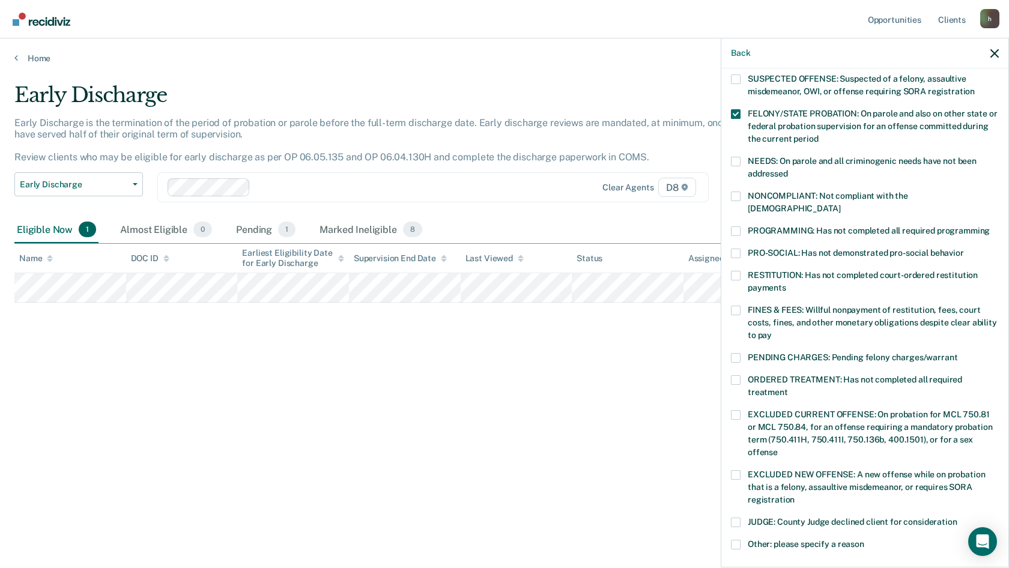
click at [743, 291] on div "RESTITUTION: Has not completed court-ordered restitution payments" at bounding box center [865, 288] width 268 height 35
click at [734, 306] on label "FINES & FEES: Willful nonpayment of restitution, fees, court costs, fines, and …" at bounding box center [865, 325] width 268 height 38
click at [772, 331] on input "FINES & FEES: Willful nonpayment of restitution, fees, court costs, fines, and …" at bounding box center [772, 331] width 0 height 0
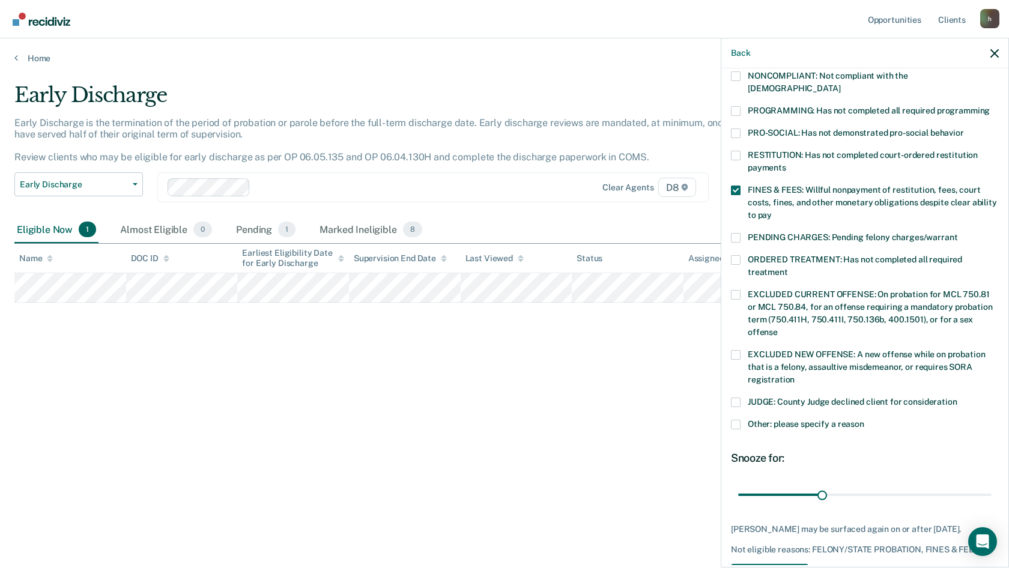
scroll to position [160, 0]
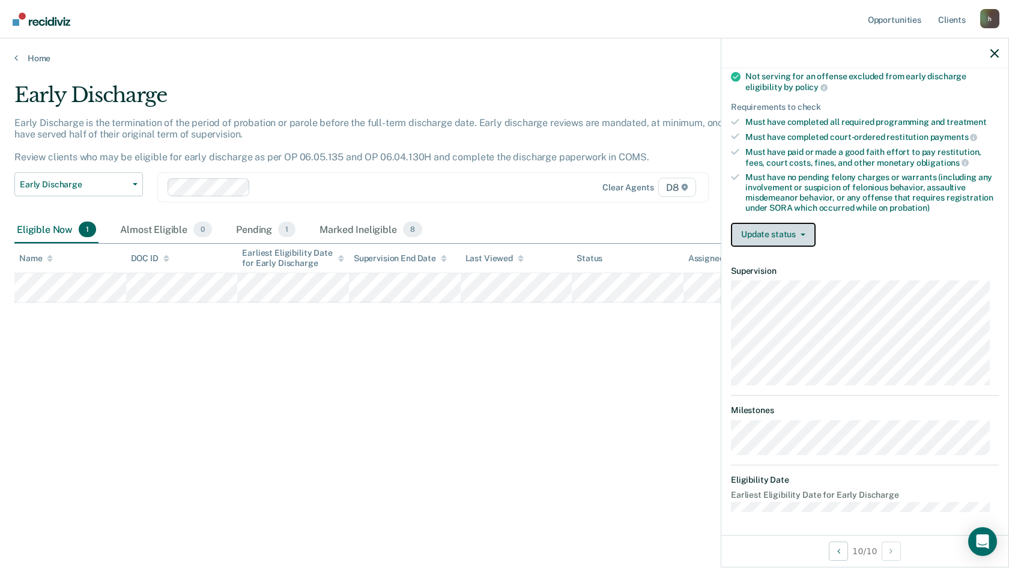
click at [776, 234] on button "Update status" at bounding box center [773, 235] width 85 height 24
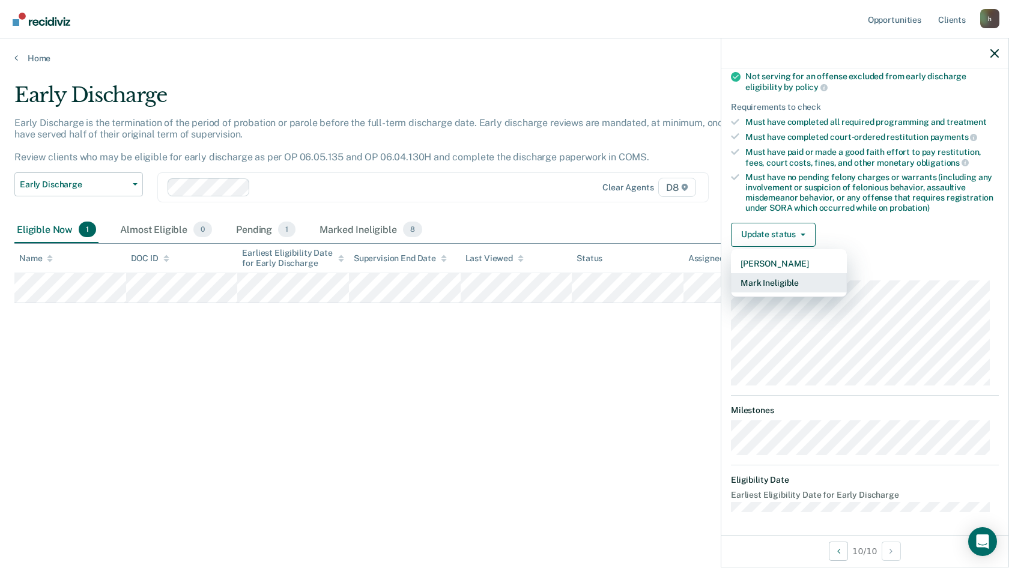
click at [767, 279] on button "Mark Ineligible" at bounding box center [789, 282] width 116 height 19
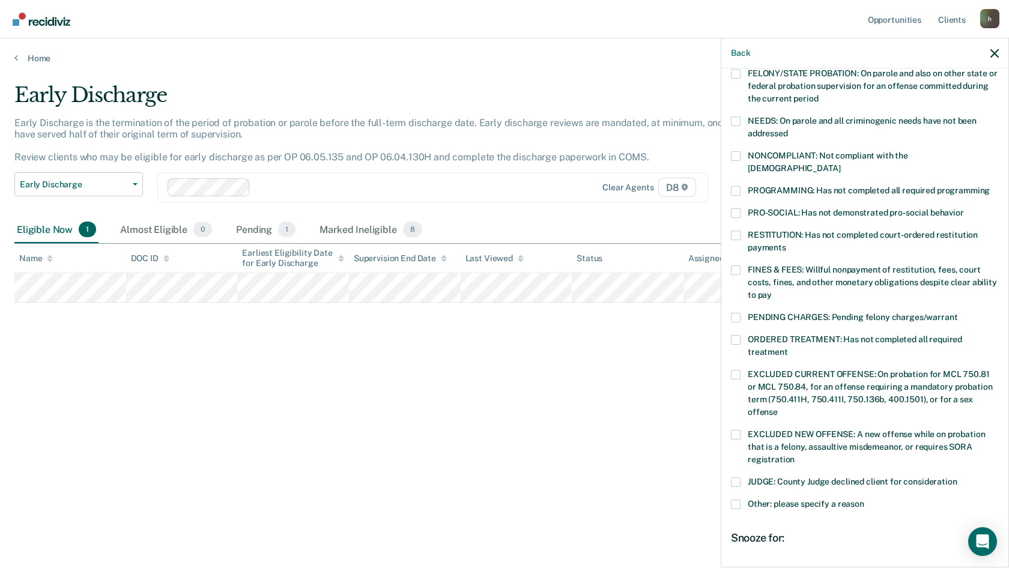
click at [734, 265] on span at bounding box center [736, 270] width 10 height 10
click at [772, 291] on input "FINES & FEES: Willful nonpayment of restitution, fees, court costs, fines, and …" at bounding box center [772, 291] width 0 height 0
click at [732, 186] on span at bounding box center [736, 191] width 10 height 10
click at [990, 186] on input "PROGRAMMING: Has not completed all required programming" at bounding box center [990, 186] width 0 height 0
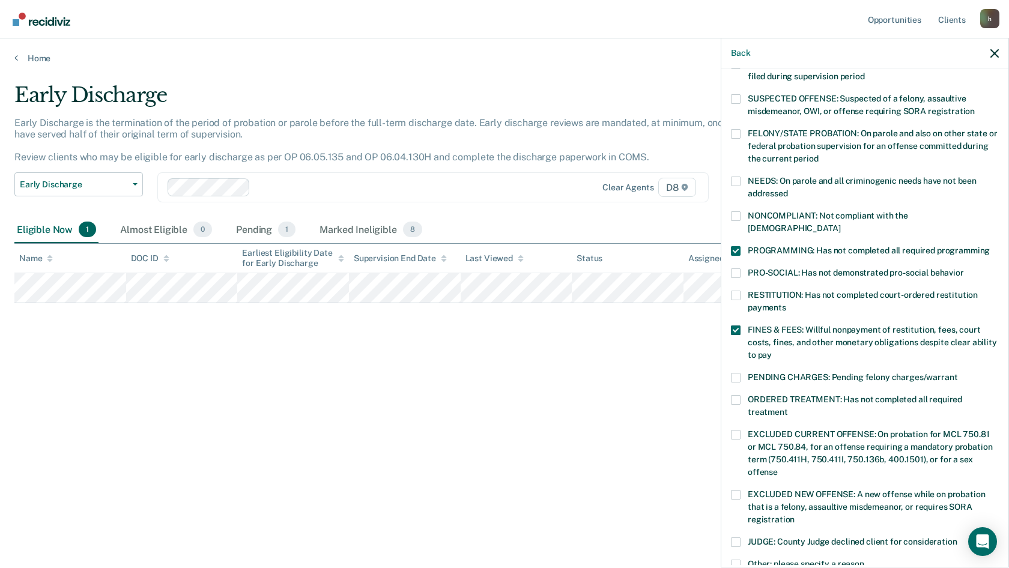
scroll to position [40, 0]
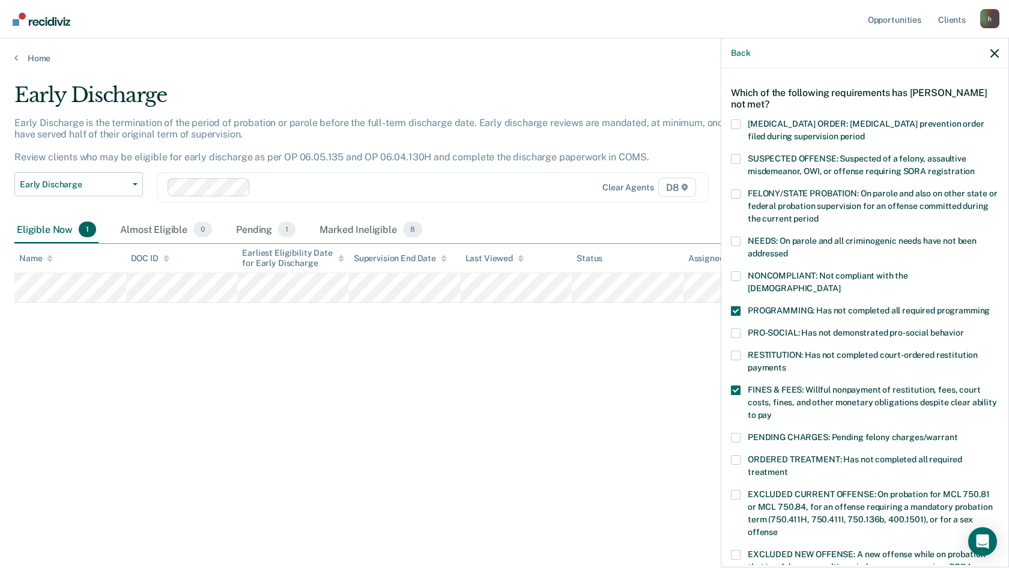
click at [737, 237] on span at bounding box center [736, 242] width 10 height 10
click at [788, 249] on input "NEEDS: On parole and all criminogenic needs have not been addressed" at bounding box center [788, 249] width 0 height 0
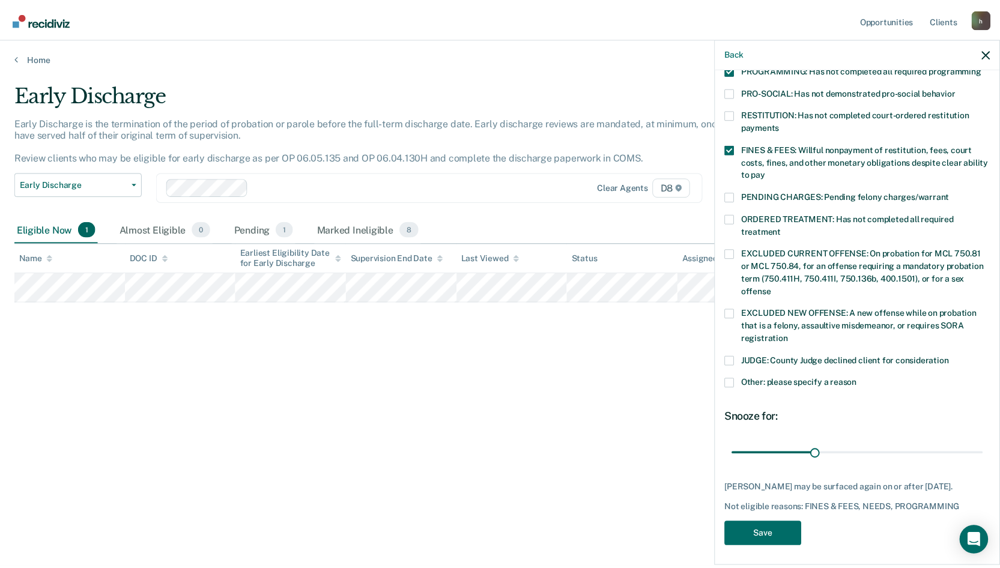
scroll to position [282, 0]
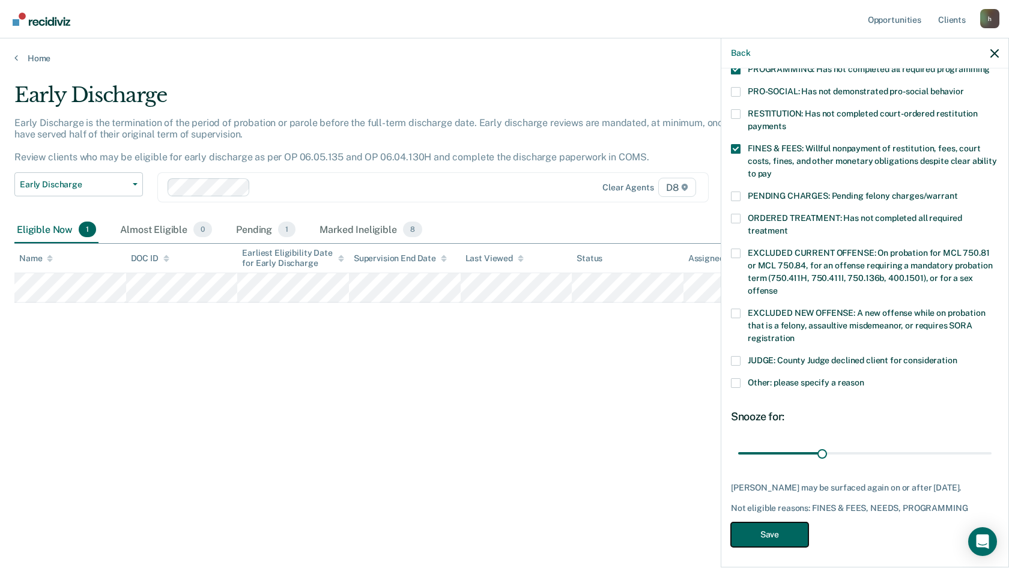
click at [785, 537] on button "Save" at bounding box center [769, 534] width 77 height 25
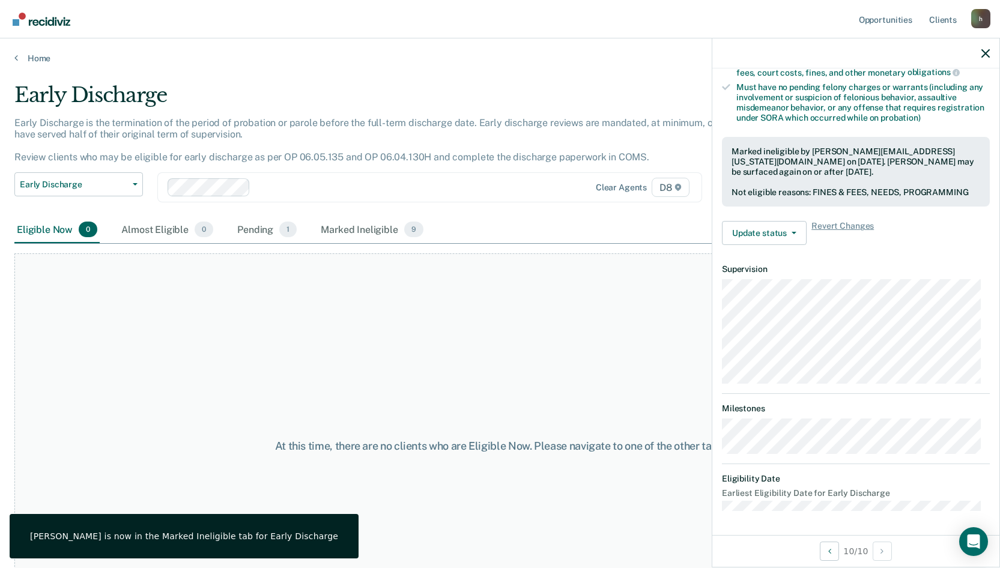
scroll to position [249, 0]
click at [985, 52] on icon "button" at bounding box center [985, 53] width 8 height 8
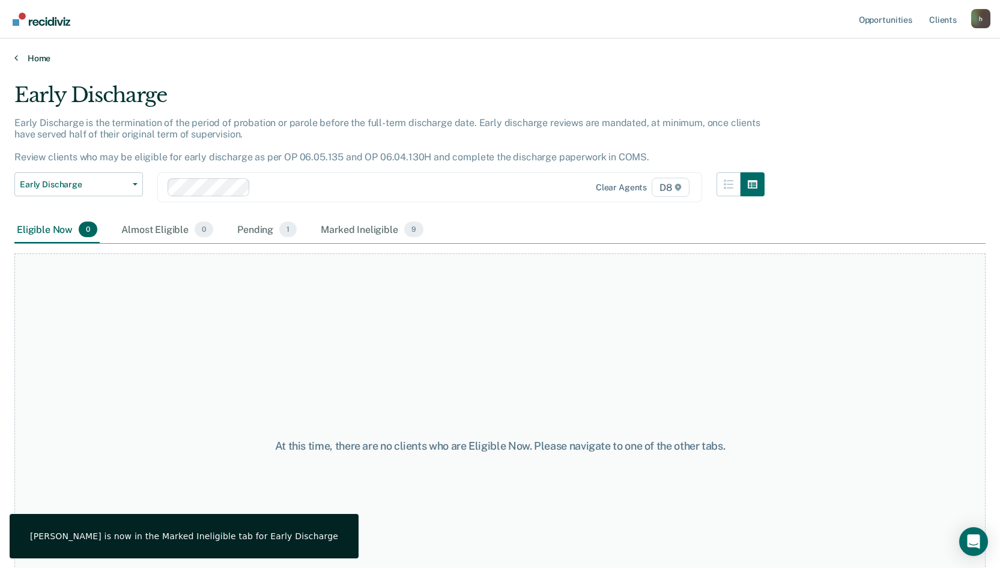
click at [28, 61] on link "Home" at bounding box center [499, 58] width 971 height 11
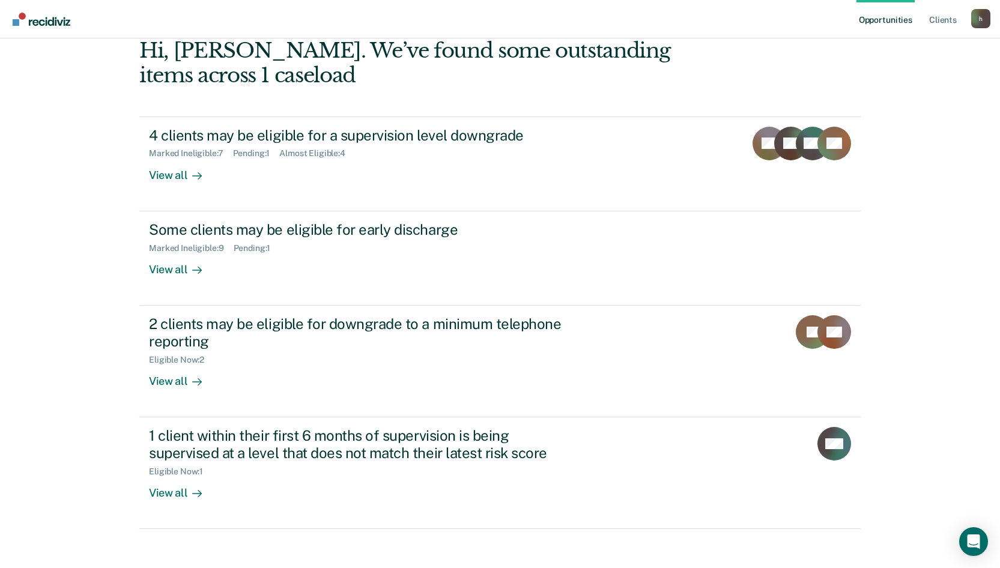
scroll to position [73, 0]
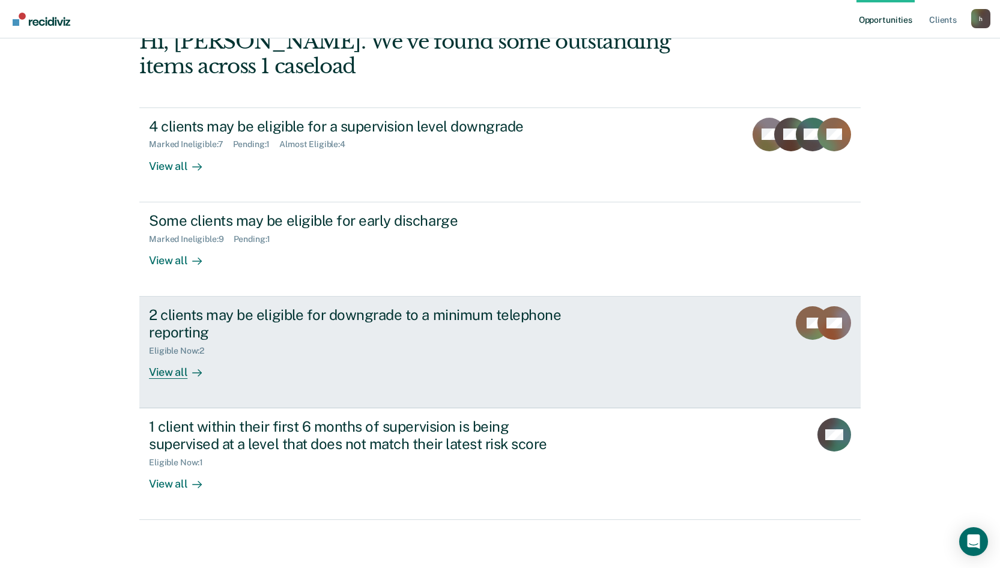
drag, startPoint x: 133, startPoint y: 368, endPoint x: 150, endPoint y: 369, distance: 16.3
click at [133, 368] on main "Clear agents D8 Hi, [PERSON_NAME]. We’ve found some outstanding items across 1 …" at bounding box center [500, 252] width 750 height 573
click at [157, 367] on div "View all" at bounding box center [182, 366] width 67 height 23
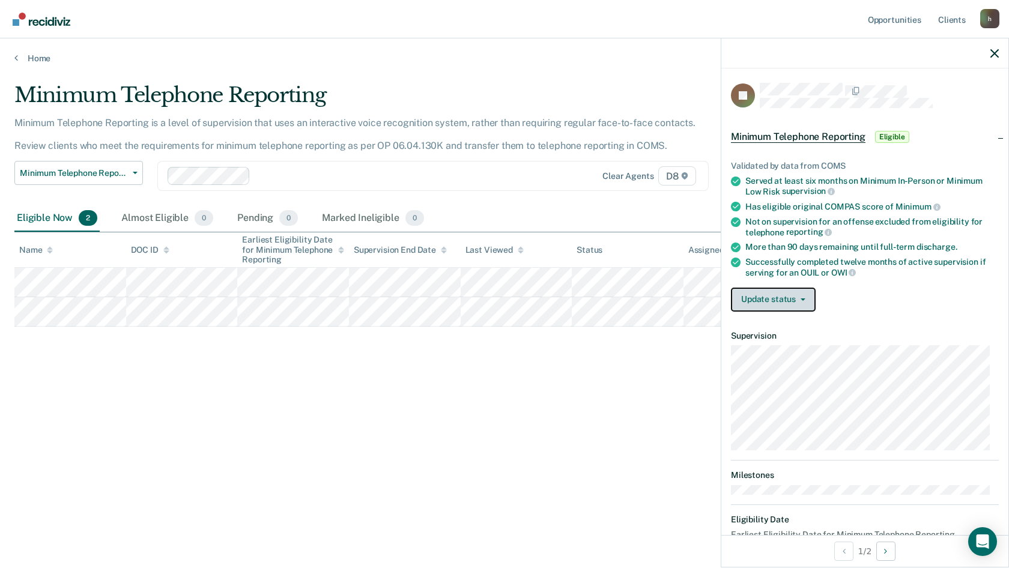
click at [758, 288] on button "Update status" at bounding box center [773, 300] width 85 height 24
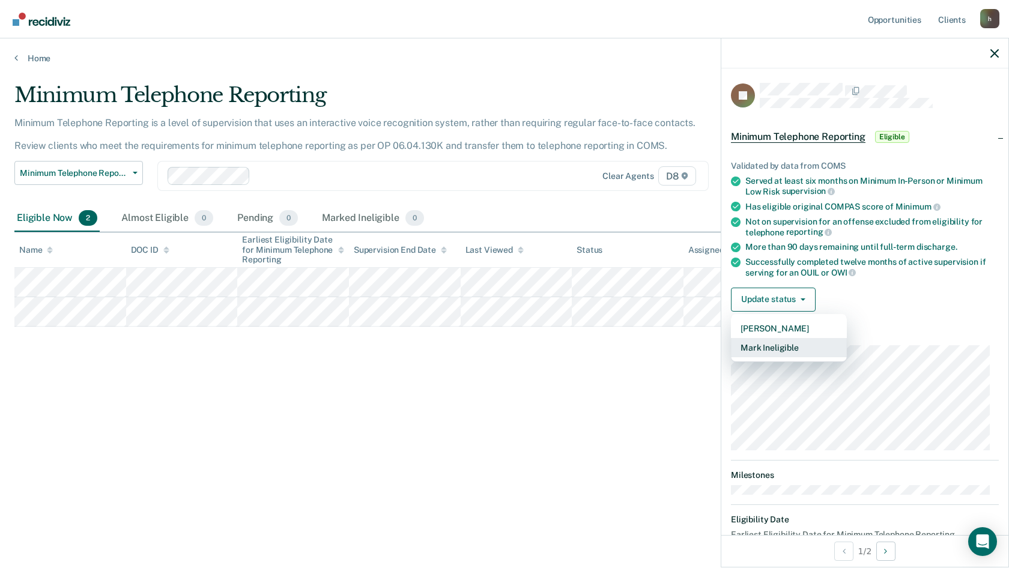
click at [770, 345] on button "Mark Ineligible" at bounding box center [789, 347] width 116 height 19
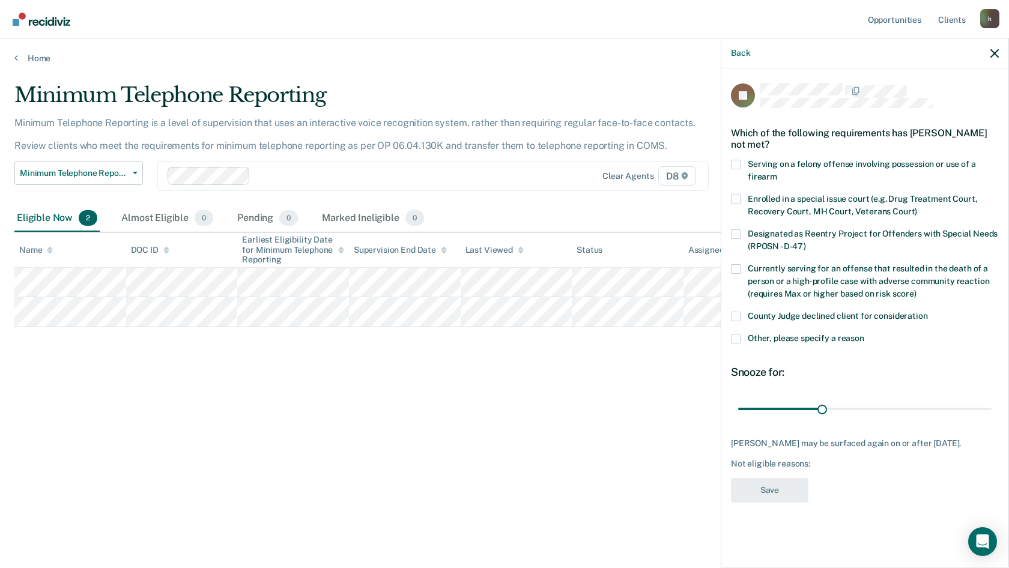
click at [731, 312] on span at bounding box center [736, 317] width 10 height 10
click at [928, 312] on input "County Judge declined client for consideration" at bounding box center [928, 312] width 0 height 0
click at [767, 495] on button "Save" at bounding box center [769, 490] width 77 height 25
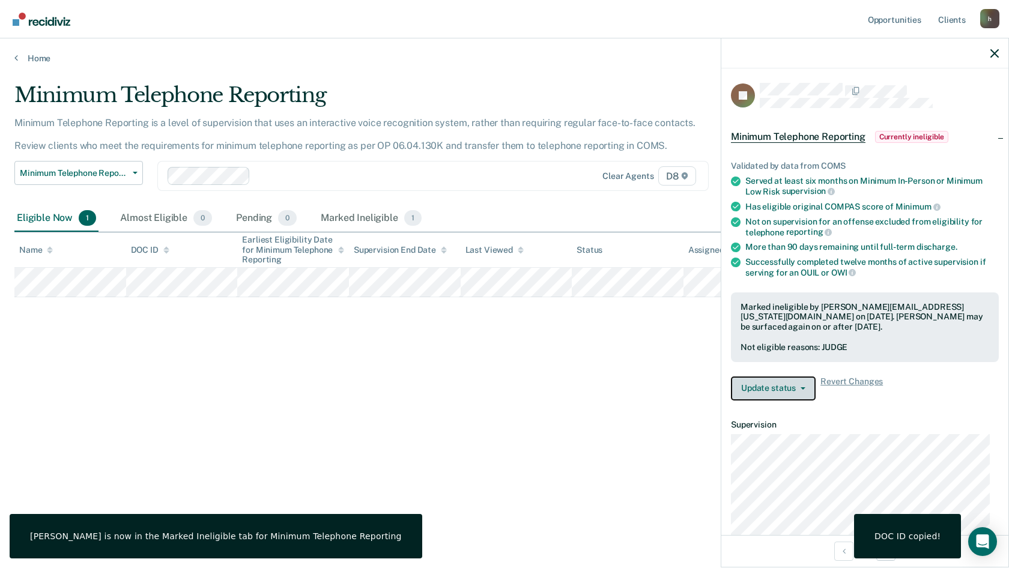
click at [791, 382] on button "Update status" at bounding box center [773, 388] width 85 height 24
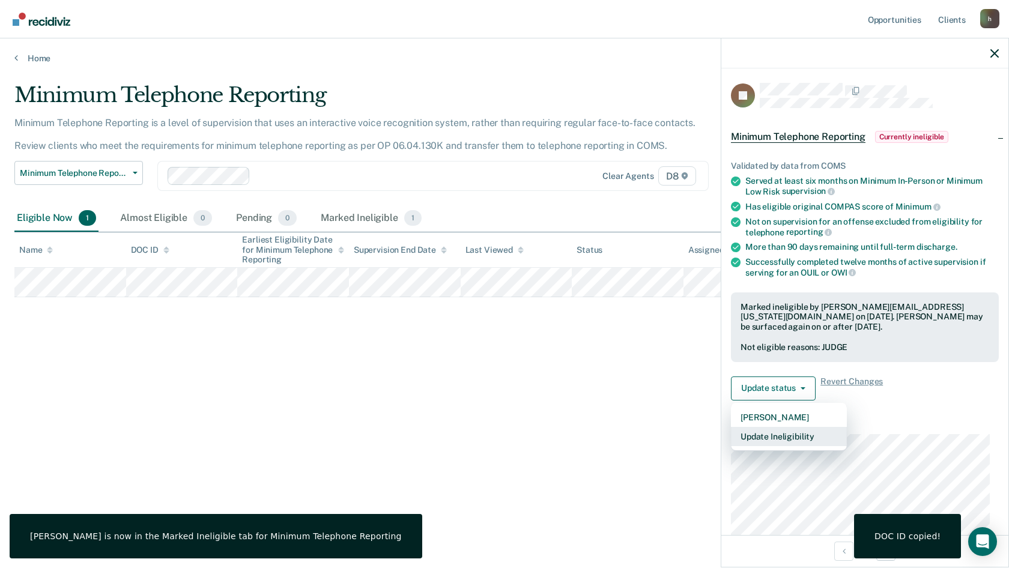
click at [787, 439] on button "Update Ineligibility" at bounding box center [789, 436] width 116 height 19
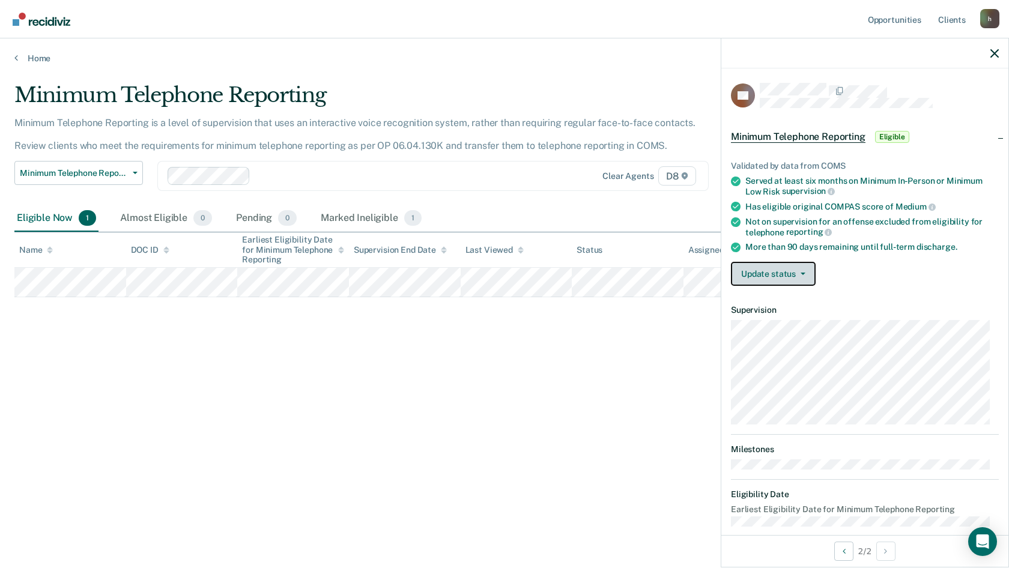
click at [758, 277] on button "Update status" at bounding box center [773, 274] width 85 height 24
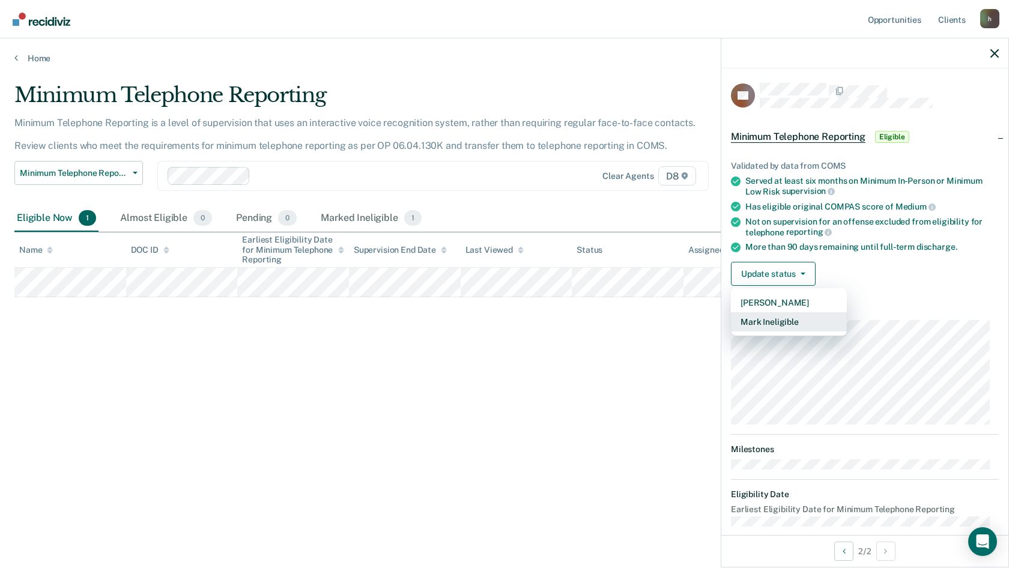
click at [770, 328] on button "Mark Ineligible" at bounding box center [789, 321] width 116 height 19
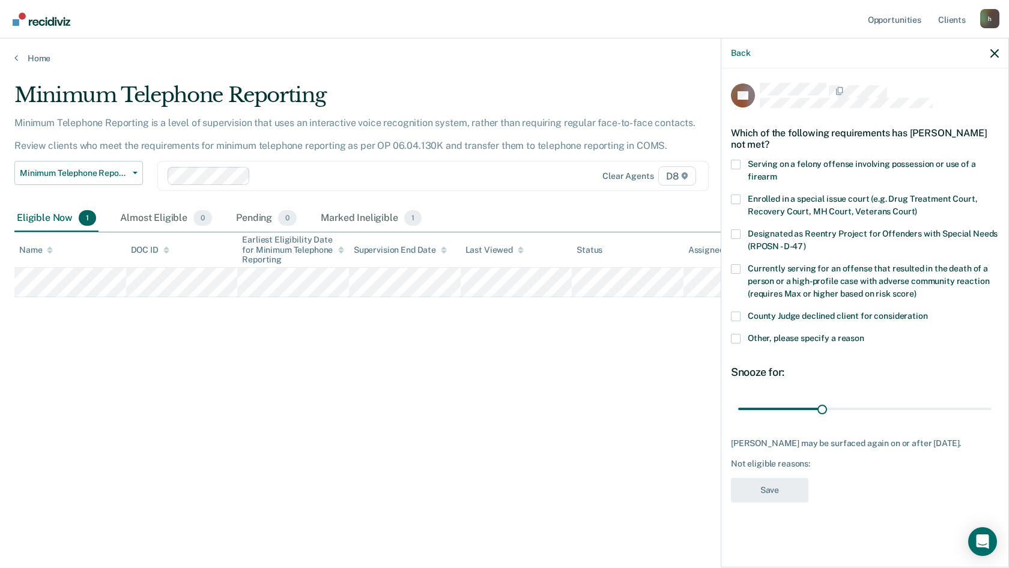
click at [740, 336] on span at bounding box center [736, 339] width 10 height 10
click at [864, 334] on input "Other, please specify a reason" at bounding box center [864, 334] width 0 height 0
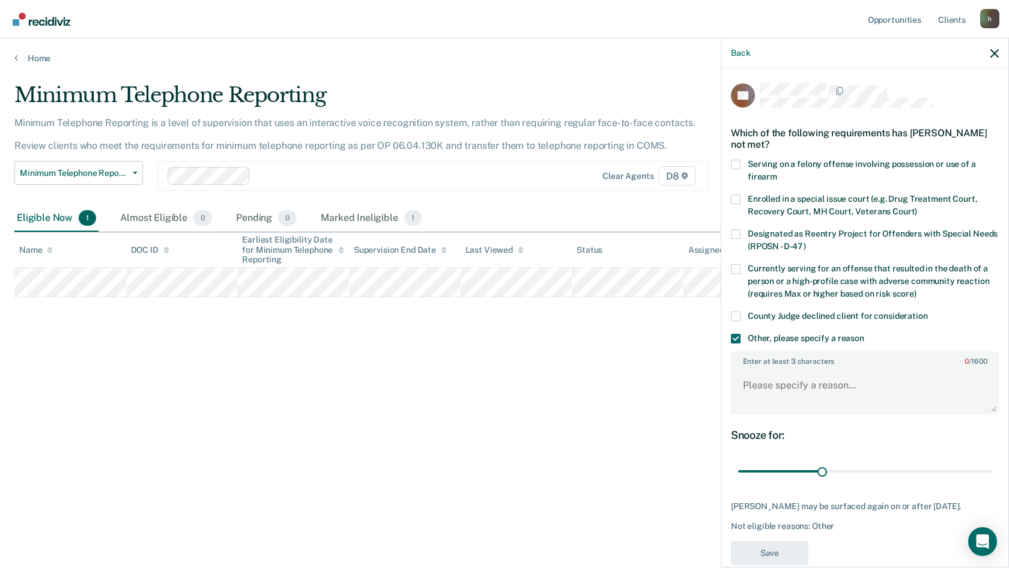
click at [735, 336] on span at bounding box center [736, 339] width 10 height 10
click at [864, 334] on input "Other, please specify a reason" at bounding box center [864, 334] width 0 height 0
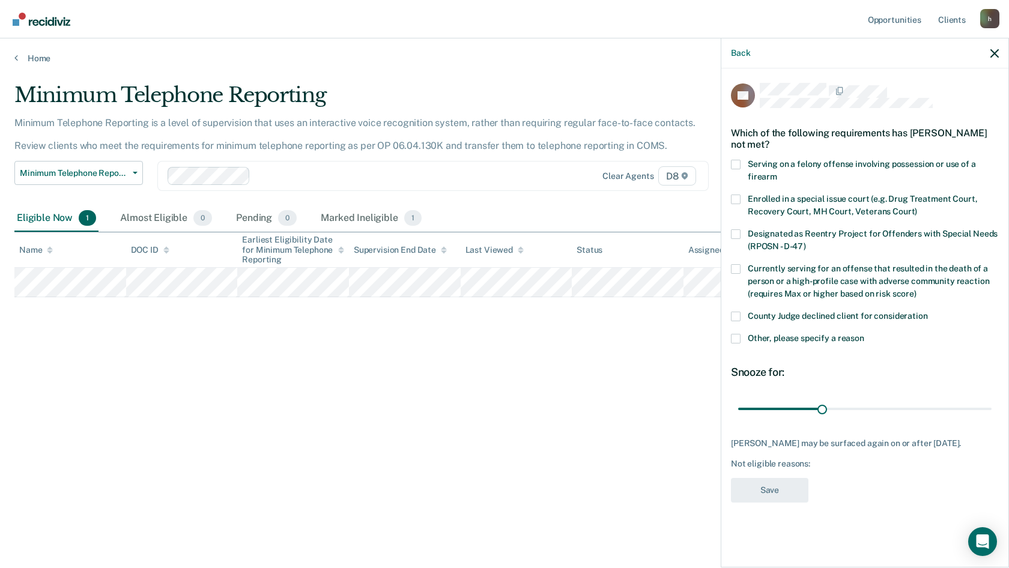
click at [738, 316] on span at bounding box center [736, 317] width 10 height 10
click at [928, 312] on input "County Judge declined client for consideration" at bounding box center [928, 312] width 0 height 0
click at [769, 492] on button "Save" at bounding box center [769, 490] width 77 height 25
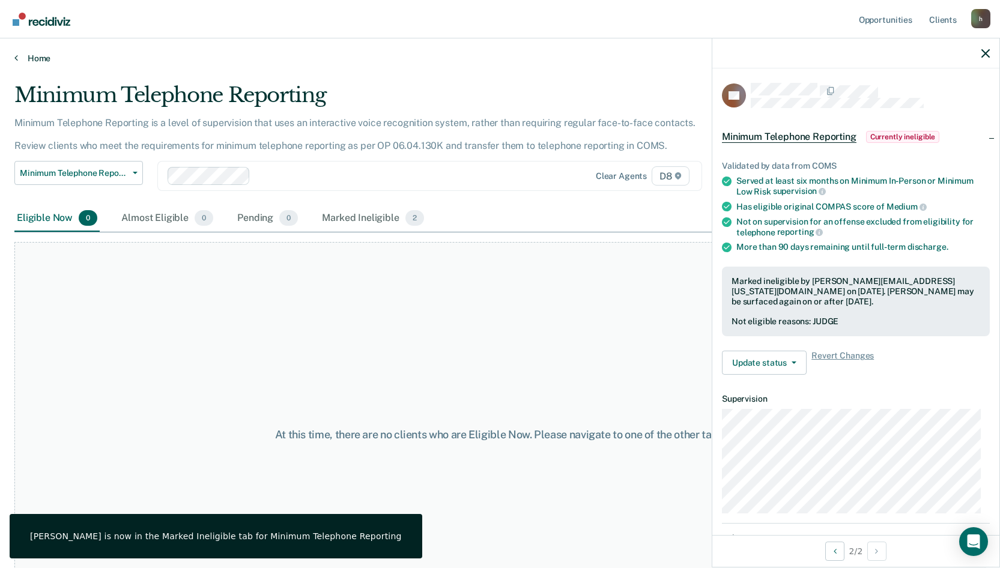
click at [45, 54] on link "Home" at bounding box center [499, 58] width 971 height 11
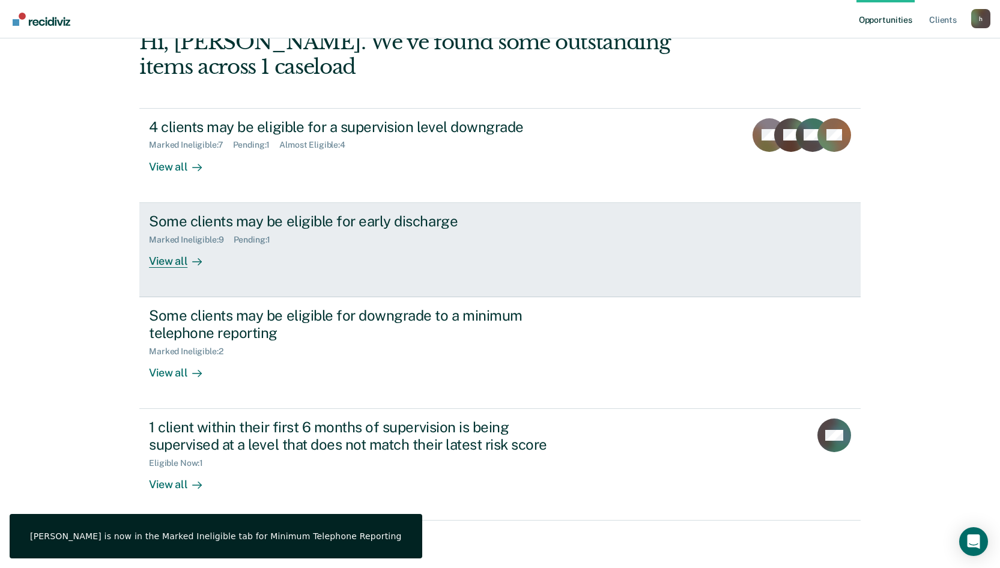
scroll to position [73, 0]
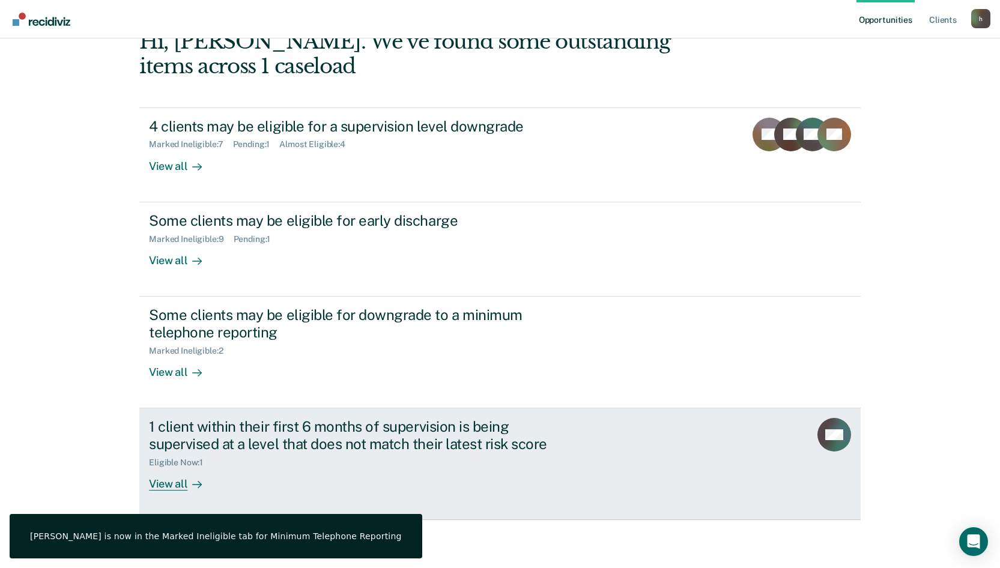
click at [191, 440] on div "1 client within their first 6 months of supervision is being supervised at a le…" at bounding box center [360, 435] width 422 height 35
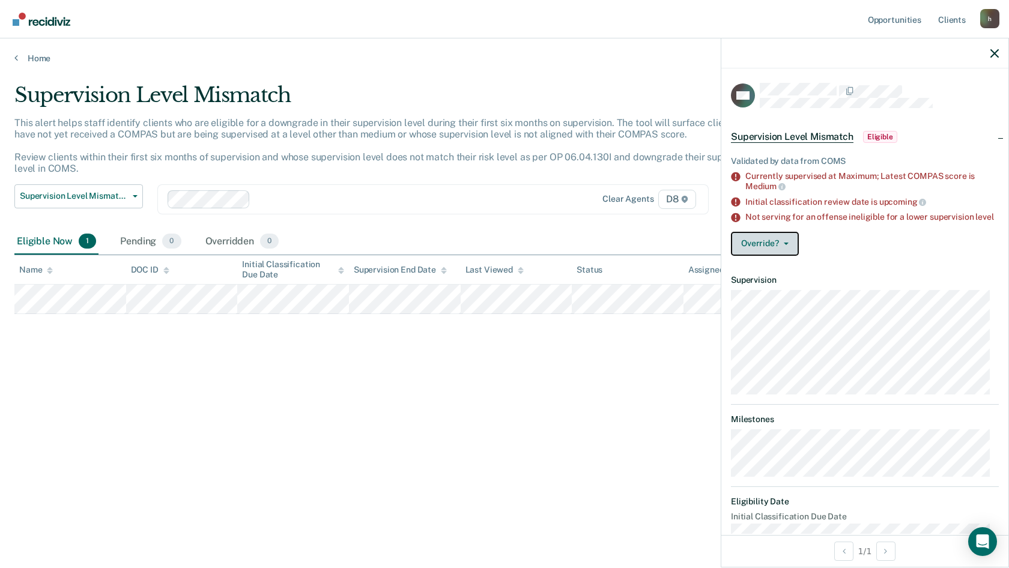
click at [783, 256] on button "Override?" at bounding box center [765, 244] width 68 height 24
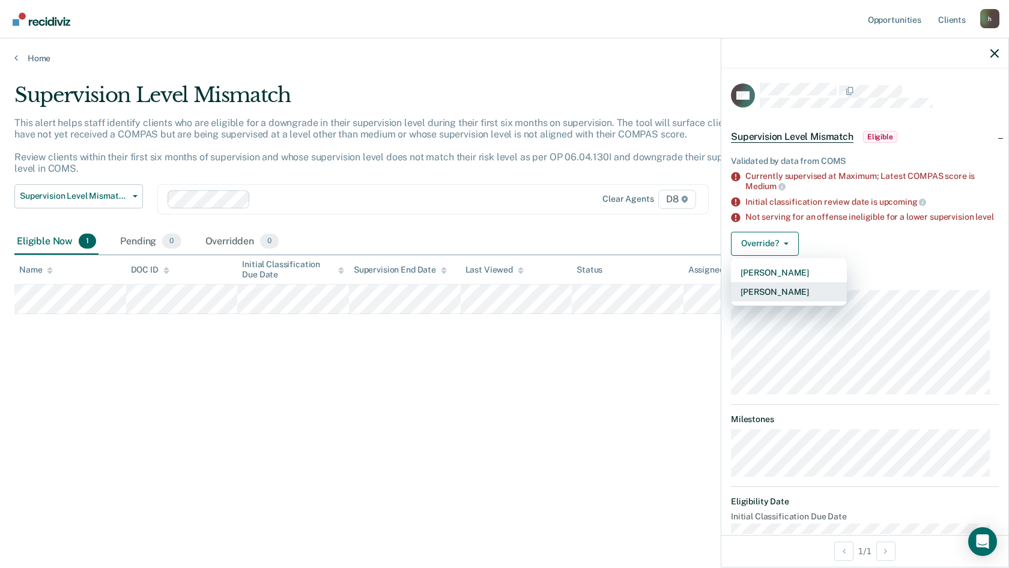
click at [795, 301] on button "[PERSON_NAME]" at bounding box center [789, 291] width 116 height 19
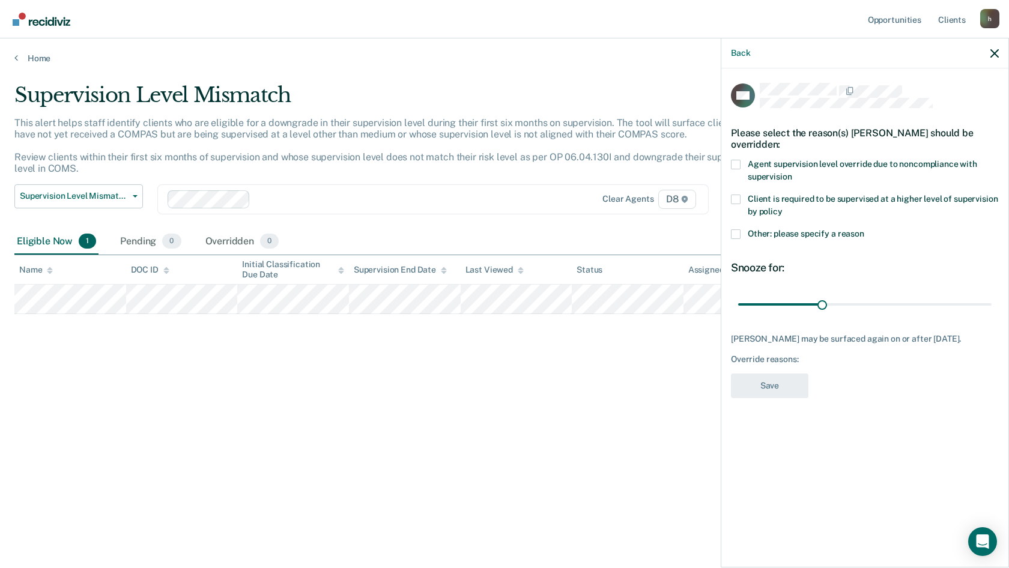
click at [730, 236] on div "WS Please select the reason(s) [PERSON_NAME] should be overridden: Agent superv…" at bounding box center [864, 316] width 287 height 497
click at [731, 237] on span at bounding box center [736, 234] width 10 height 10
click at [864, 229] on input "Other: please specify a reason" at bounding box center [864, 229] width 0 height 0
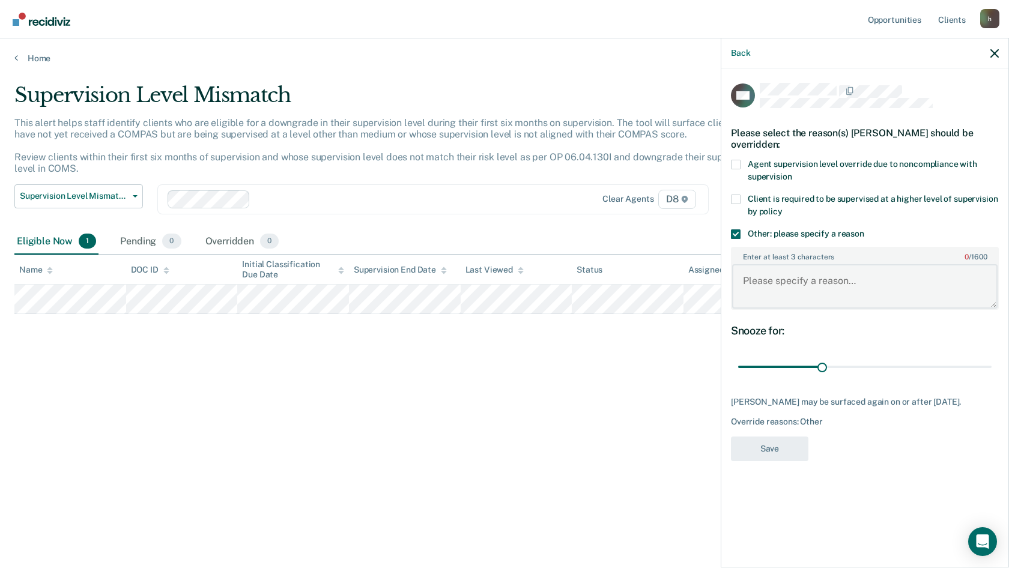
click at [754, 283] on textarea "Enter at least 3 characters 0 / 1600" at bounding box center [864, 286] width 265 height 44
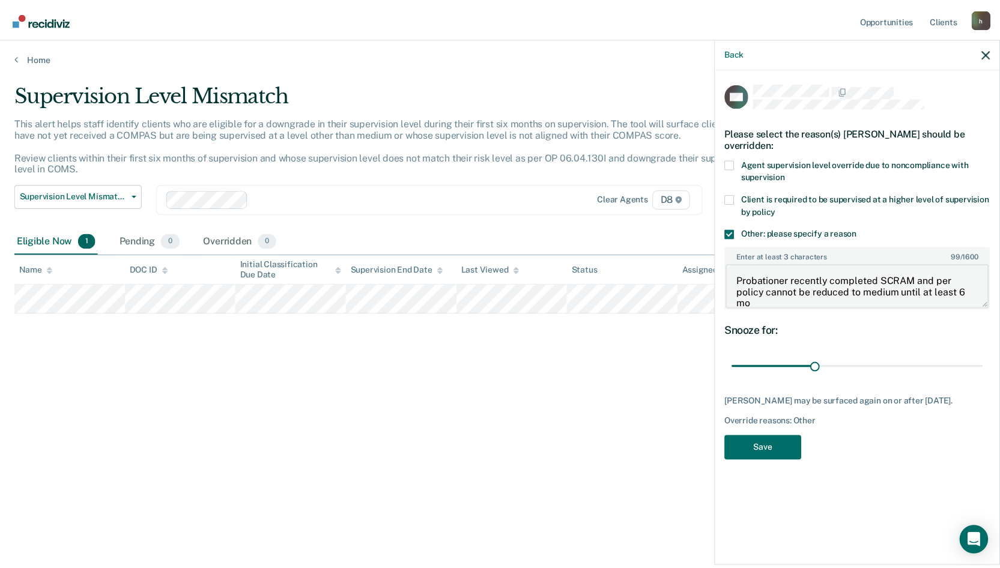
scroll to position [2, 0]
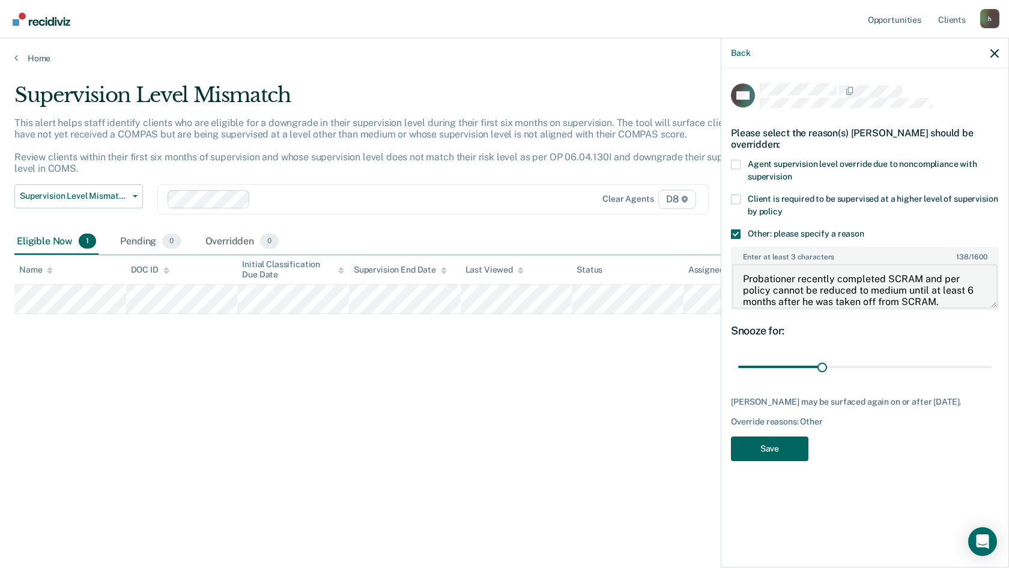
type textarea "Probationer recently completed SCRAM and per policy cannot be reduced to medium…"
click at [773, 447] on button "Save" at bounding box center [769, 449] width 77 height 25
